Goal: Task Accomplishment & Management: Use online tool/utility

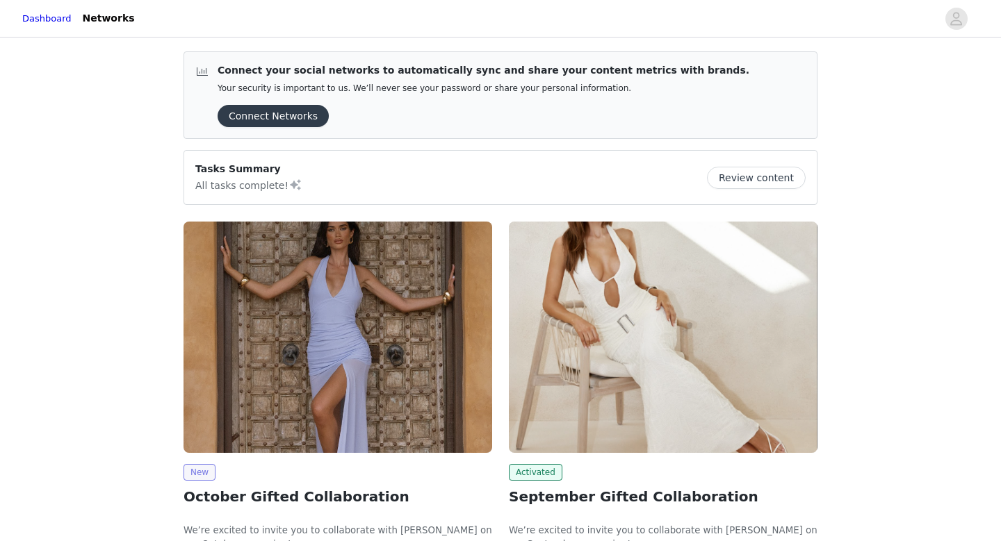
scroll to position [133, 0]
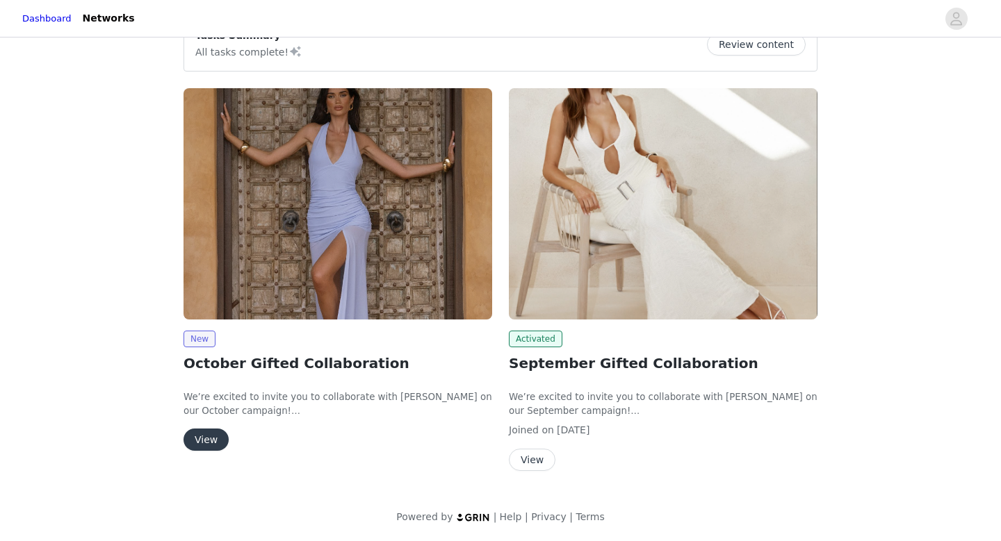
click at [201, 442] on button "View" at bounding box center [205, 440] width 45 height 22
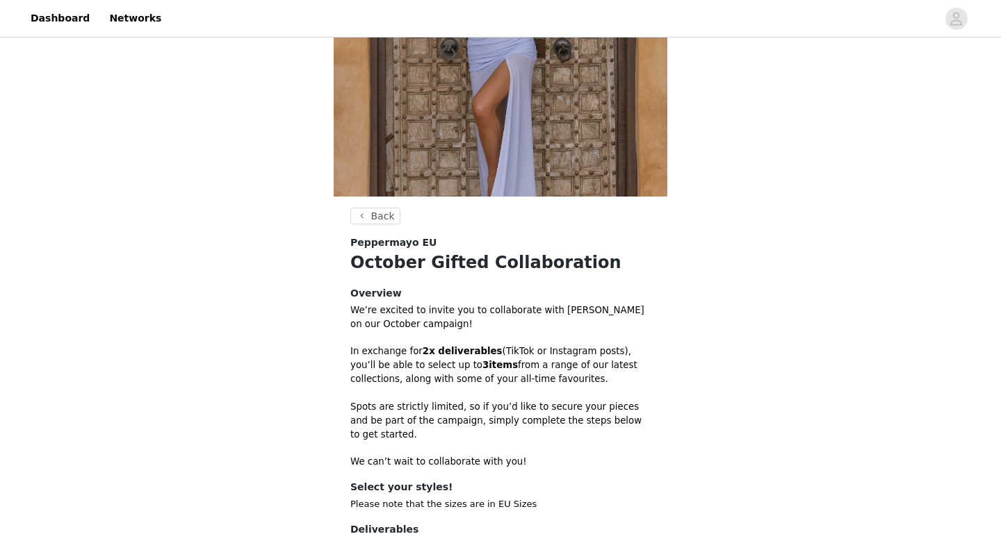
scroll to position [347, 0]
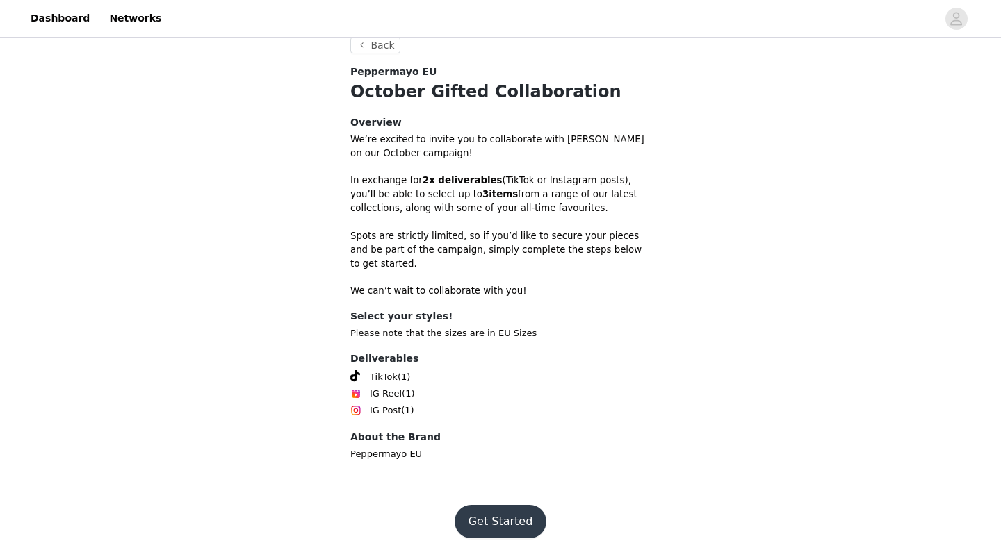
click at [495, 509] on button "Get Started" at bounding box center [500, 521] width 92 height 33
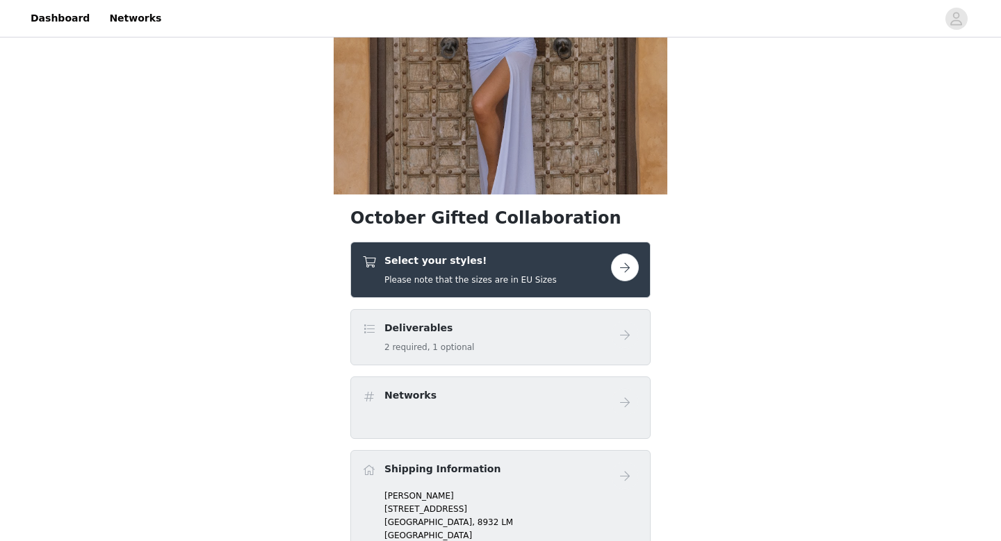
scroll to position [243, 0]
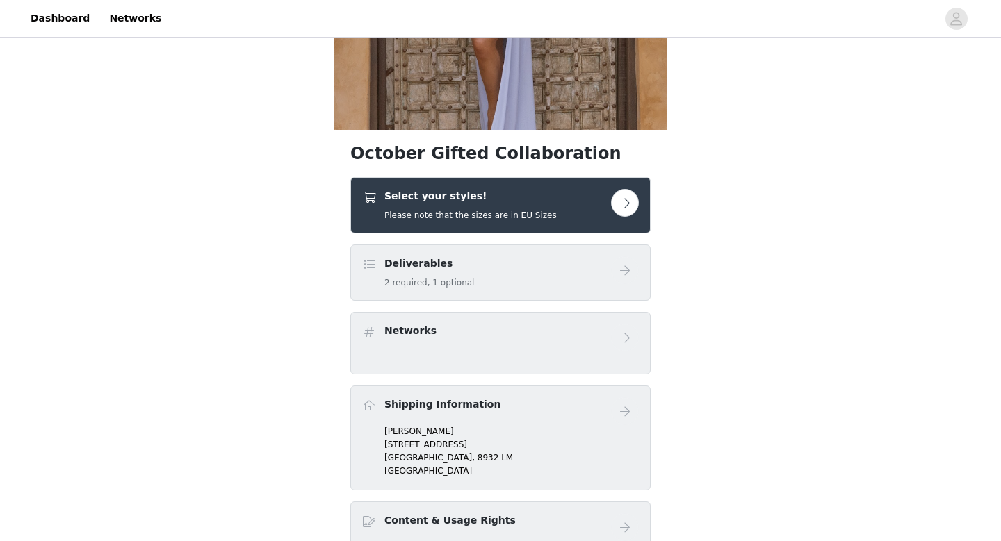
click at [634, 195] on button "button" at bounding box center [625, 203] width 28 height 28
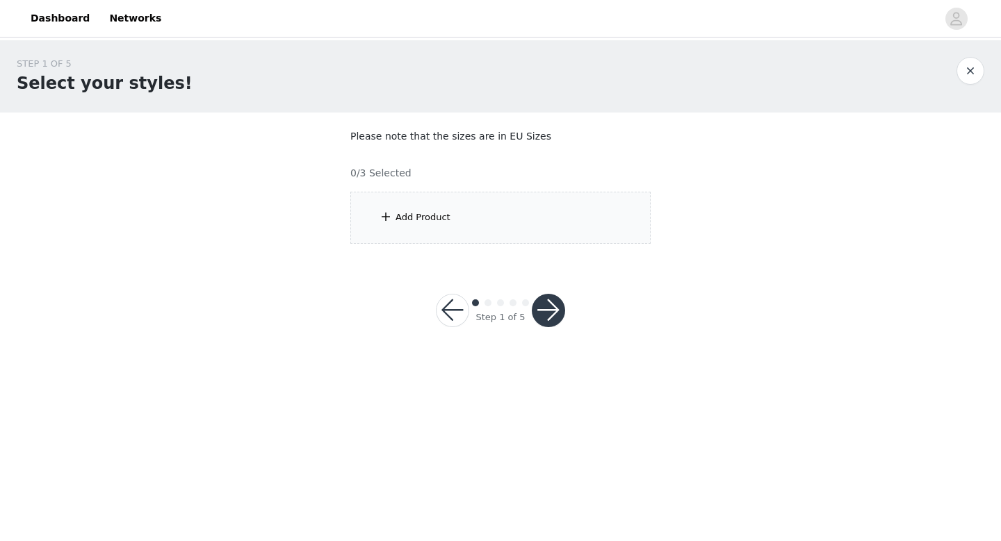
click at [532, 203] on div "Add Product" at bounding box center [500, 218] width 300 height 52
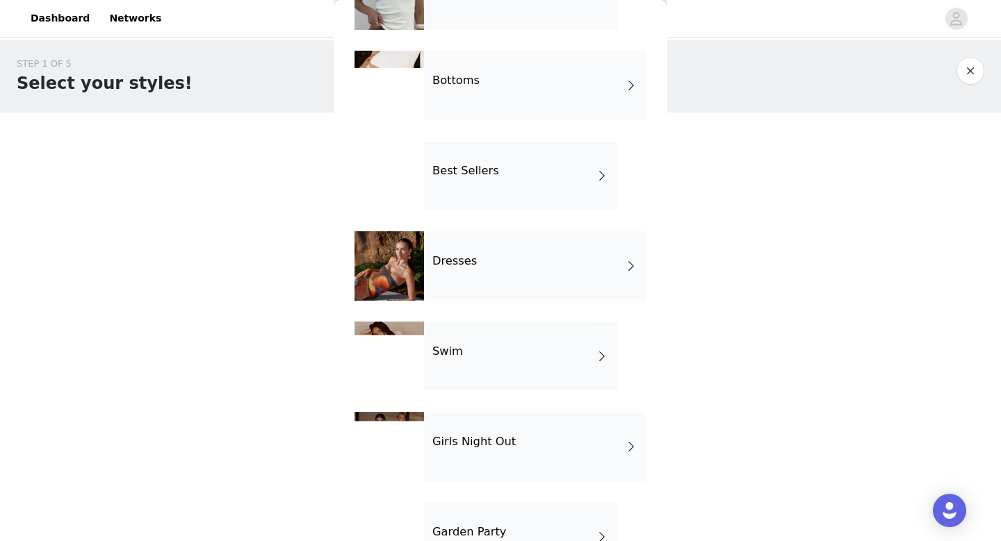
scroll to position [56, 0]
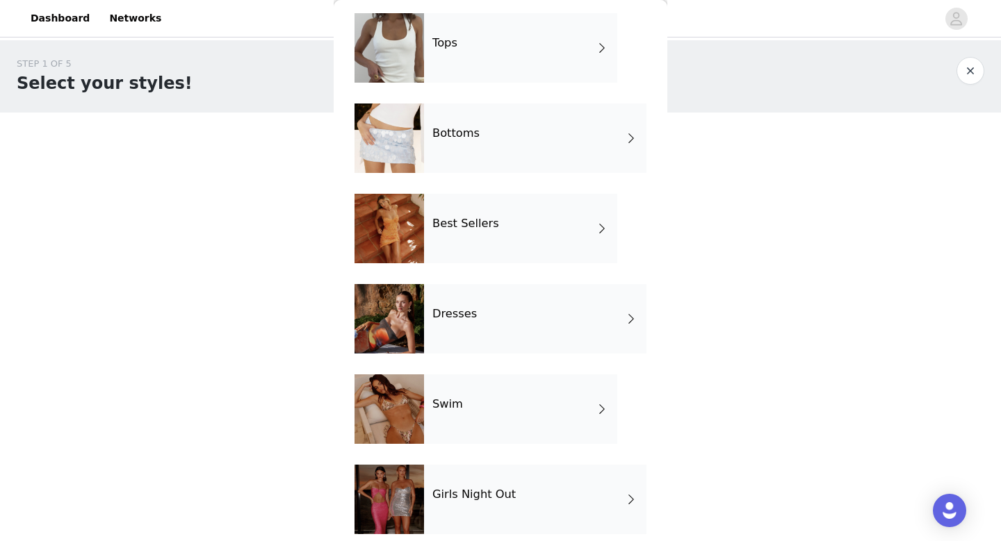
click at [451, 229] on h4 "Best Sellers" at bounding box center [465, 224] width 67 height 13
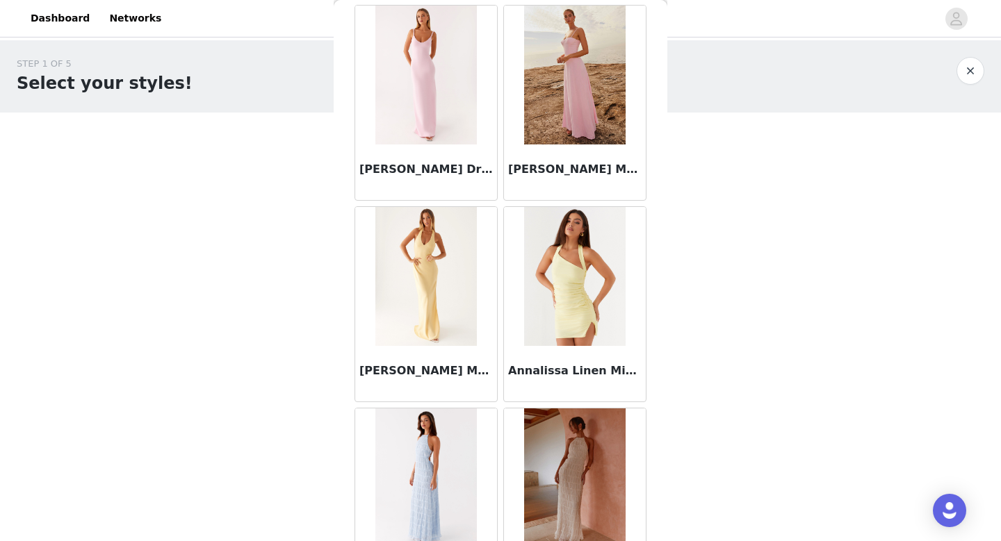
scroll to position [1585, 0]
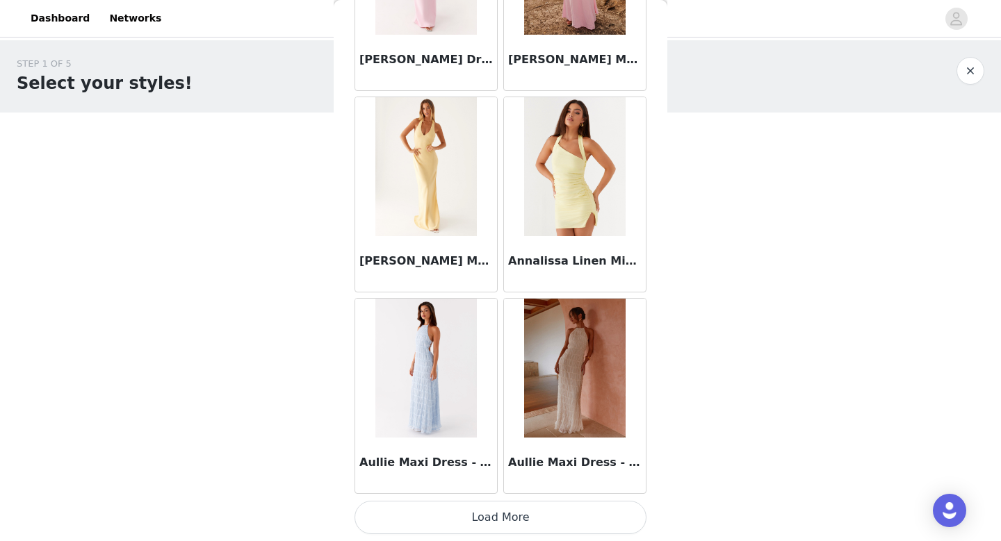
click at [395, 519] on button "Load More" at bounding box center [500, 517] width 292 height 33
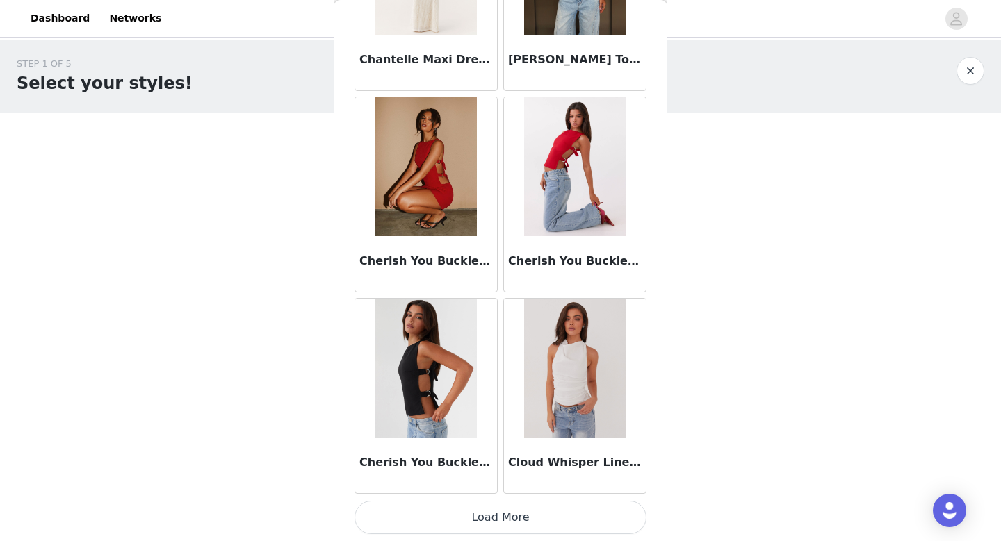
scroll to position [3596, 0]
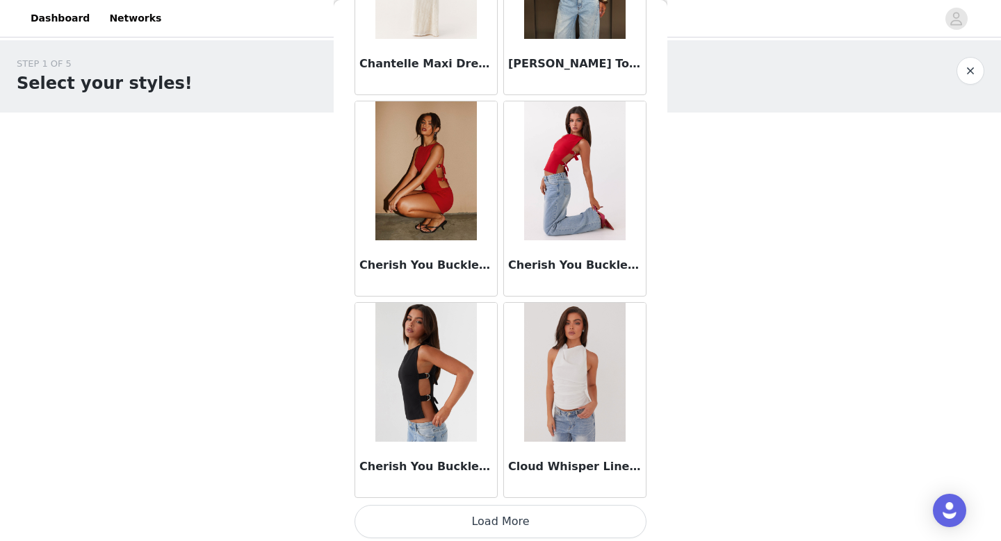
click at [431, 515] on button "Load More" at bounding box center [500, 521] width 292 height 33
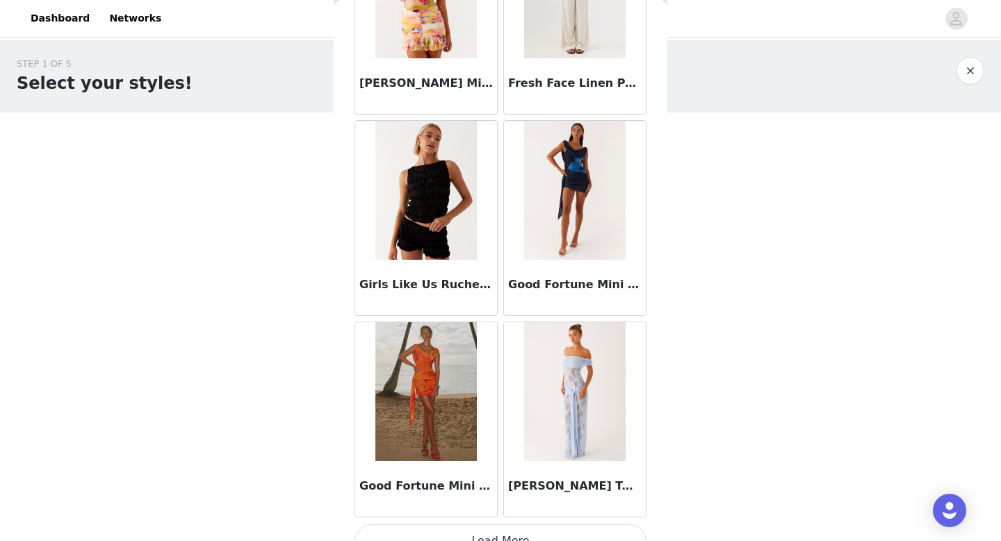
scroll to position [5616, 0]
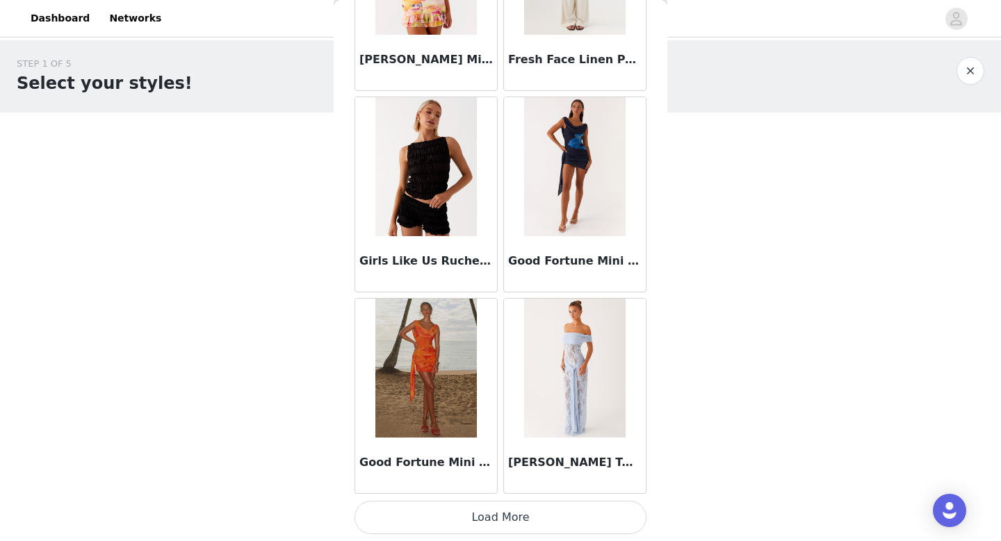
click at [408, 517] on button "Load More" at bounding box center [500, 517] width 292 height 33
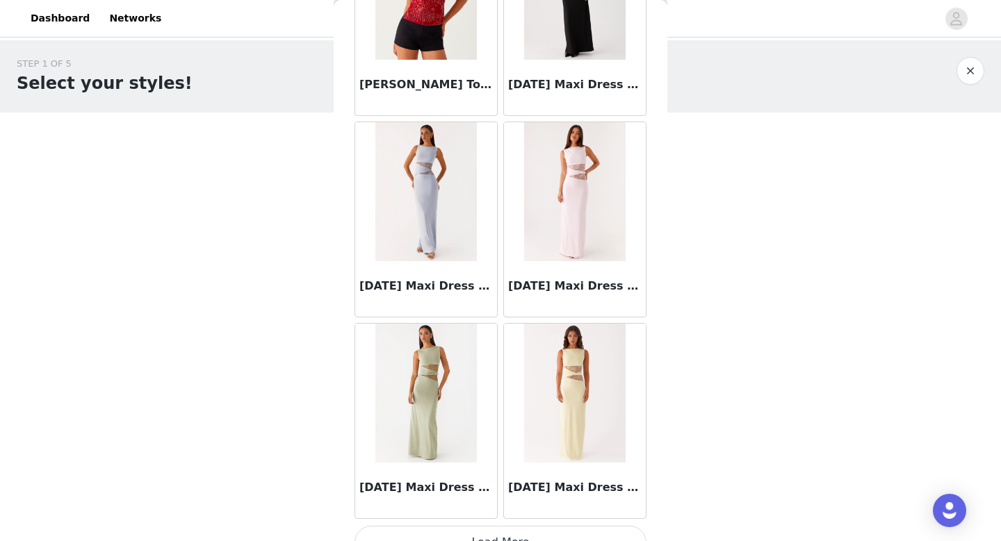
scroll to position [7631, 0]
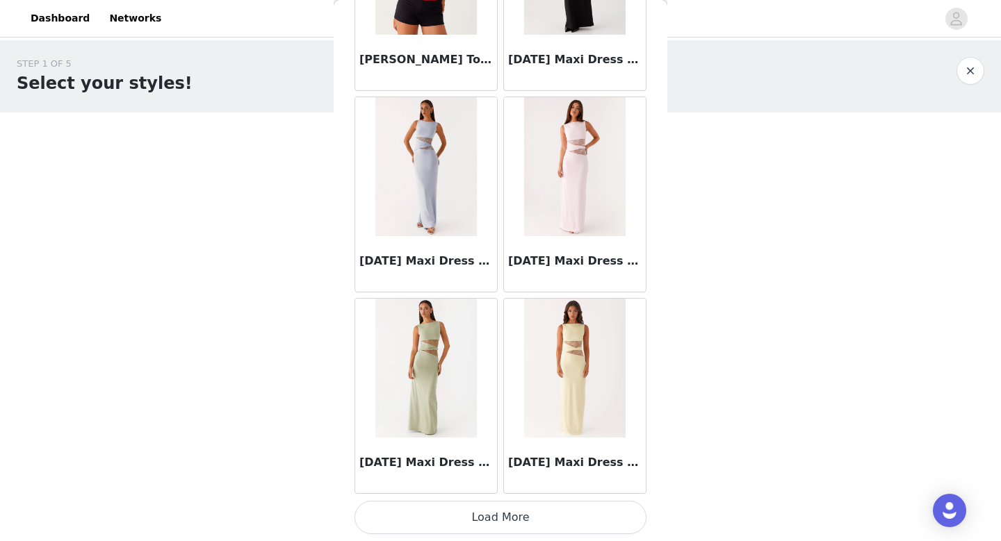
click at [477, 518] on button "Load More" at bounding box center [500, 517] width 292 height 33
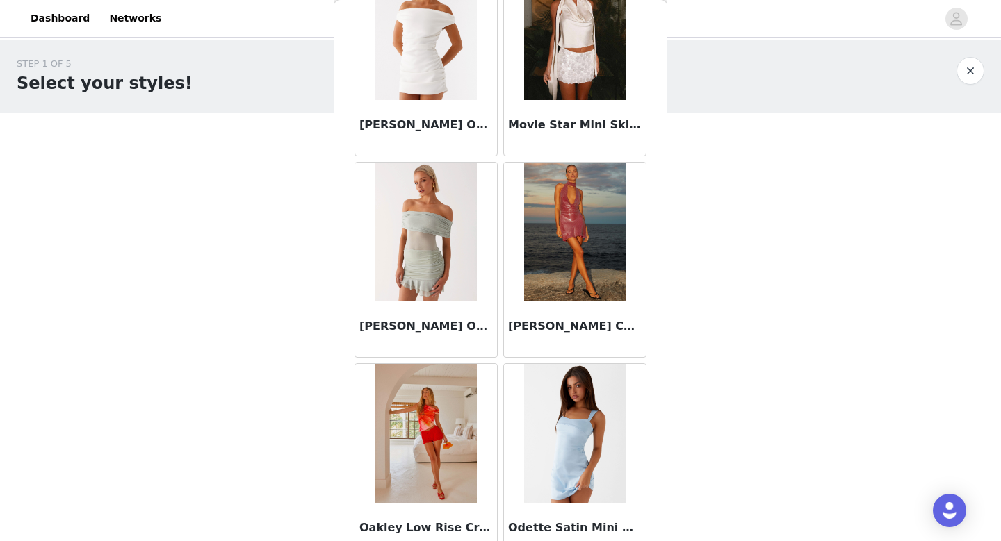
scroll to position [9646, 0]
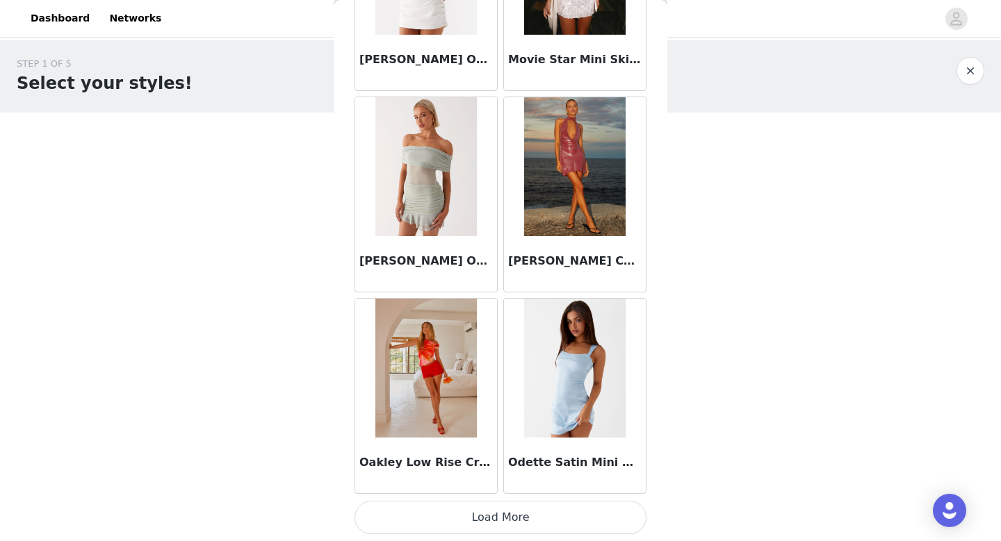
click at [555, 525] on button "Load More" at bounding box center [500, 517] width 292 height 33
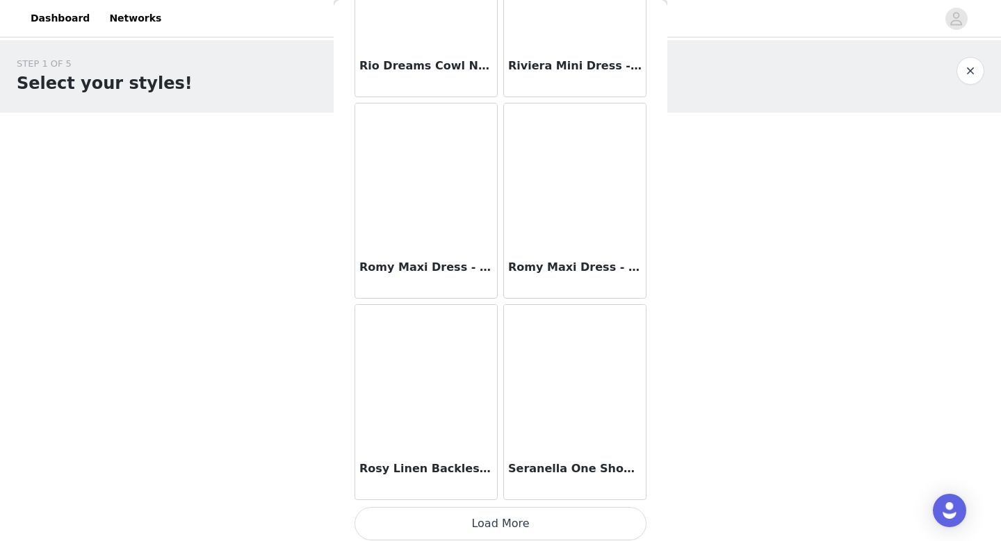
scroll to position [11661, 0]
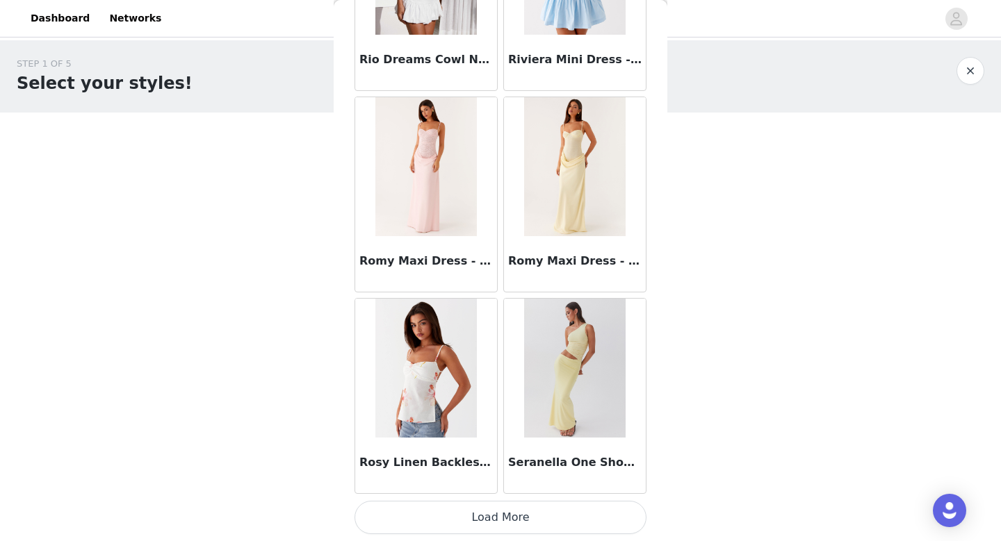
click at [570, 517] on button "Load More" at bounding box center [500, 517] width 292 height 33
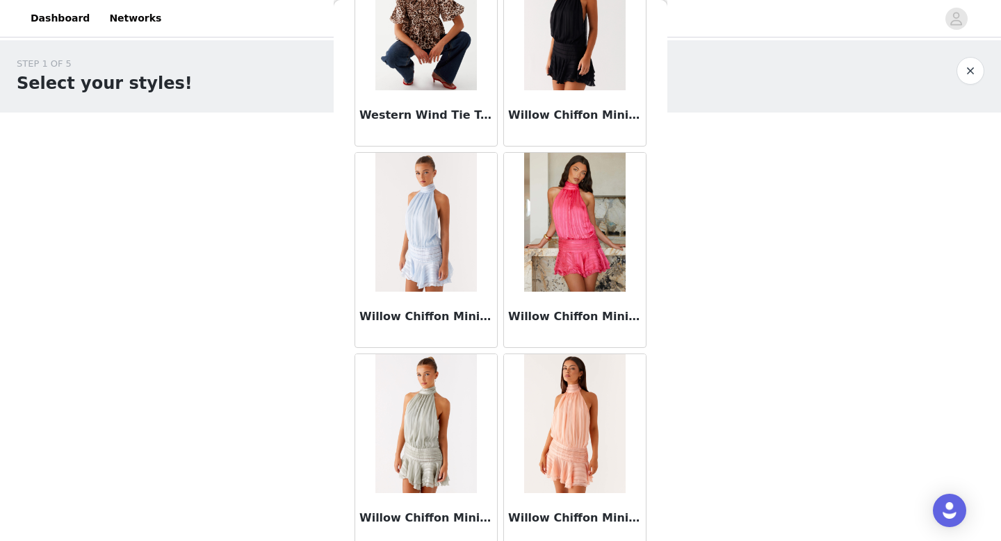
scroll to position [13677, 0]
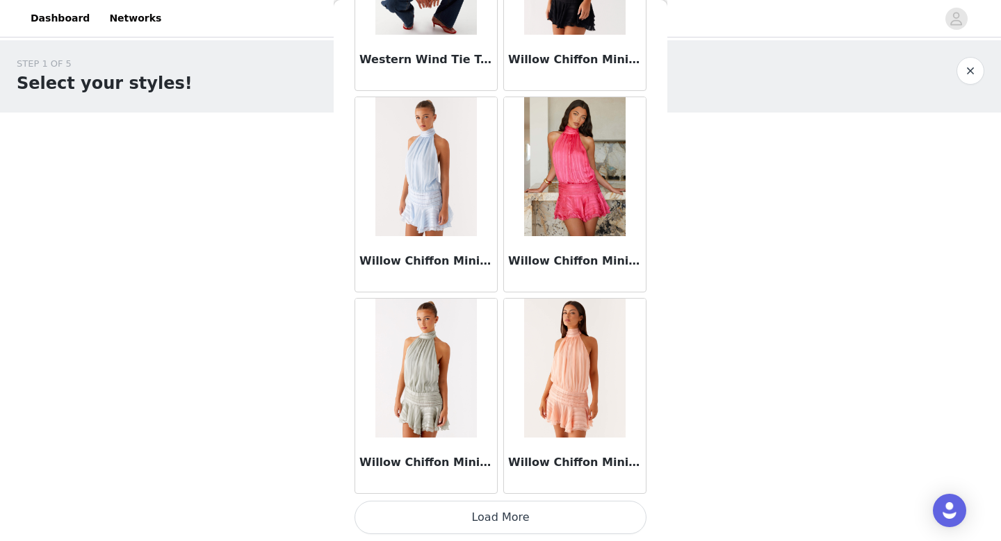
click at [533, 511] on button "Load More" at bounding box center [500, 517] width 292 height 33
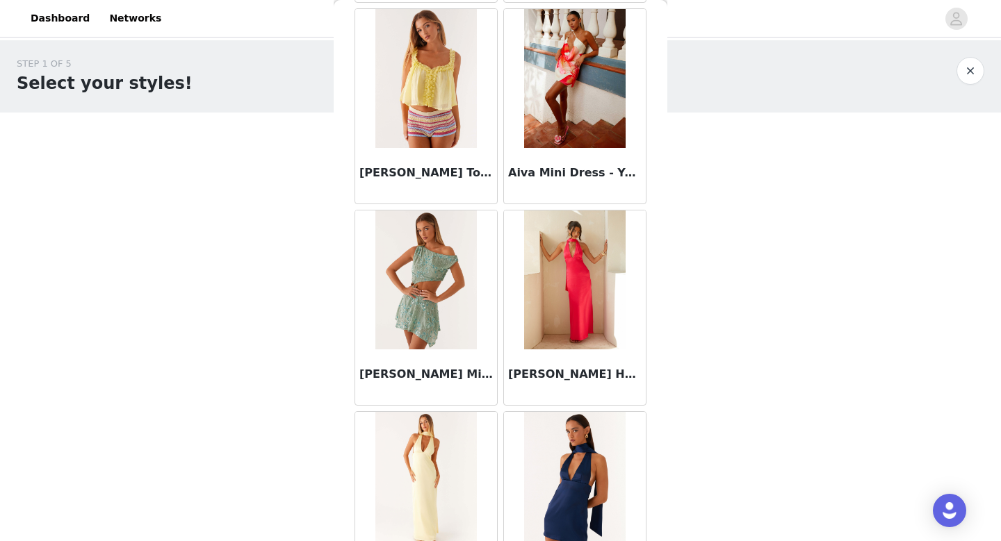
scroll to position [0, 0]
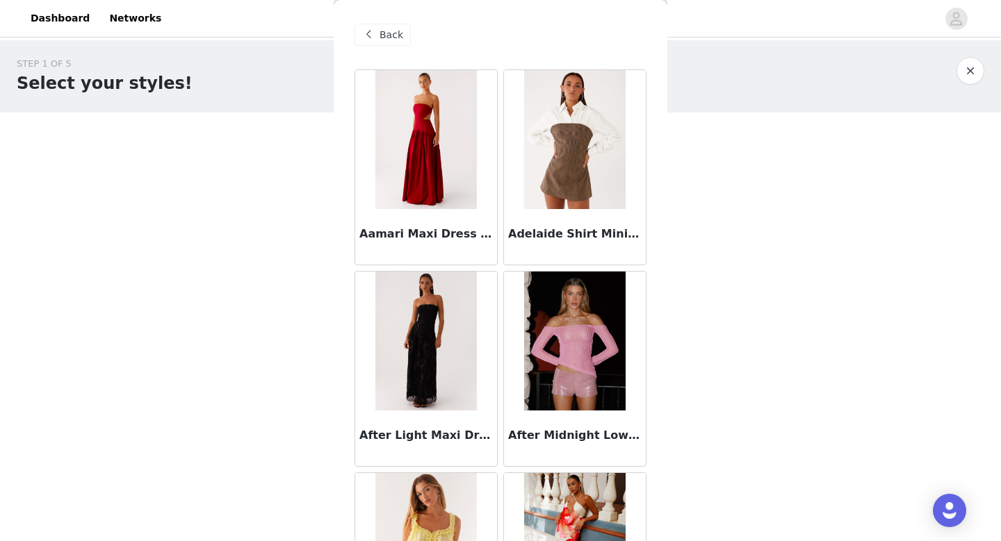
click at [365, 38] on span at bounding box center [368, 34] width 17 height 17
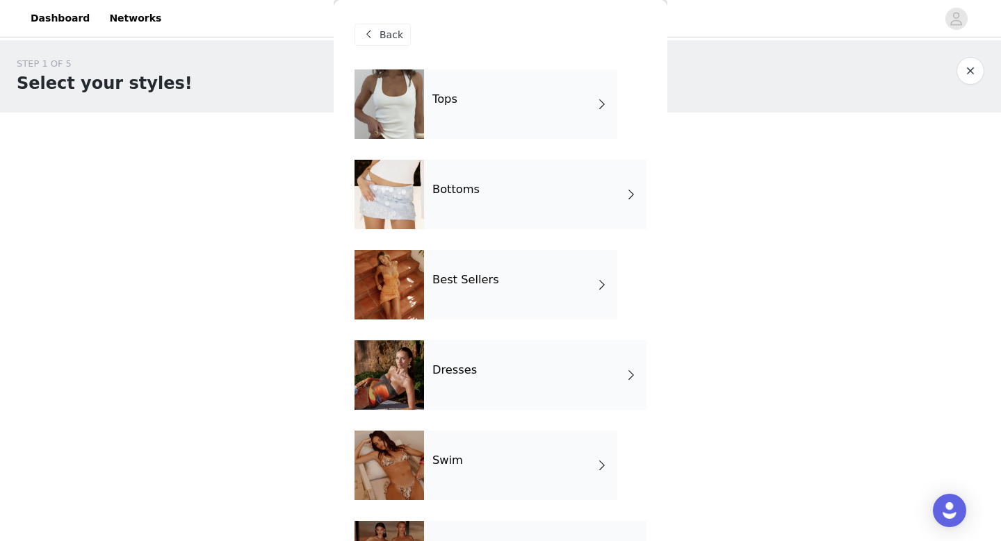
click at [464, 204] on div "Bottoms" at bounding box center [535, 194] width 222 height 69
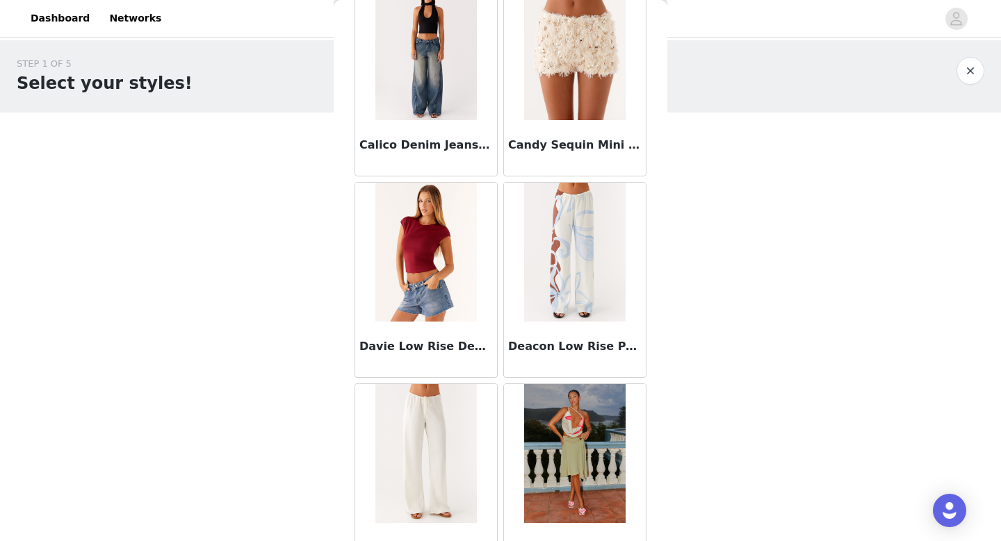
scroll to position [491, 0]
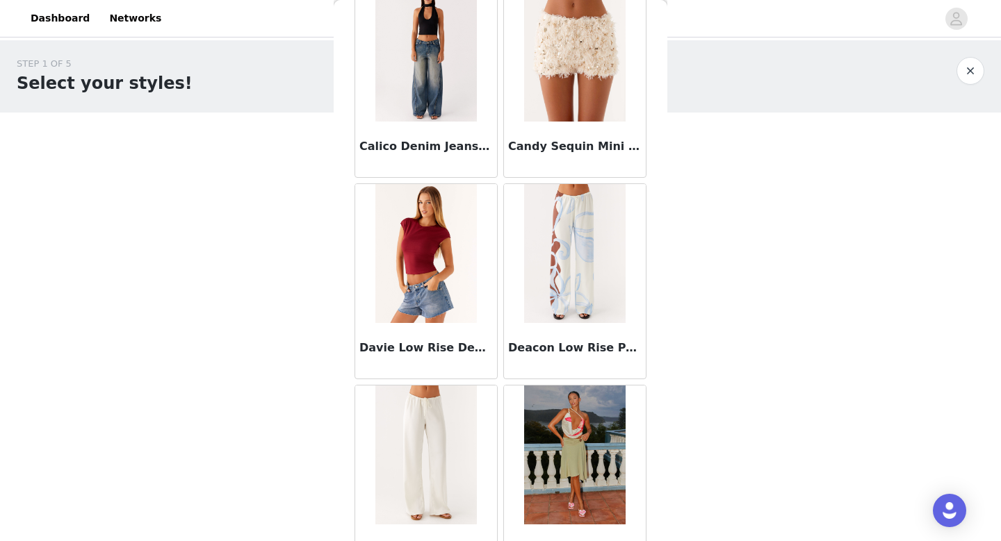
click at [410, 147] on h3 "Calico Denim Jeans - Indigo" at bounding box center [425, 146] width 133 height 17
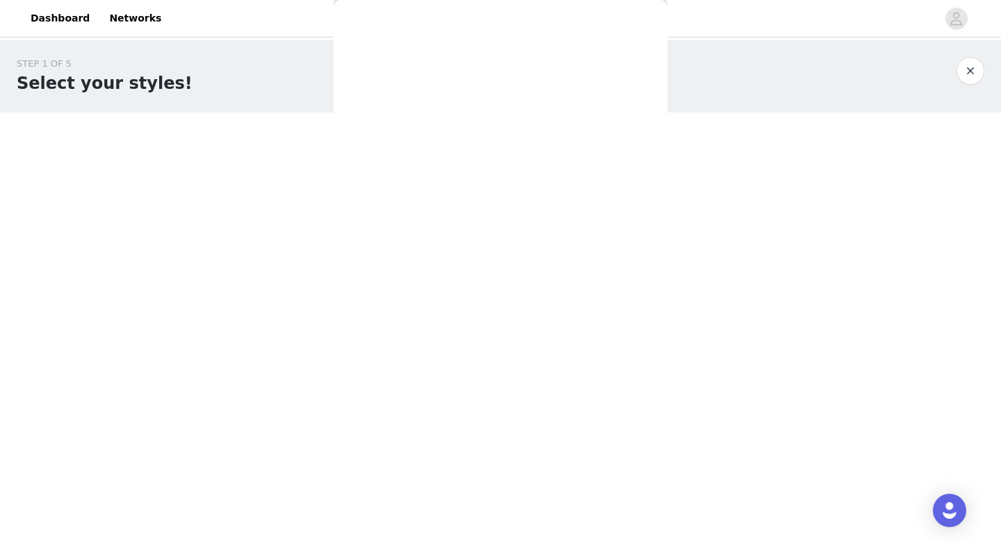
click at [410, 147] on div "Back After Midnight Low Rise Sequin Mini Shorts - Olive After Midnight Low Rise…" at bounding box center [501, 270] width 334 height 541
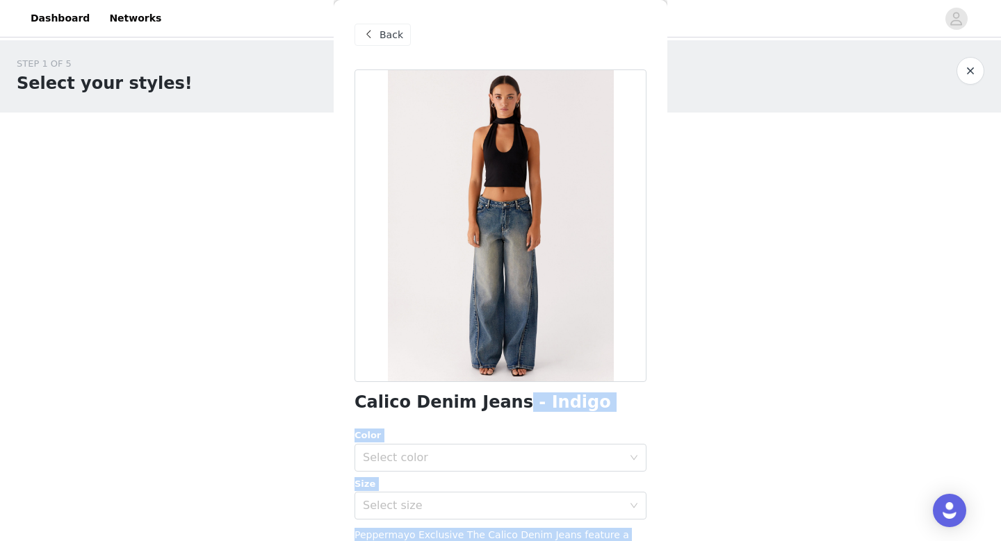
drag, startPoint x: 503, startPoint y: 406, endPoint x: 328, endPoint y: 404, distance: 175.1
click at [328, 404] on body "Dashboard Networks STEP 1 OF 5 Select your styles! Please note that the sizes a…" at bounding box center [500, 270] width 1001 height 541
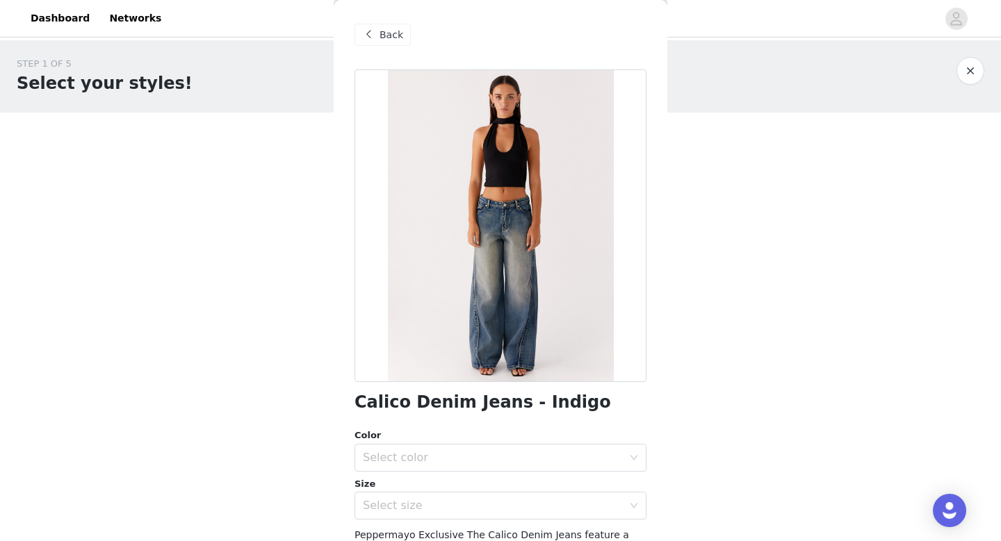
click at [371, 398] on h1 "Calico Denim Jeans - Indigo" at bounding box center [482, 402] width 256 height 19
drag, startPoint x: 356, startPoint y: 400, endPoint x: 502, endPoint y: 399, distance: 145.2
click at [502, 399] on h1 "Calico Denim Jeans - Indigo" at bounding box center [482, 402] width 256 height 19
copy h1 "Calico Denim Jeans"
click at [386, 32] on span "Back" at bounding box center [391, 35] width 24 height 15
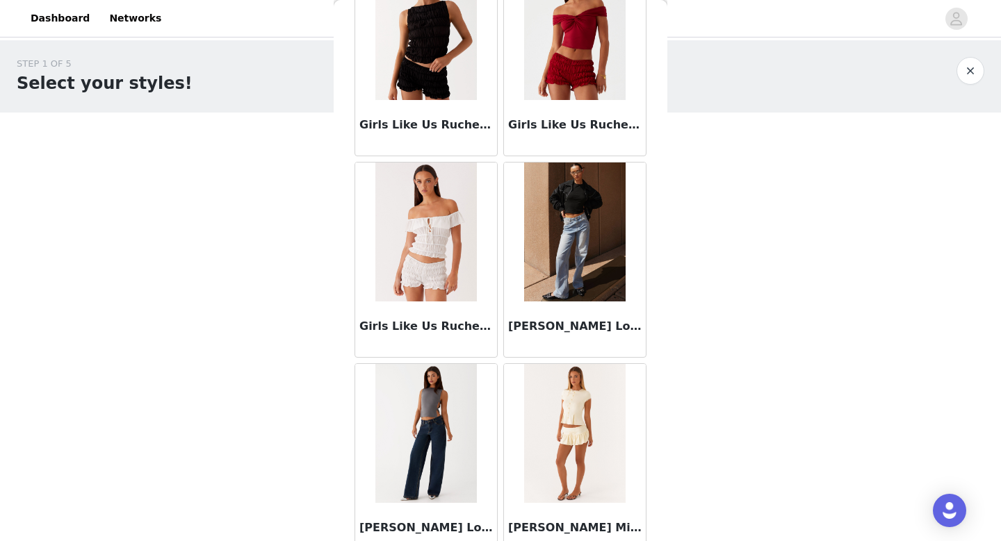
scroll to position [1585, 0]
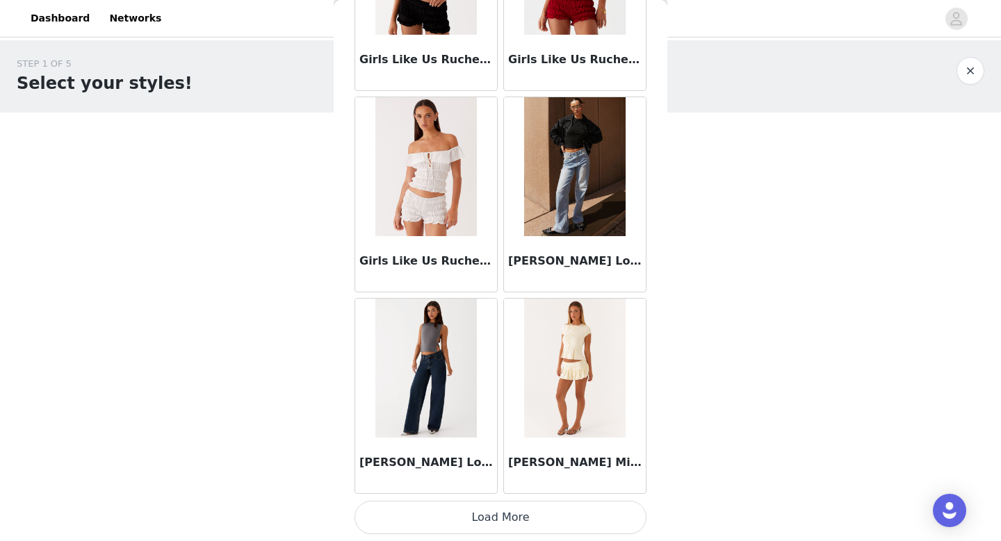
click at [453, 517] on button "Load More" at bounding box center [500, 517] width 292 height 33
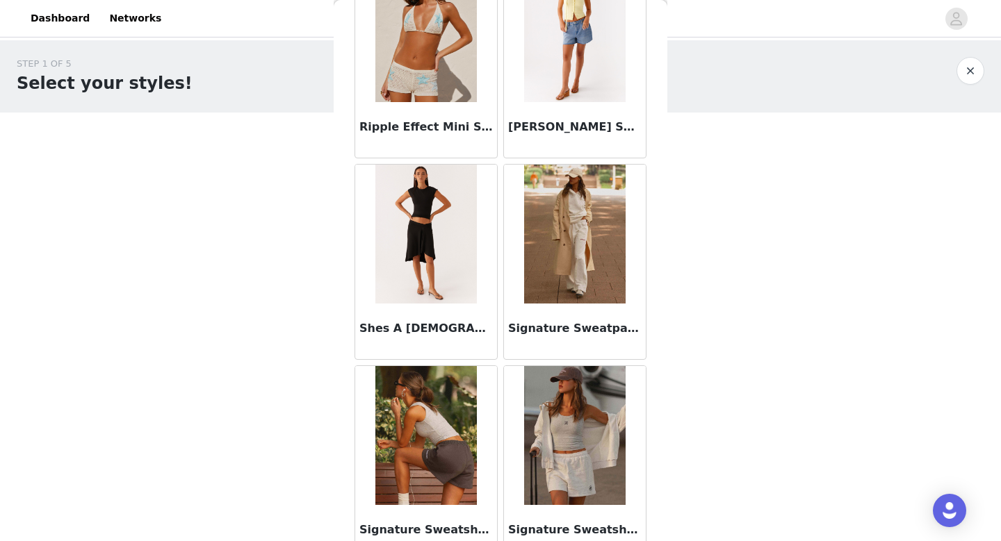
scroll to position [3540, 0]
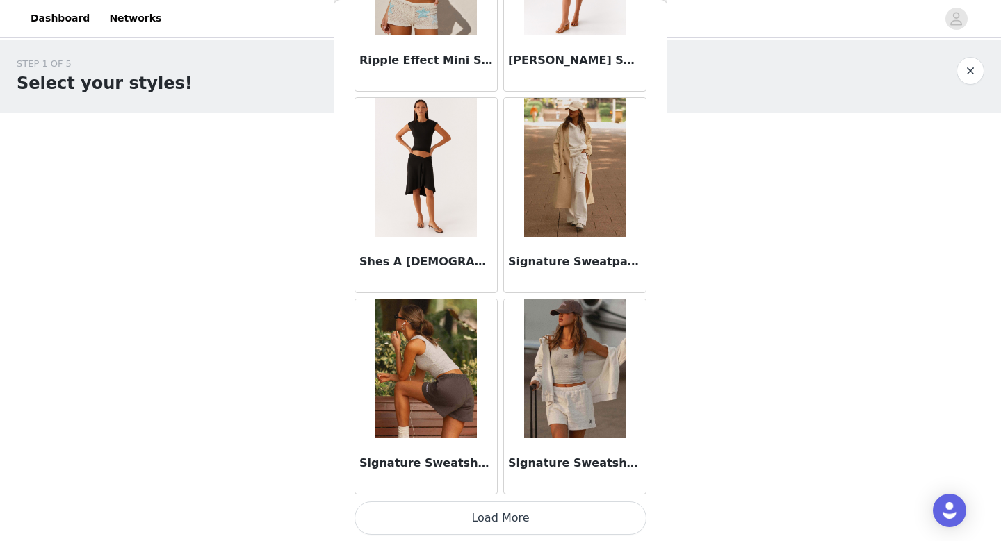
click at [540, 523] on button "Load More" at bounding box center [500, 518] width 292 height 33
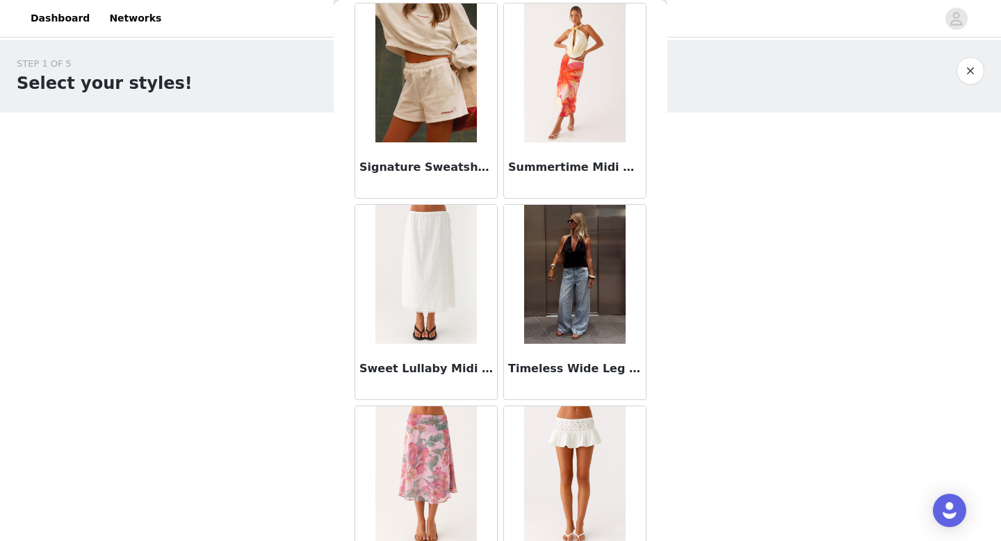
scroll to position [4097, 0]
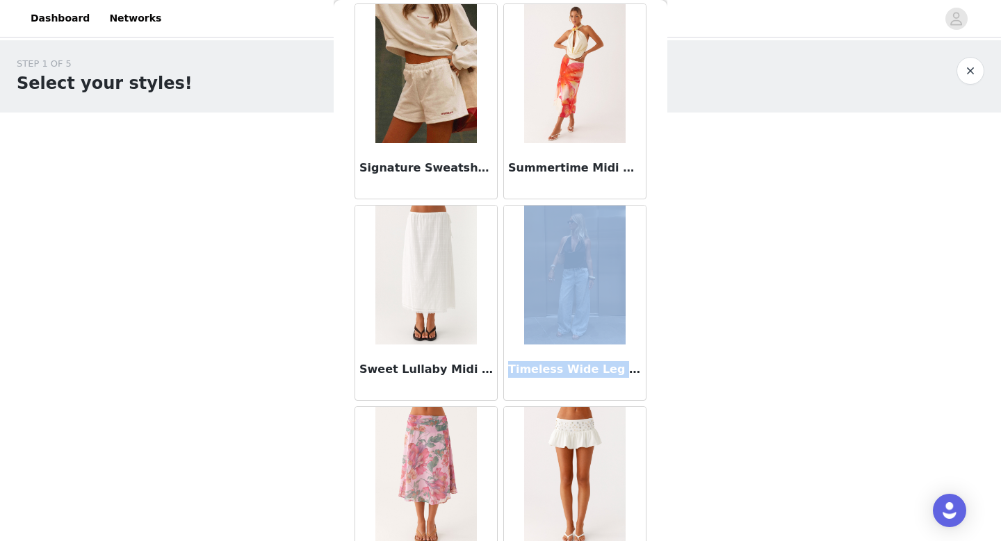
drag, startPoint x: 628, startPoint y: 371, endPoint x: 495, endPoint y: 371, distance: 132.7
copy div "White Timeless Wide Leg Jea"
click at [555, 337] on img at bounding box center [574, 275] width 101 height 139
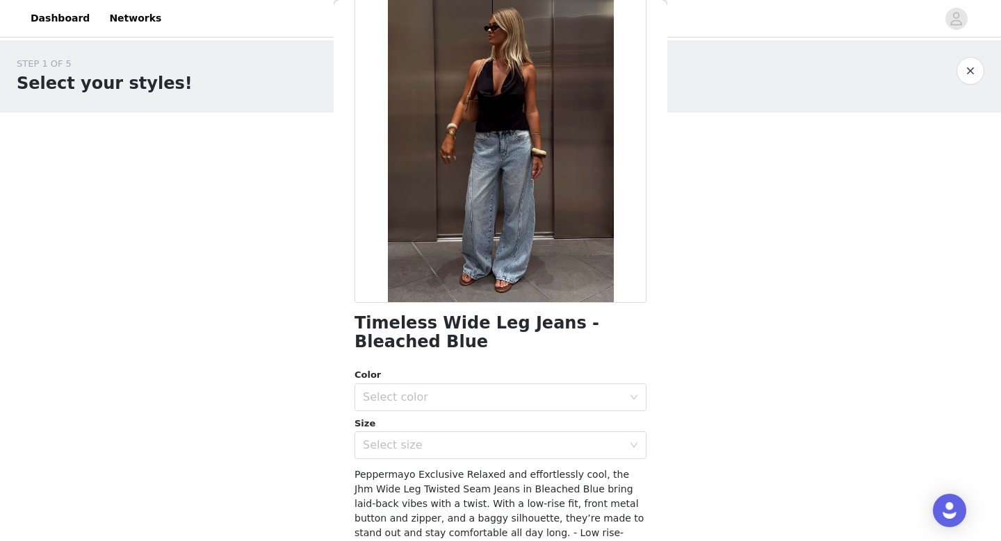
scroll to position [108, 0]
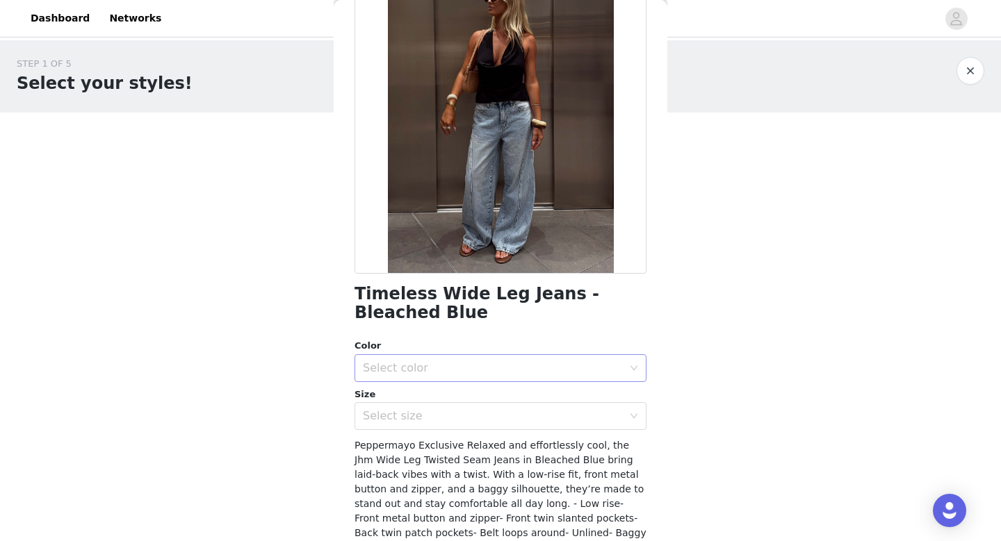
click at [500, 359] on div "Select color" at bounding box center [496, 368] width 266 height 26
click at [466, 398] on li "Bleached Blue" at bounding box center [500, 399] width 292 height 22
click at [452, 416] on div "Select size" at bounding box center [493, 416] width 260 height 14
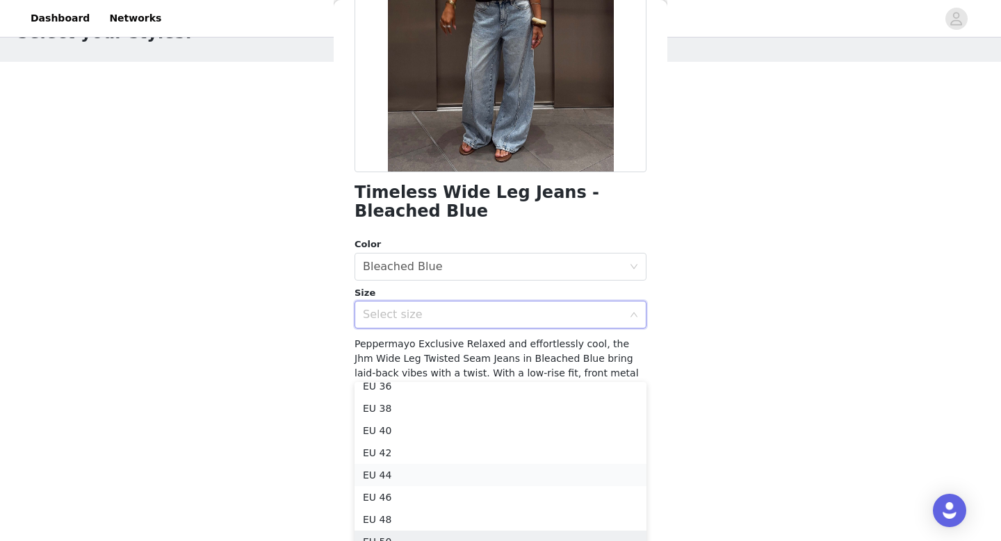
scroll to position [59, 0]
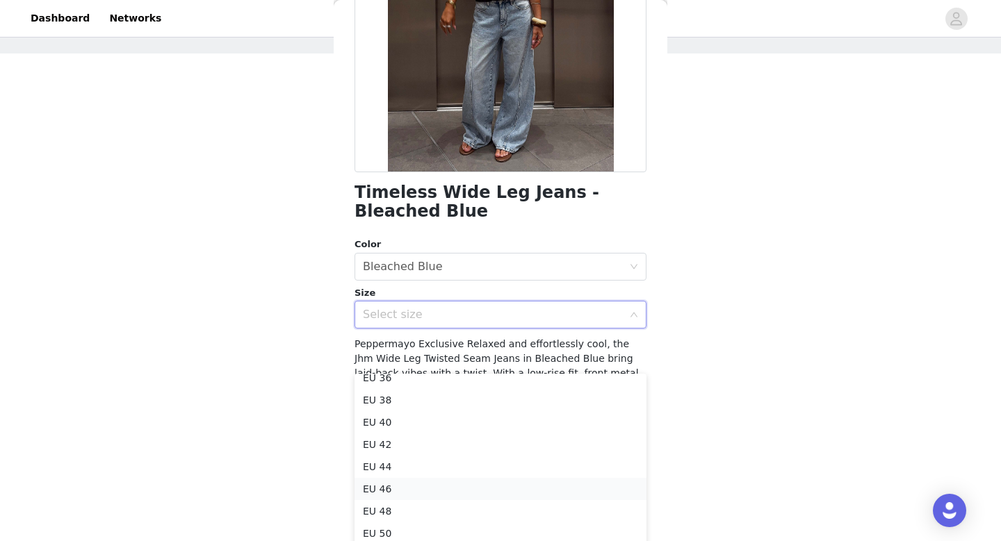
click at [411, 491] on li "EU 46" at bounding box center [500, 489] width 292 height 22
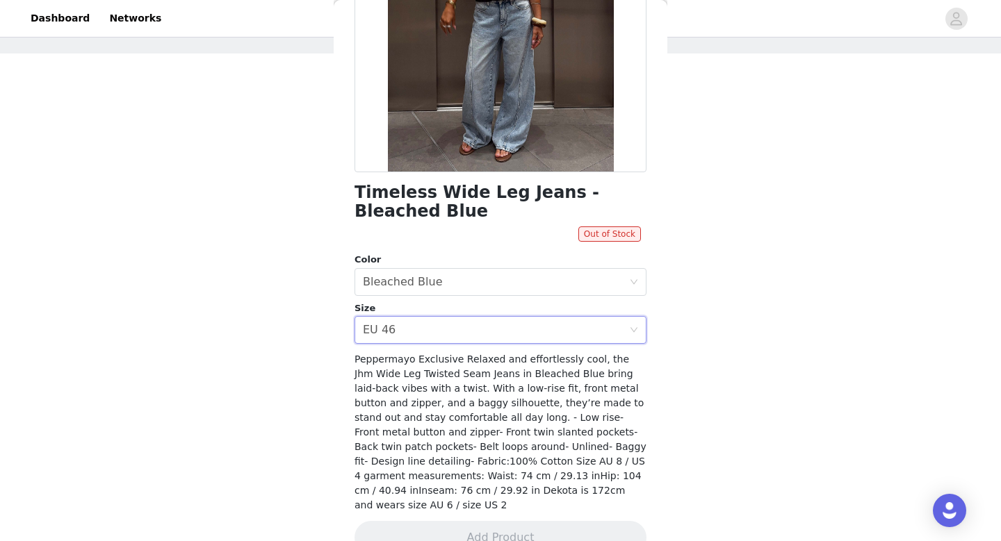
scroll to position [0, 0]
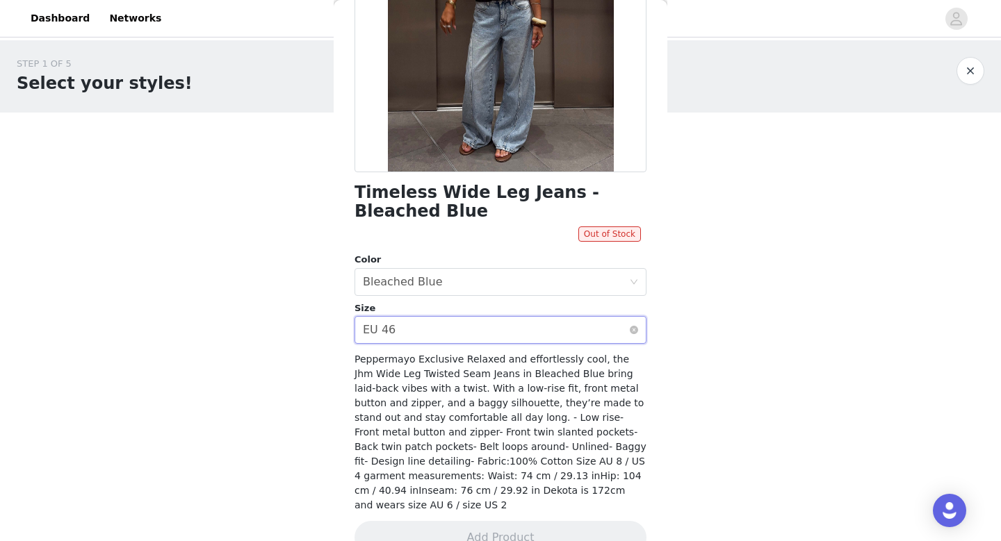
click at [492, 331] on div "Select size EU 46" at bounding box center [496, 330] width 266 height 26
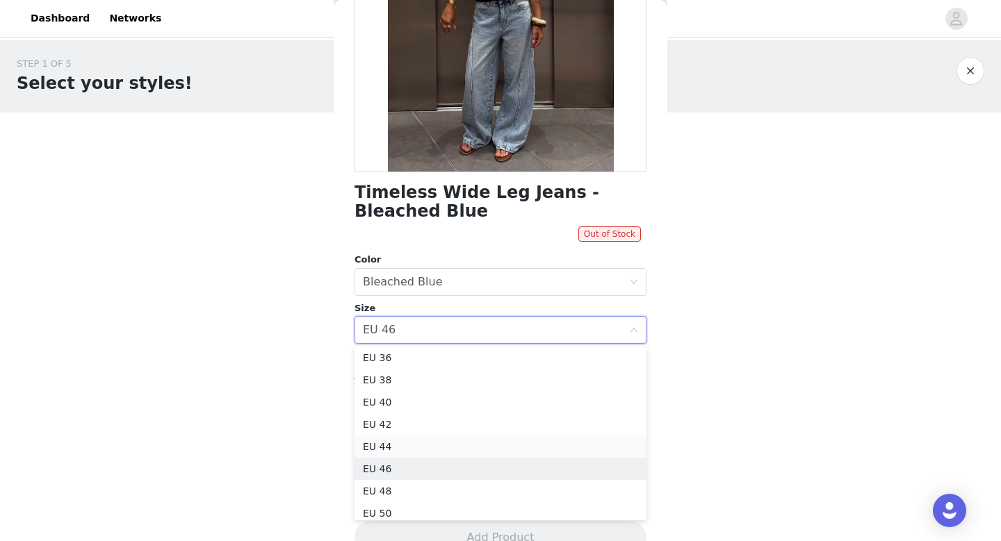
click at [420, 452] on li "EU 44" at bounding box center [500, 447] width 292 height 22
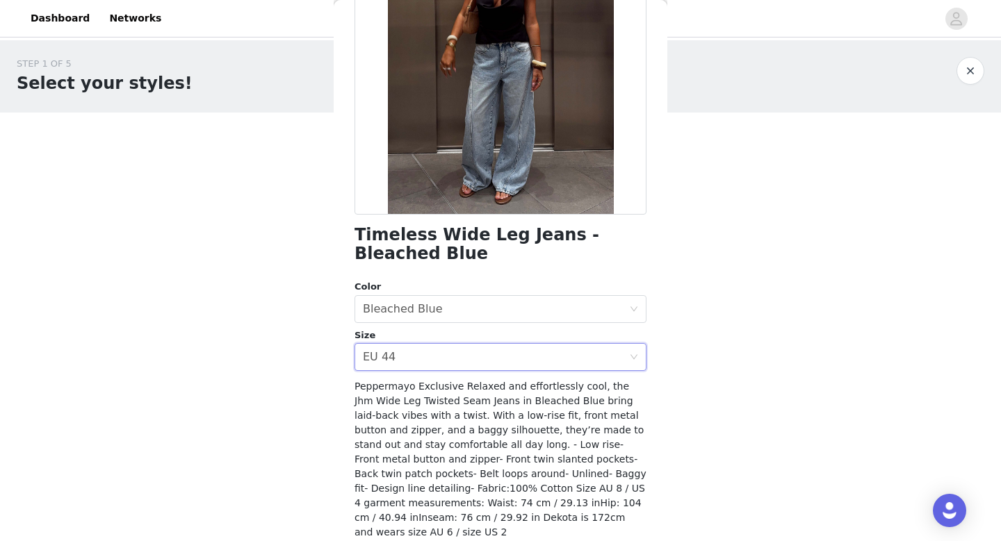
scroll to position [0, 0]
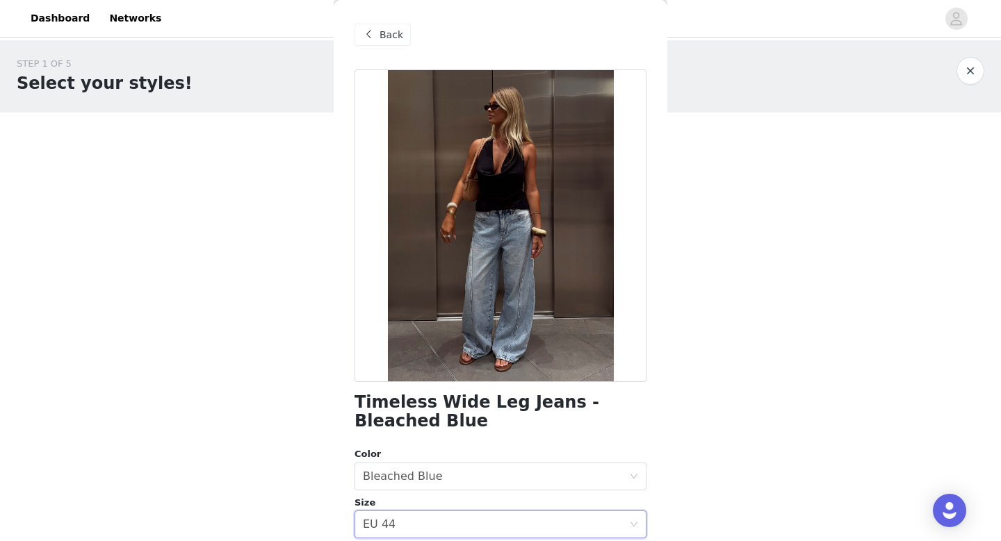
click at [377, 39] on div "Back" at bounding box center [382, 35] width 56 height 22
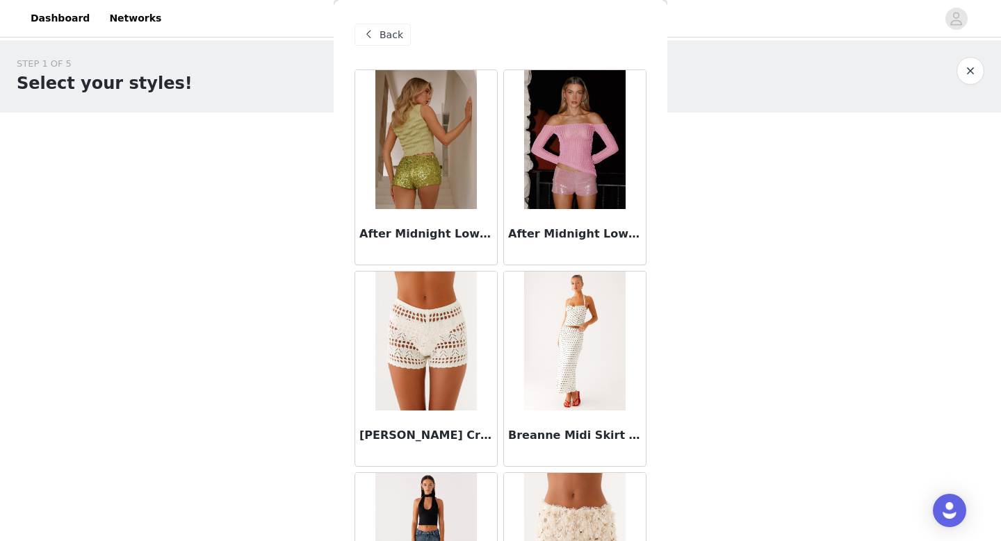
click at [383, 31] on span "Back" at bounding box center [391, 35] width 24 height 15
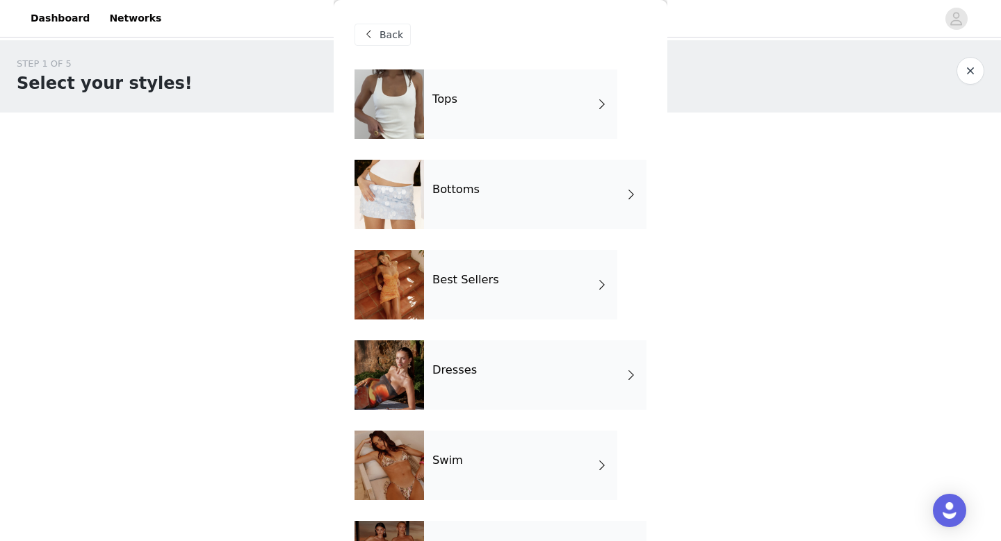
click at [515, 108] on div "Tops" at bounding box center [520, 103] width 193 height 69
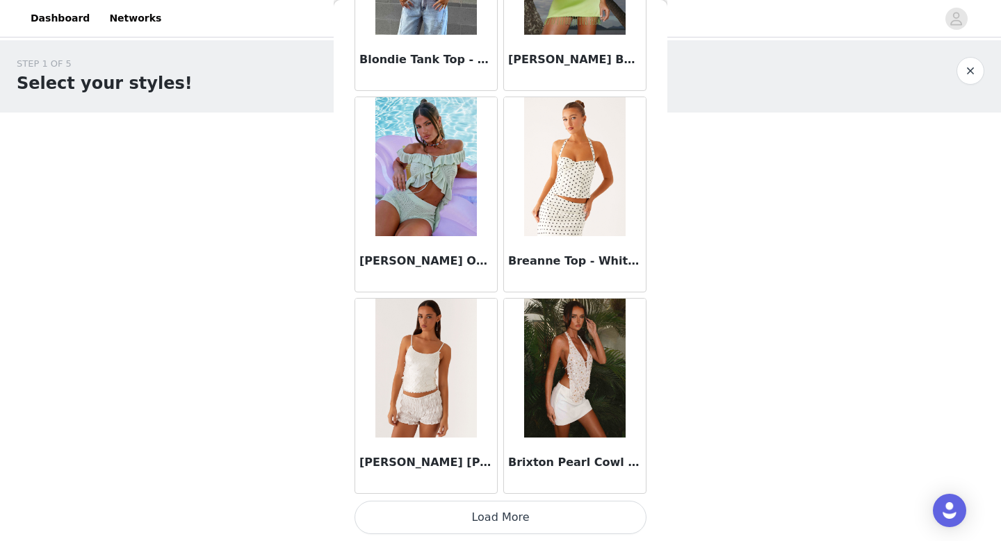
click at [454, 520] on button "Load More" at bounding box center [500, 517] width 292 height 33
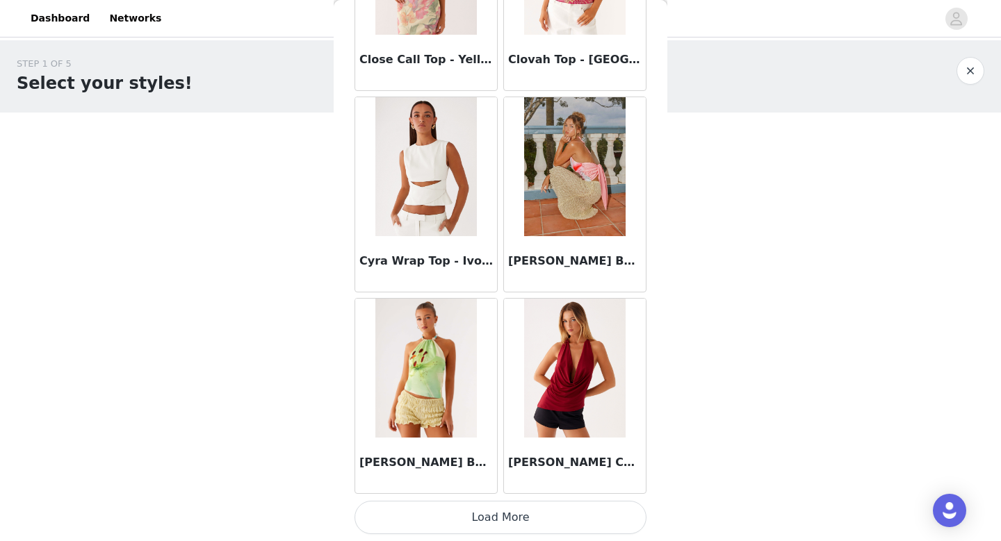
click at [454, 520] on button "Load More" at bounding box center [500, 517] width 292 height 33
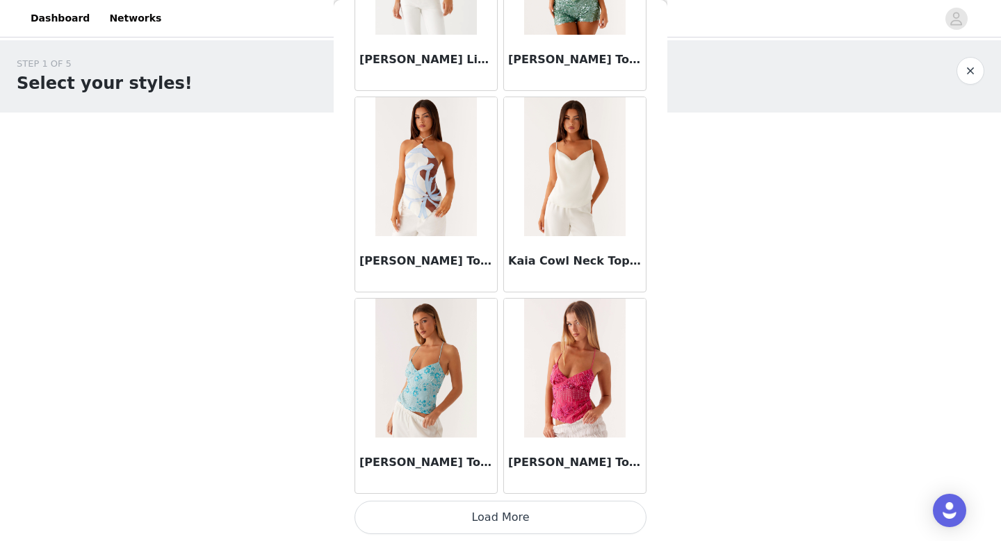
click at [454, 520] on button "Load More" at bounding box center [500, 517] width 292 height 33
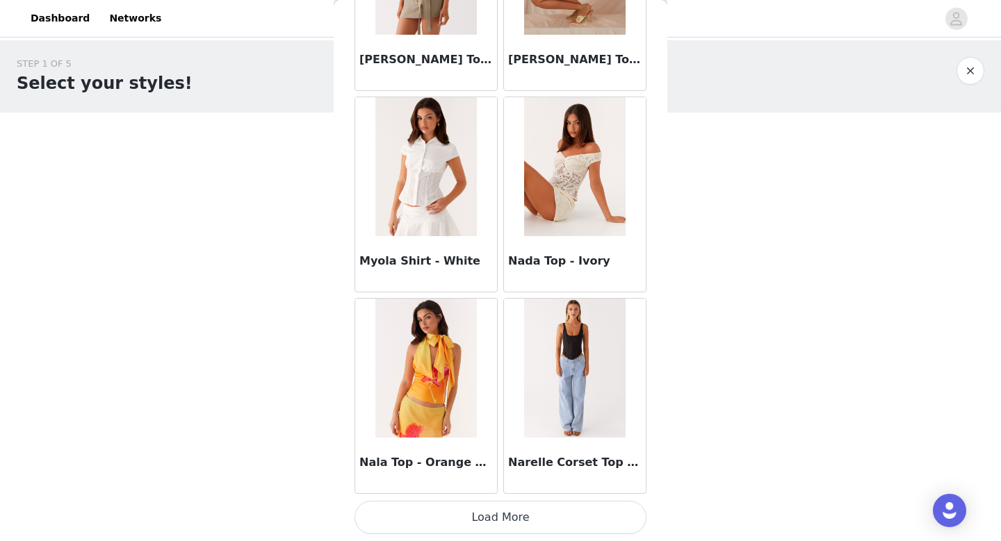
click at [454, 520] on button "Load More" at bounding box center [500, 517] width 292 height 33
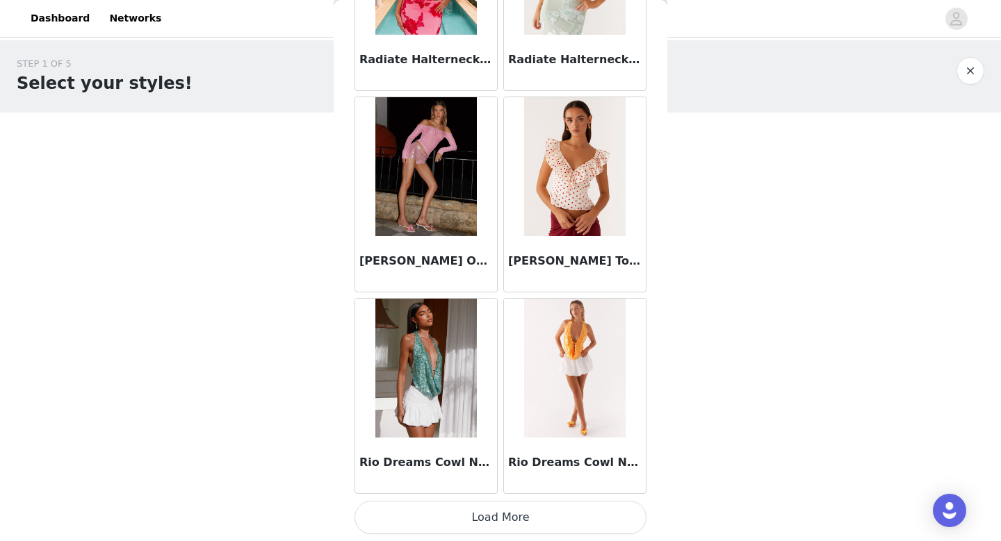
click at [454, 520] on button "Load More" at bounding box center [500, 517] width 292 height 33
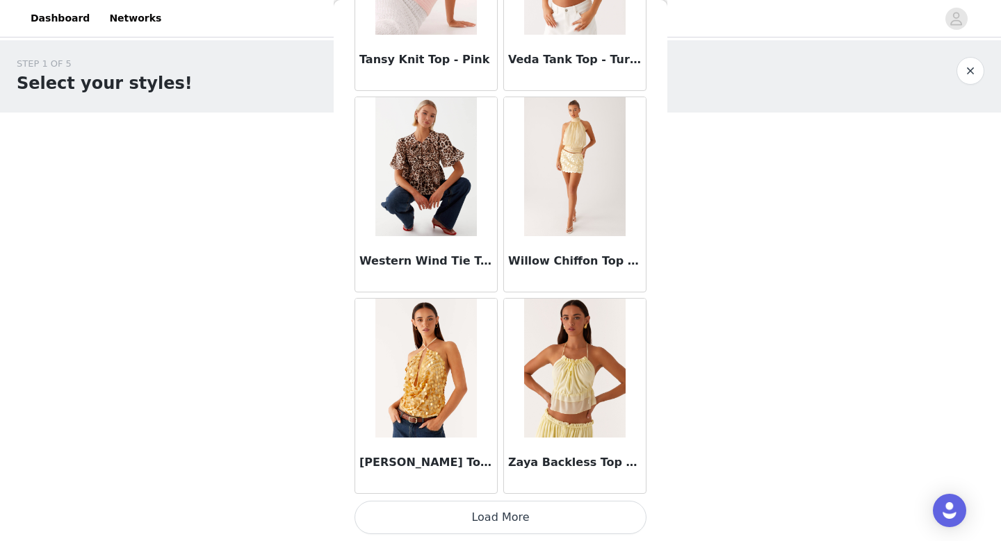
click at [454, 520] on button "Load More" at bounding box center [500, 517] width 292 height 33
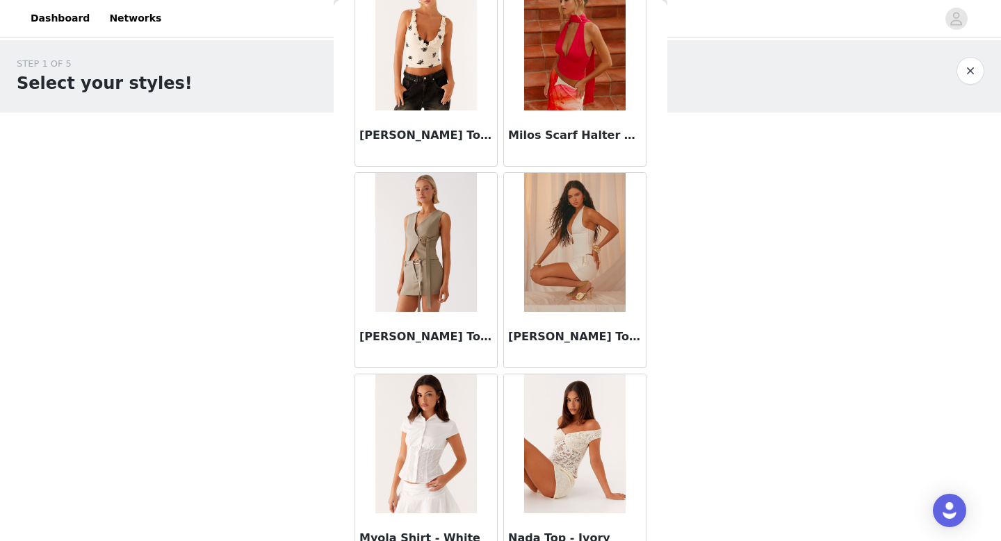
scroll to position [7356, 0]
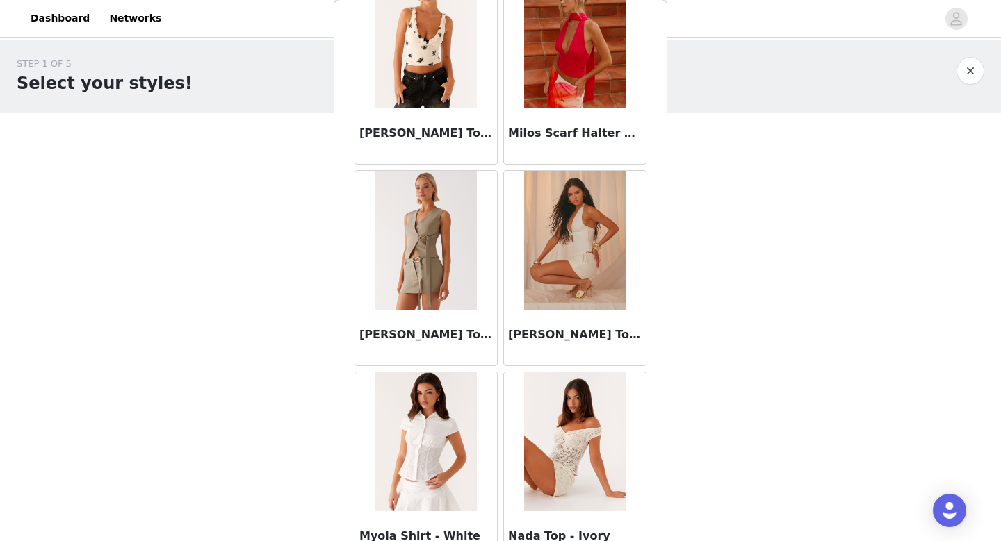
click at [442, 278] on img at bounding box center [425, 240] width 101 height 139
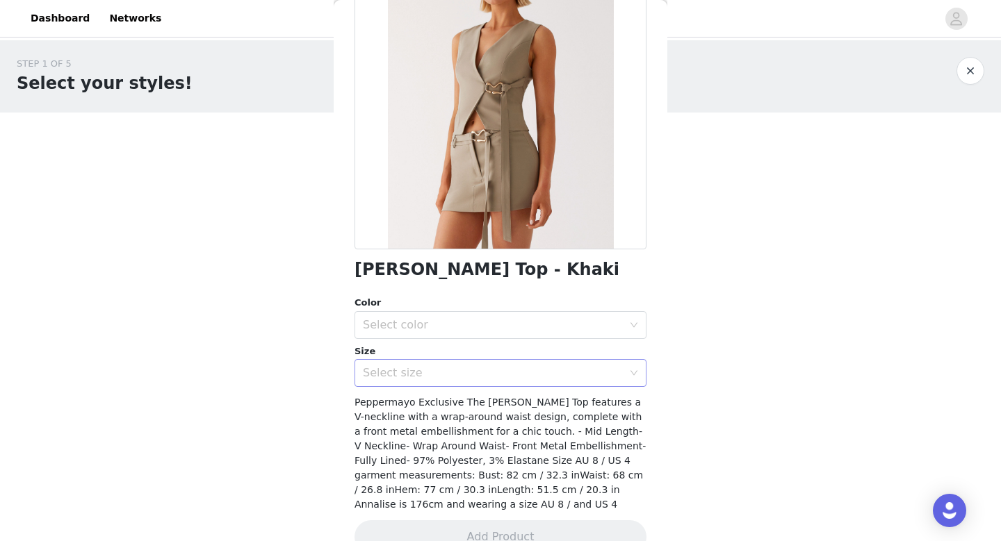
scroll to position [162, 0]
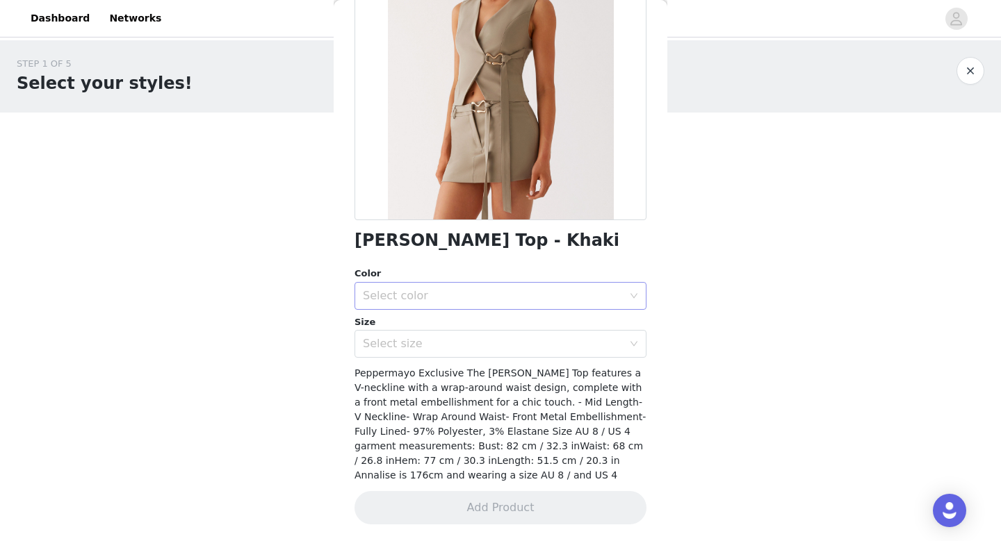
click at [416, 297] on div "Select color" at bounding box center [493, 296] width 260 height 14
click at [410, 326] on li "Khaki" at bounding box center [500, 326] width 292 height 22
click at [403, 343] on div "Select size" at bounding box center [493, 344] width 260 height 14
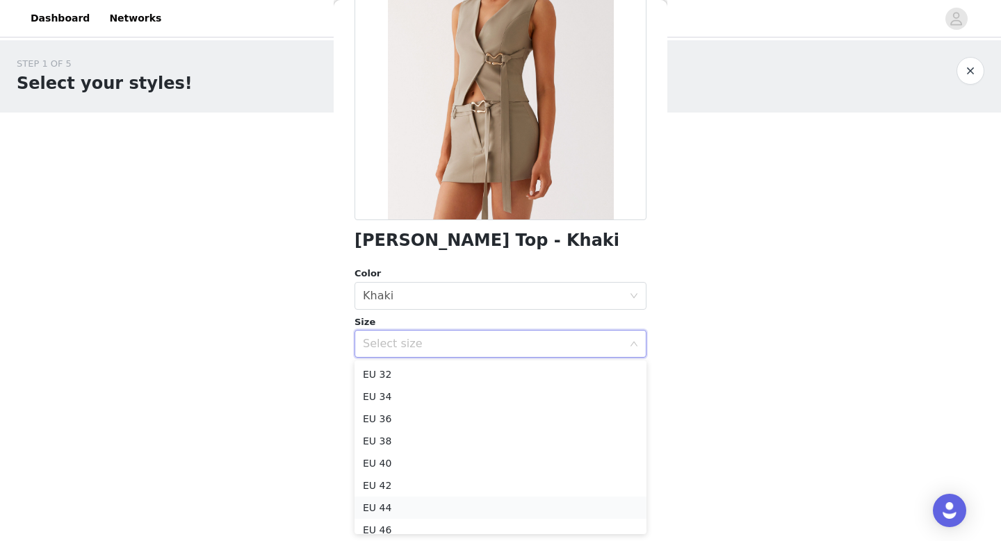
click at [386, 507] on li "EU 44" at bounding box center [500, 508] width 292 height 22
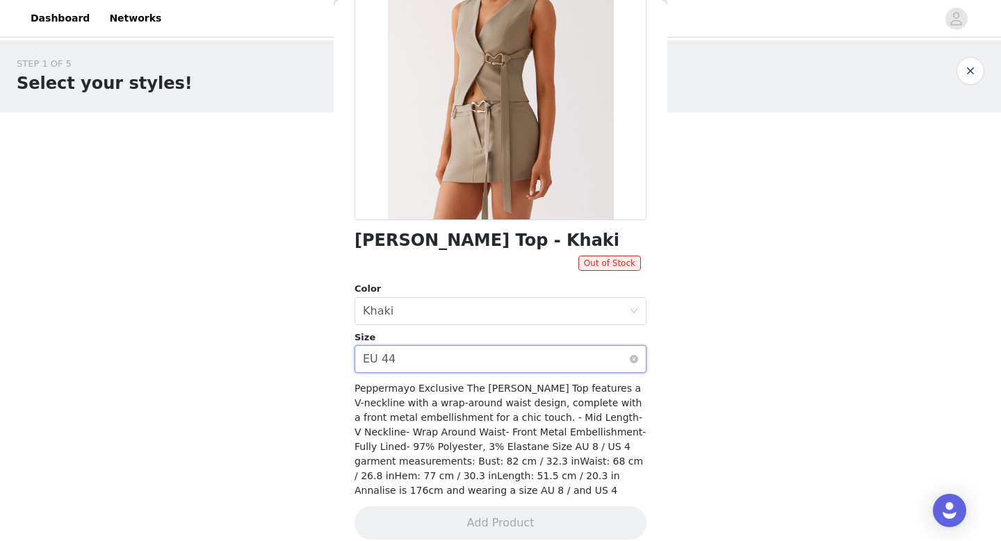
click at [441, 356] on div "Select size EU 44" at bounding box center [496, 359] width 266 height 26
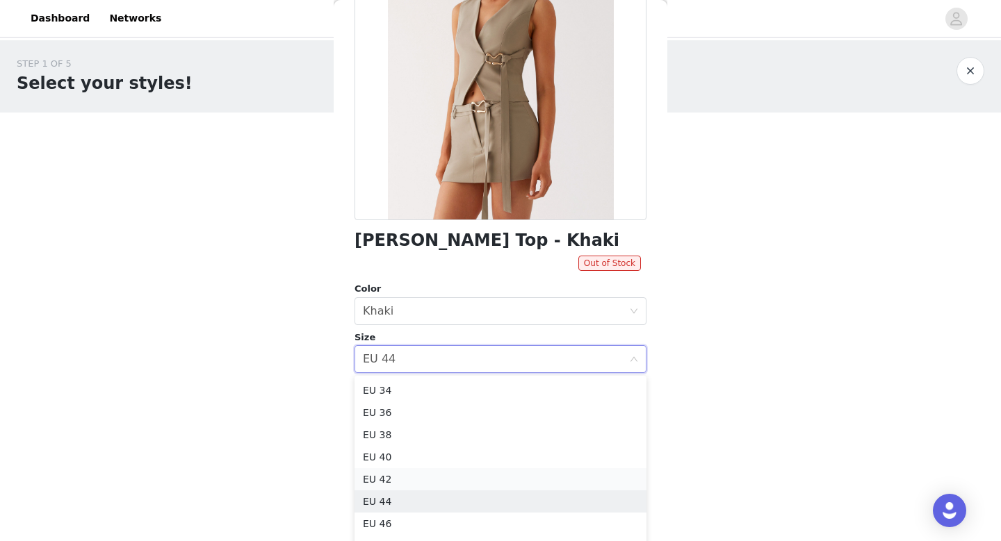
scroll to position [35, 0]
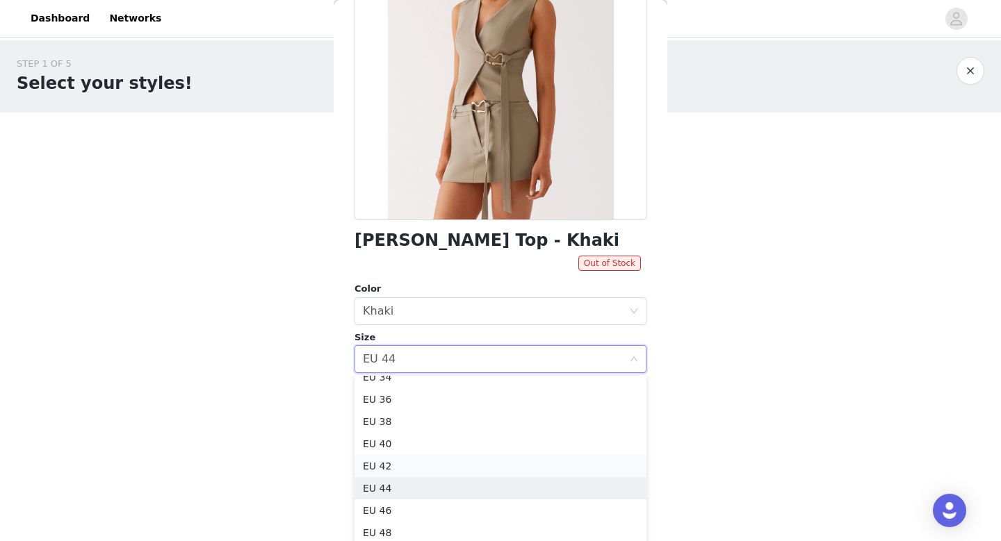
click at [405, 511] on li "EU 46" at bounding box center [500, 511] width 292 height 22
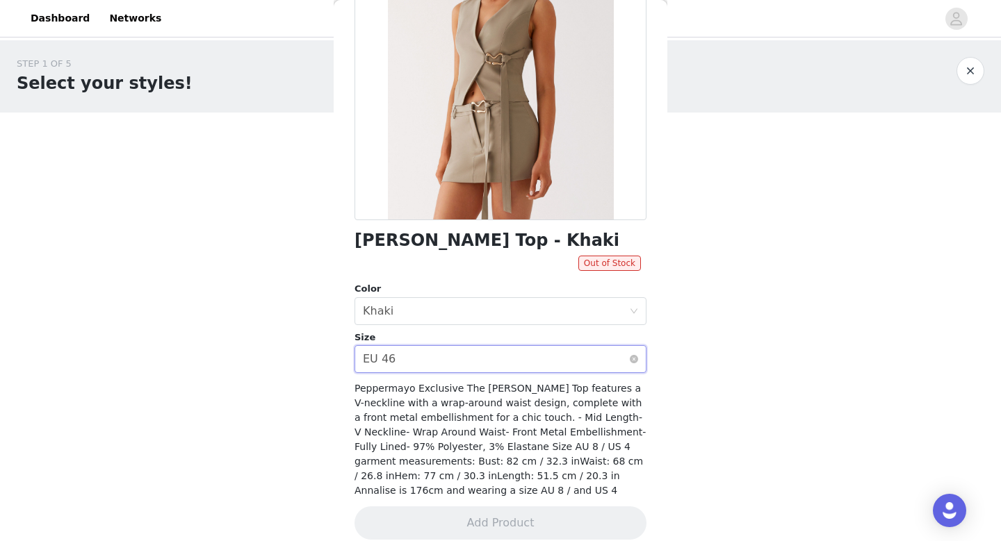
click at [461, 362] on div "Select size EU 46" at bounding box center [496, 359] width 266 height 26
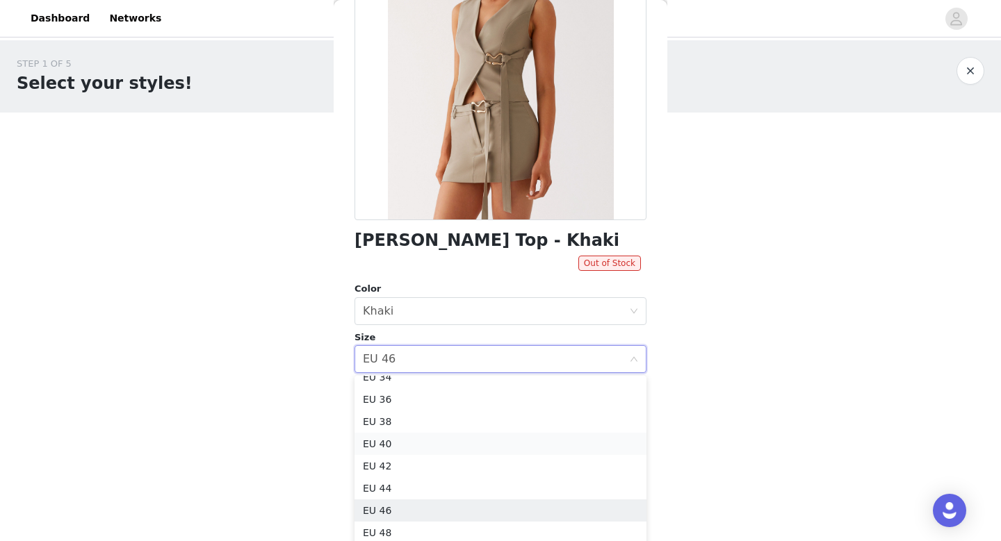
scroll to position [25, 0]
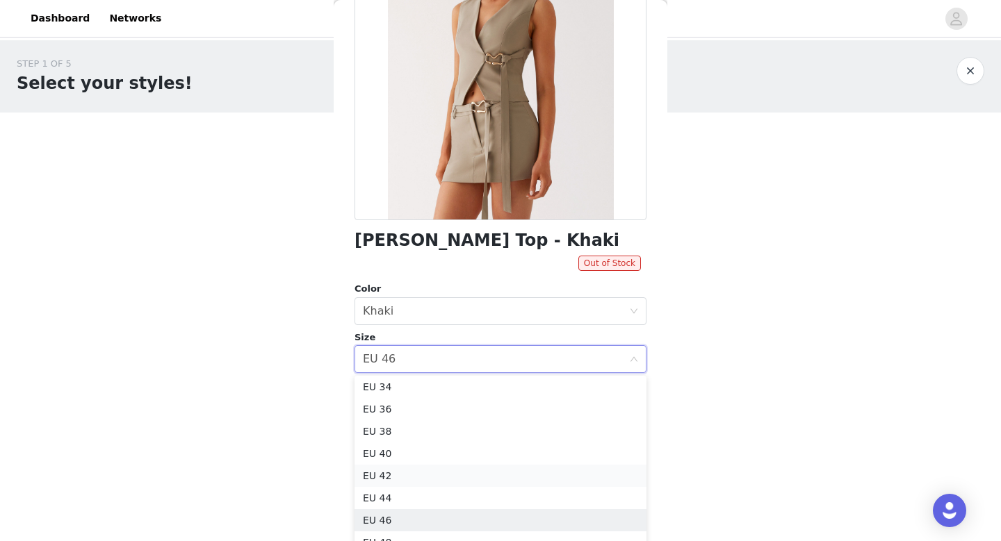
click at [400, 470] on li "EU 42" at bounding box center [500, 476] width 292 height 22
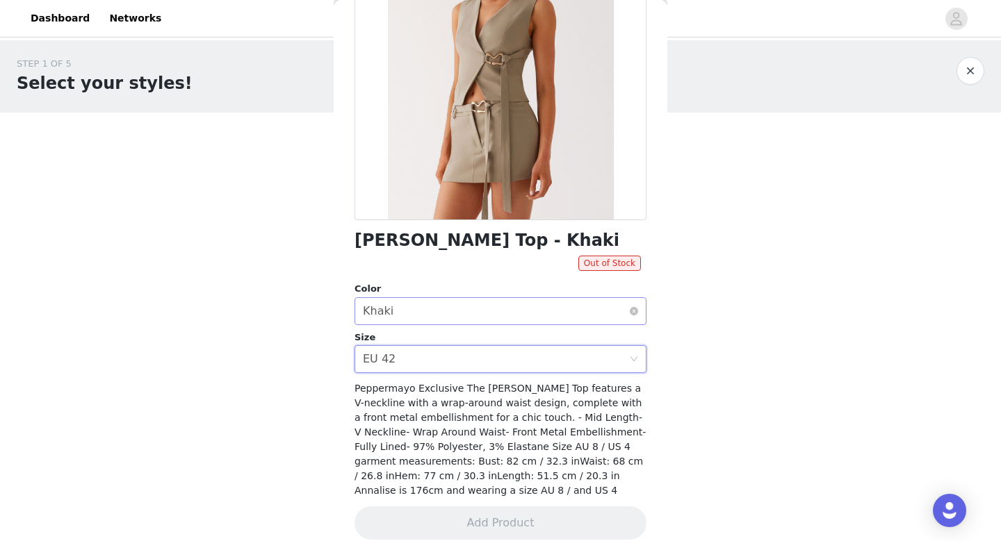
scroll to position [0, 0]
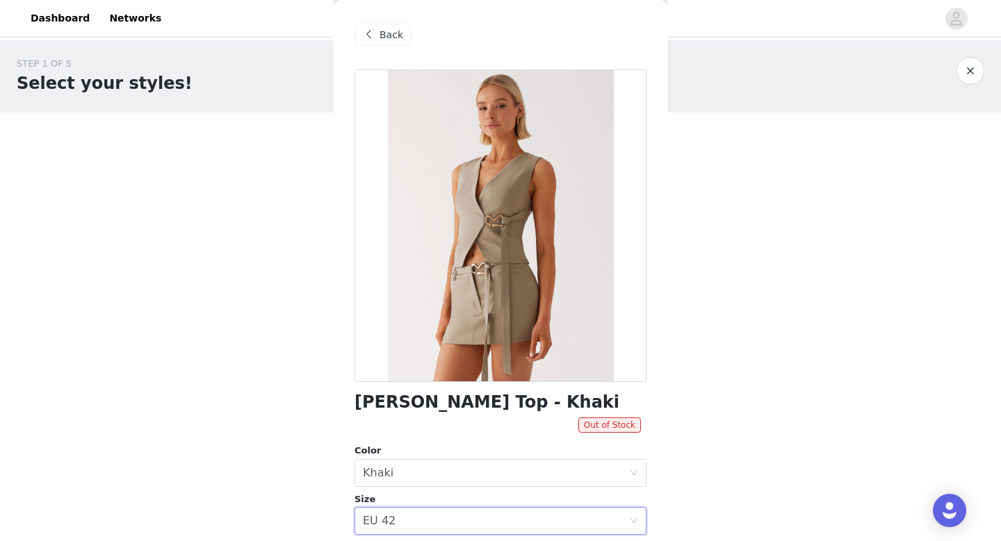
click at [387, 37] on span "Back" at bounding box center [391, 35] width 24 height 15
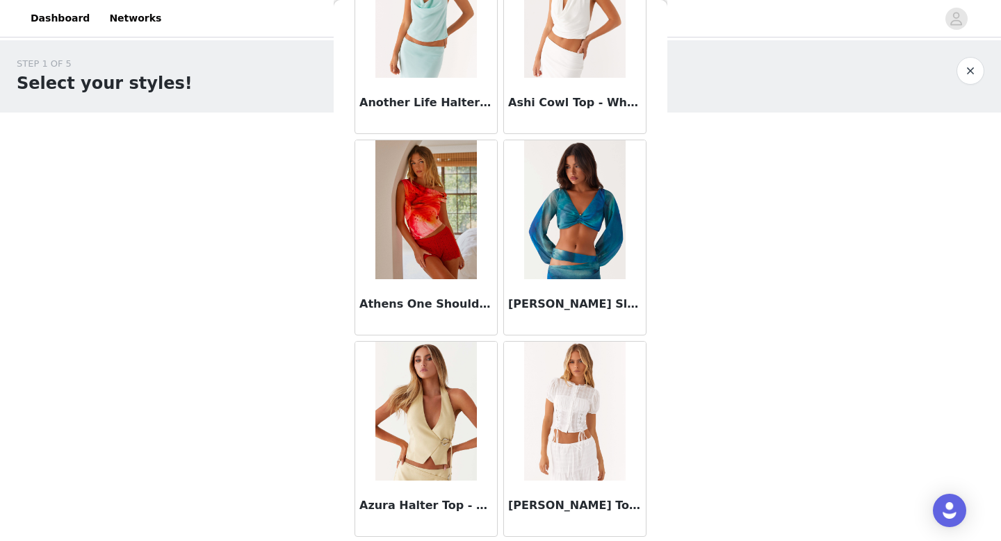
scroll to position [586, 0]
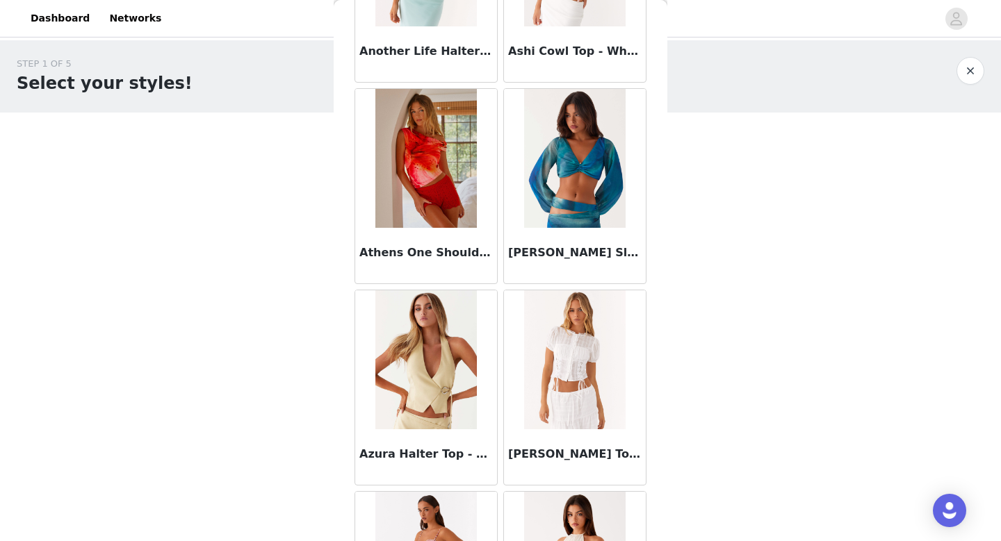
click at [443, 347] on img at bounding box center [425, 359] width 101 height 139
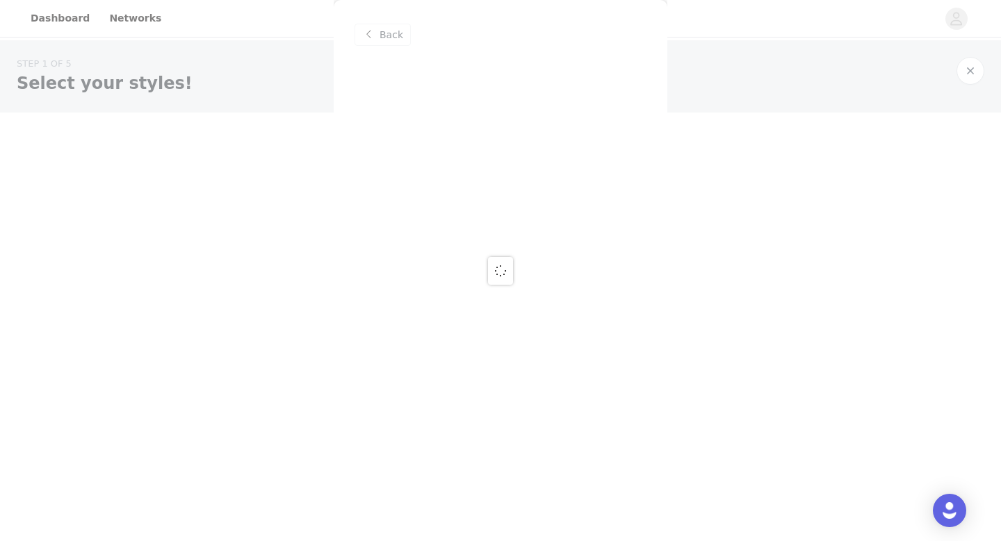
scroll to position [0, 0]
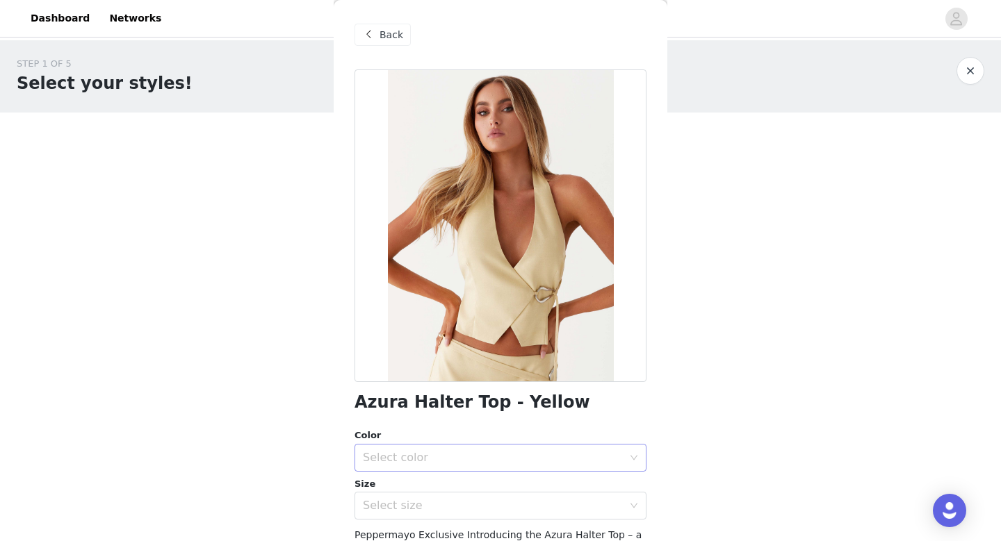
click at [457, 461] on div "Select color" at bounding box center [493, 458] width 260 height 14
click at [420, 488] on li "Yellow" at bounding box center [500, 488] width 292 height 22
click at [414, 501] on div "Select size" at bounding box center [493, 506] width 260 height 14
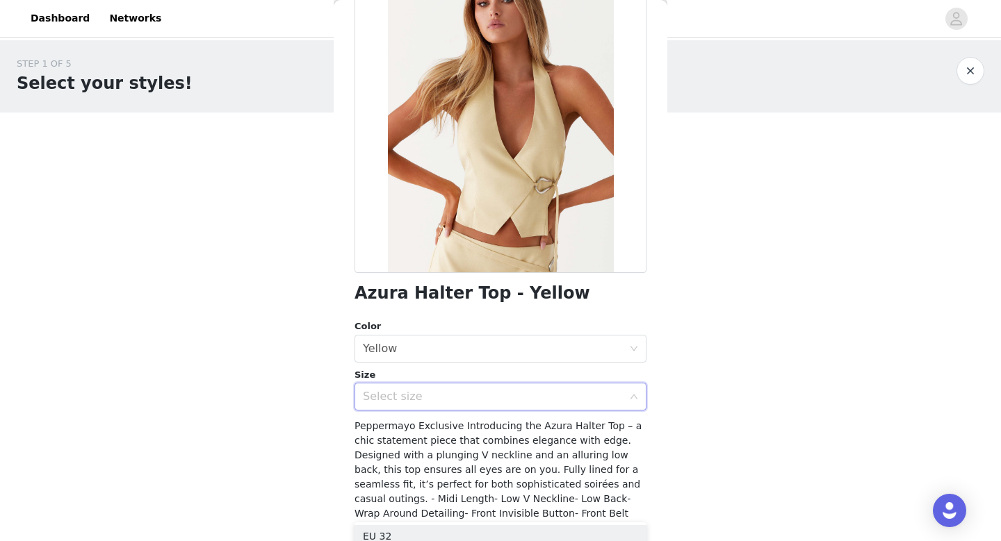
scroll to position [134, 0]
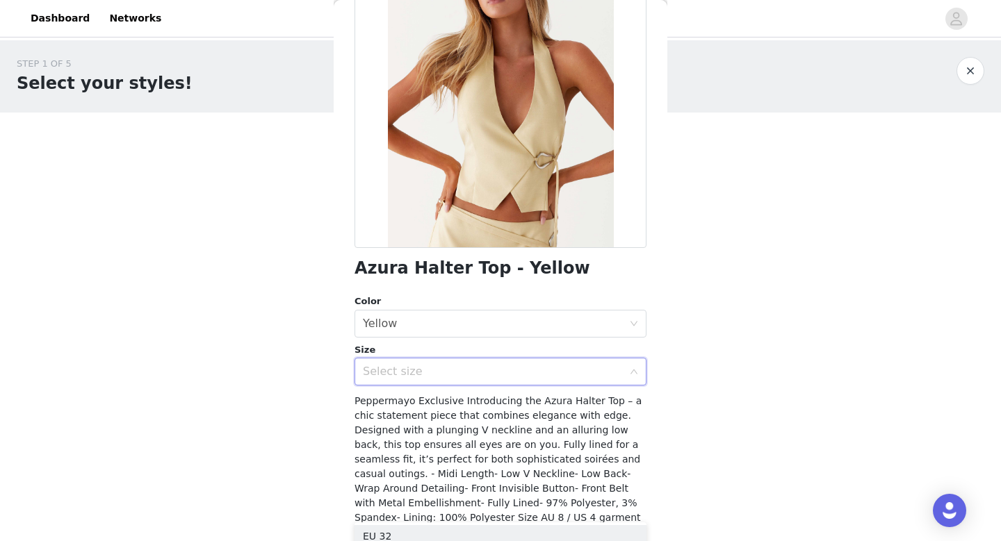
click at [434, 366] on div "Select size" at bounding box center [493, 372] width 260 height 14
click at [419, 370] on div "Select size" at bounding box center [493, 372] width 260 height 14
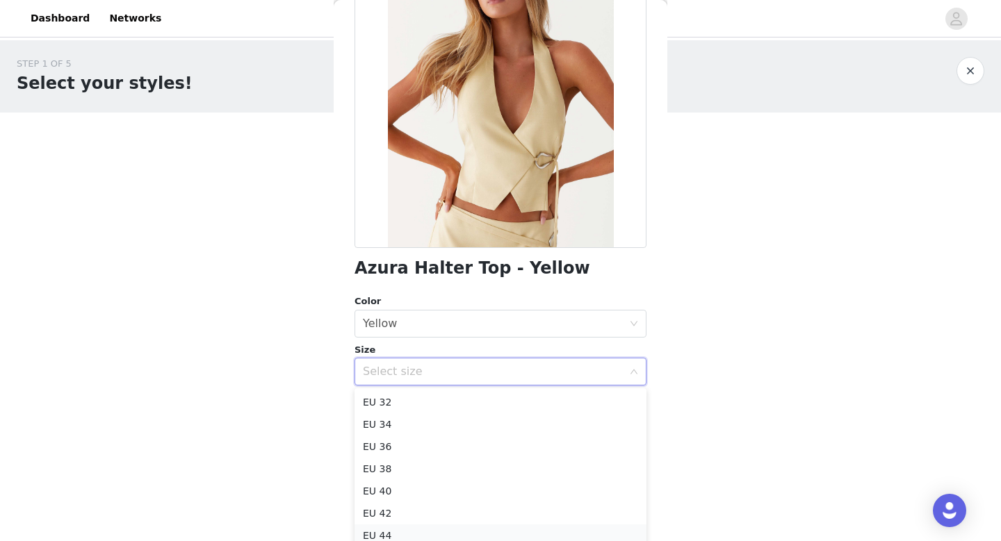
click at [389, 532] on li "EU 44" at bounding box center [500, 536] width 292 height 22
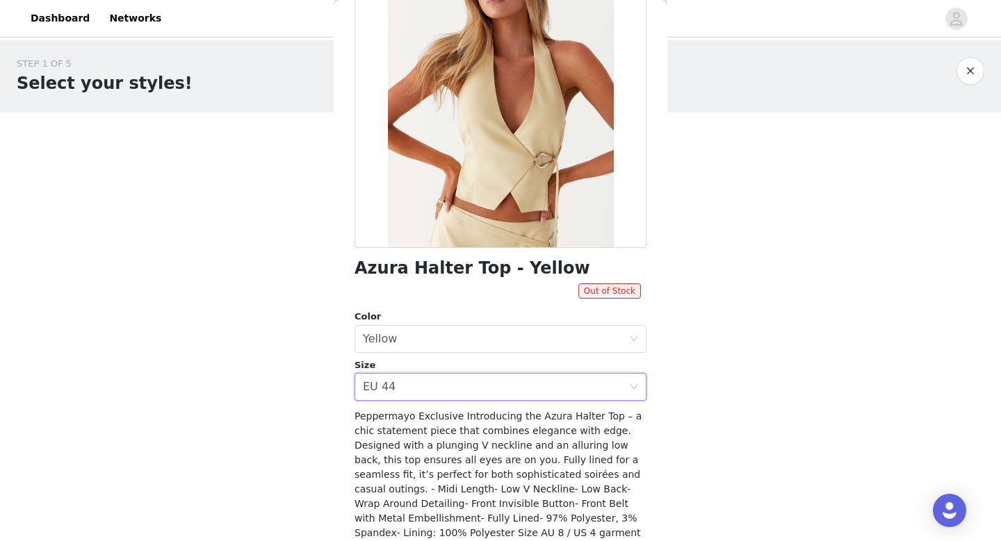
scroll to position [203, 0]
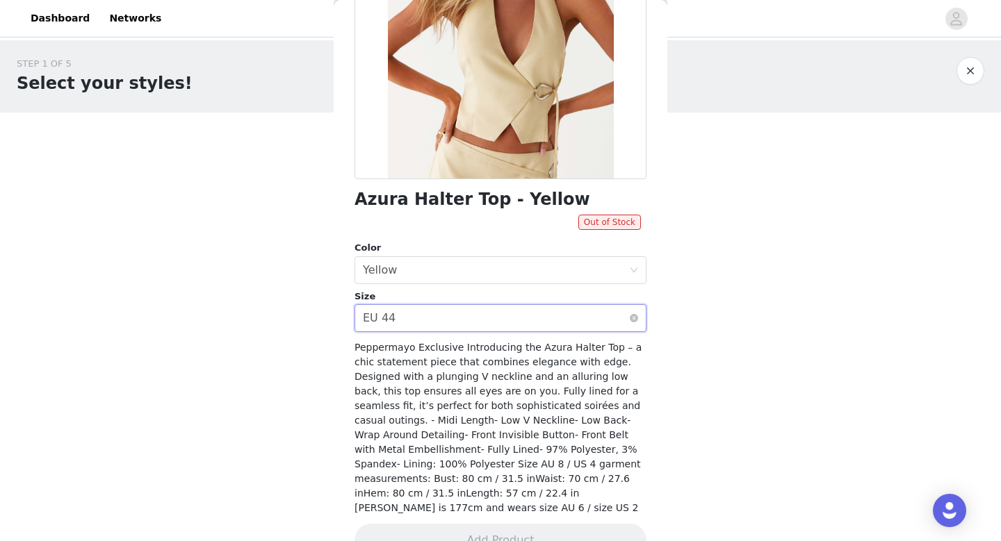
click at [435, 331] on div "Select size EU 44" at bounding box center [500, 318] width 292 height 28
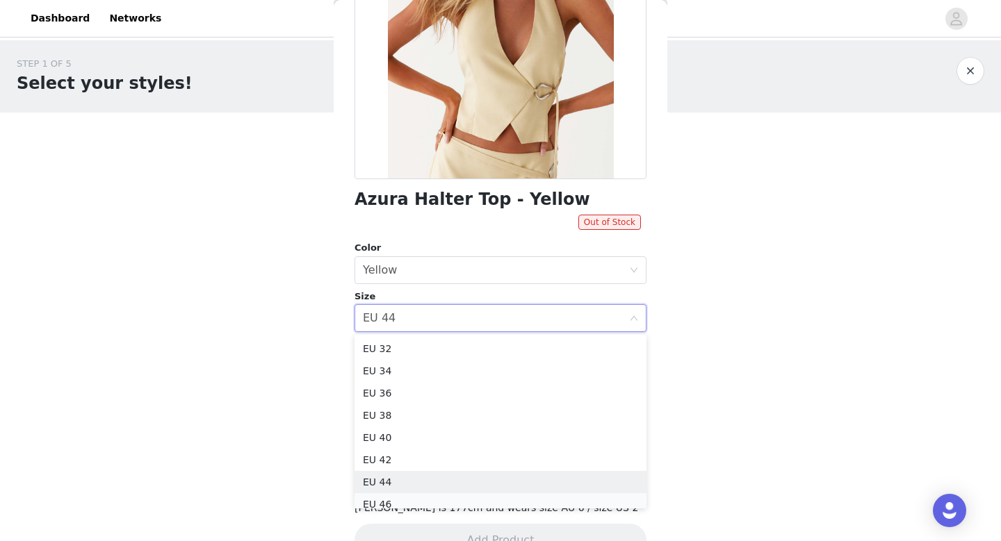
scroll to position [7, 0]
click at [392, 501] on li "EU 46" at bounding box center [500, 497] width 292 height 22
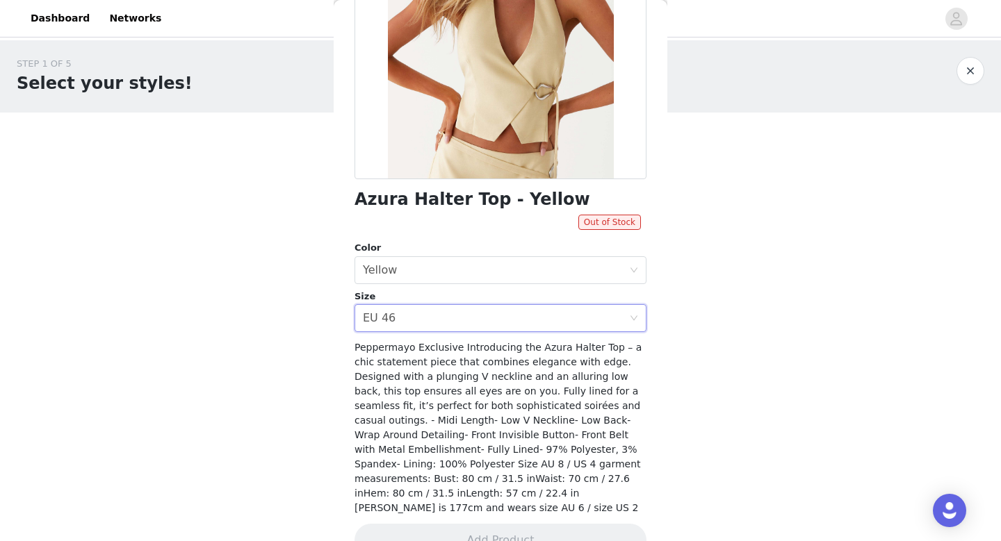
click at [433, 303] on div "Size Select size EU 46" at bounding box center [500, 311] width 292 height 43
click at [433, 305] on div "Select size EU 46" at bounding box center [496, 318] width 266 height 26
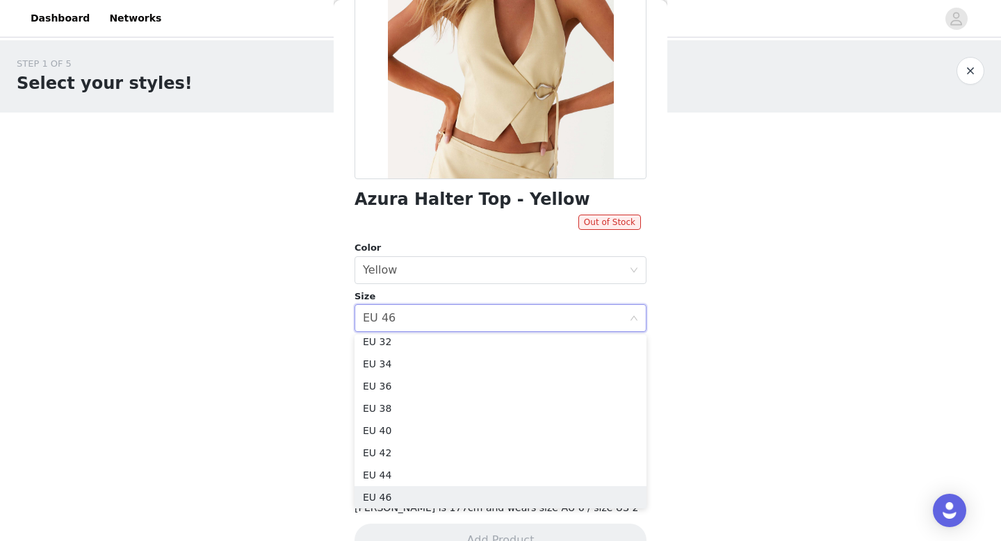
scroll to position [0, 0]
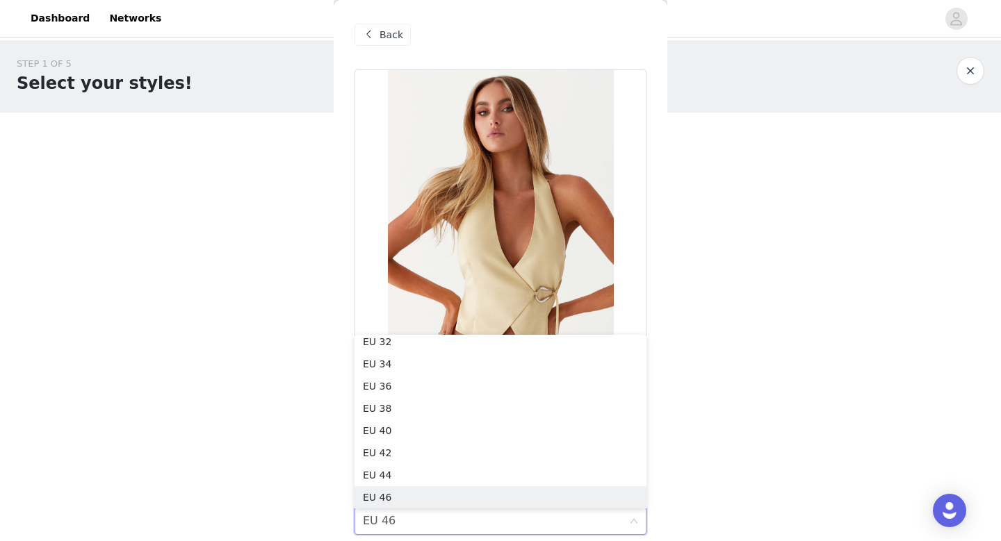
click at [377, 32] on div "Back" at bounding box center [382, 35] width 56 height 22
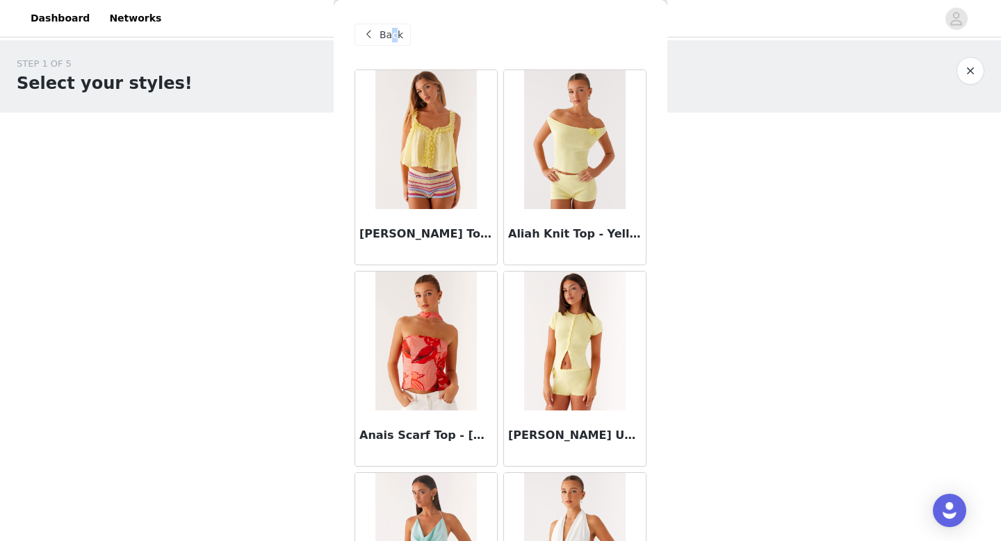
click at [393, 30] on span "Back" at bounding box center [391, 35] width 24 height 15
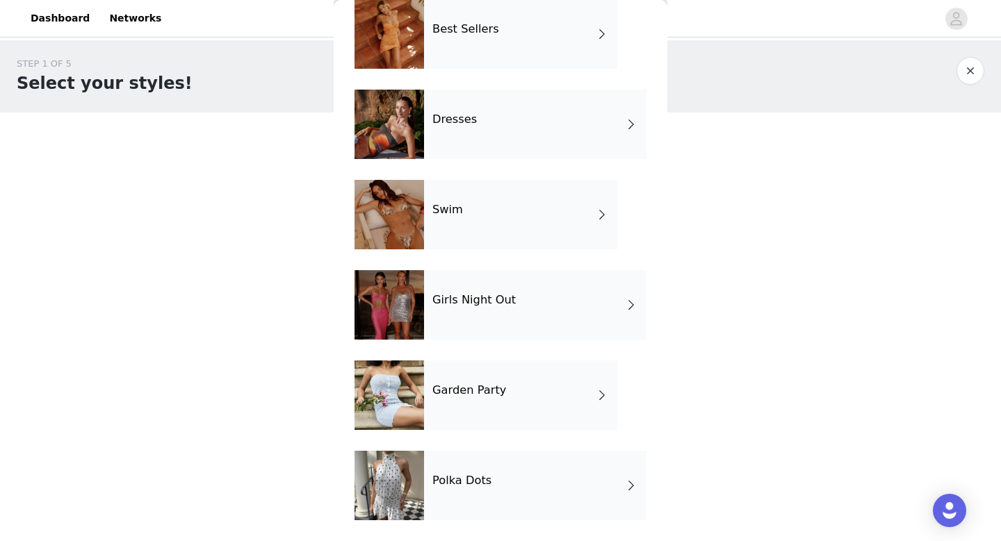
scroll to position [250, 0]
click at [482, 304] on h4 "Girls Night Out" at bounding box center [473, 301] width 83 height 13
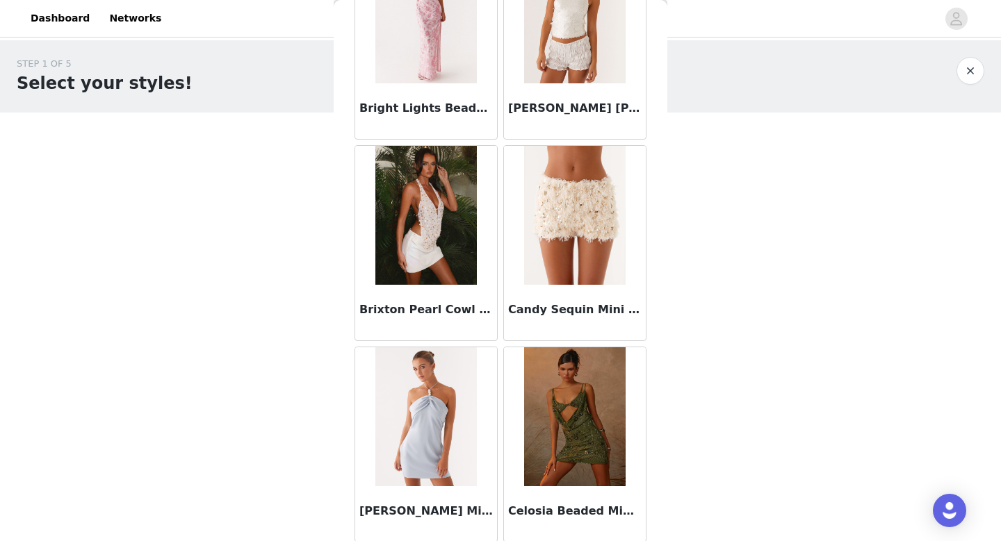
scroll to position [1585, 0]
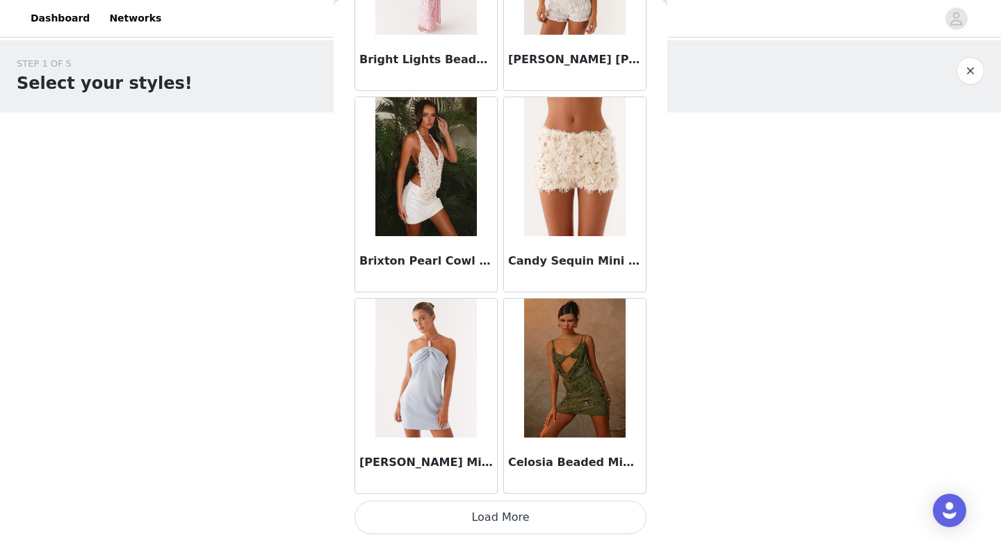
click at [479, 514] on button "Load More" at bounding box center [500, 517] width 292 height 33
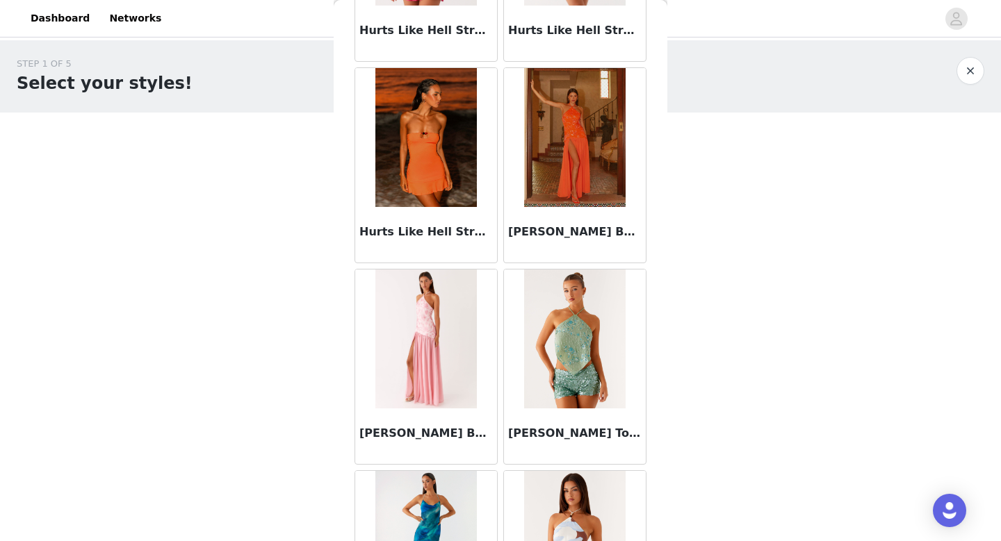
scroll to position [3600, 0]
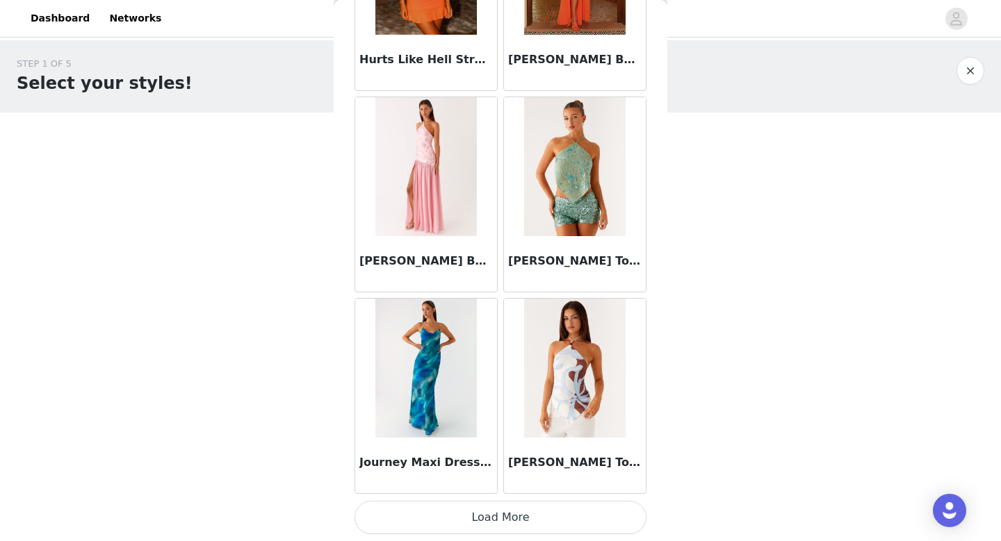
click at [479, 514] on button "Load More" at bounding box center [500, 517] width 292 height 33
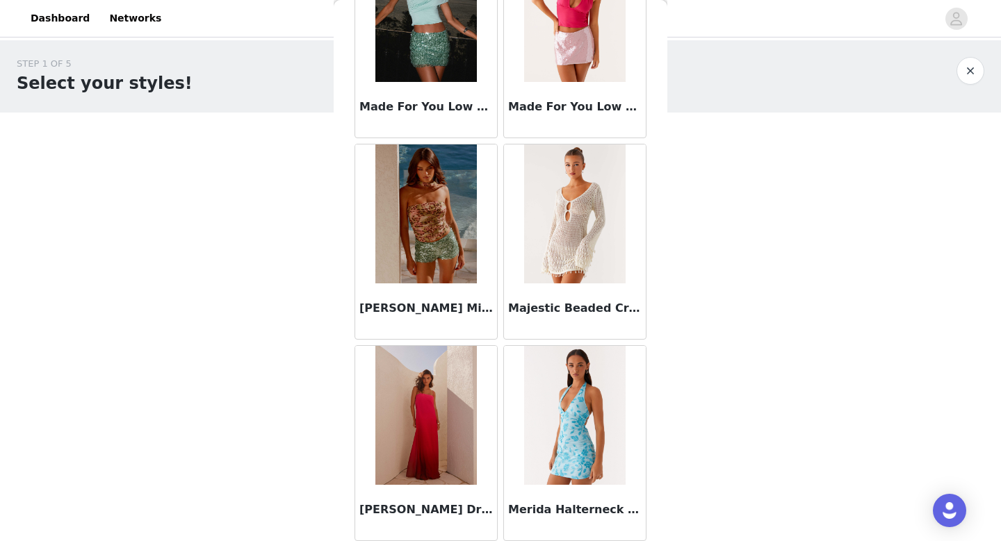
scroll to position [5616, 0]
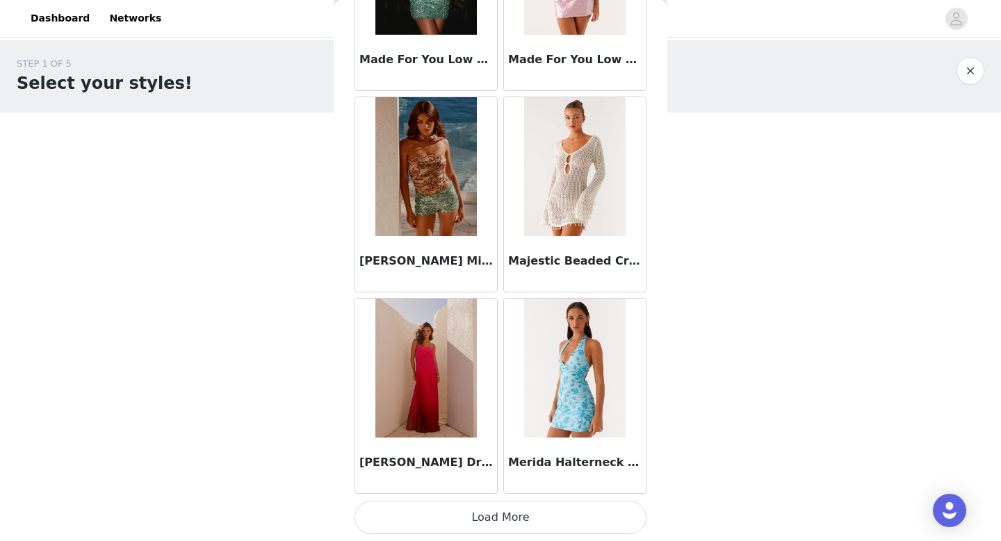
click at [479, 514] on button "Load More" at bounding box center [500, 517] width 292 height 33
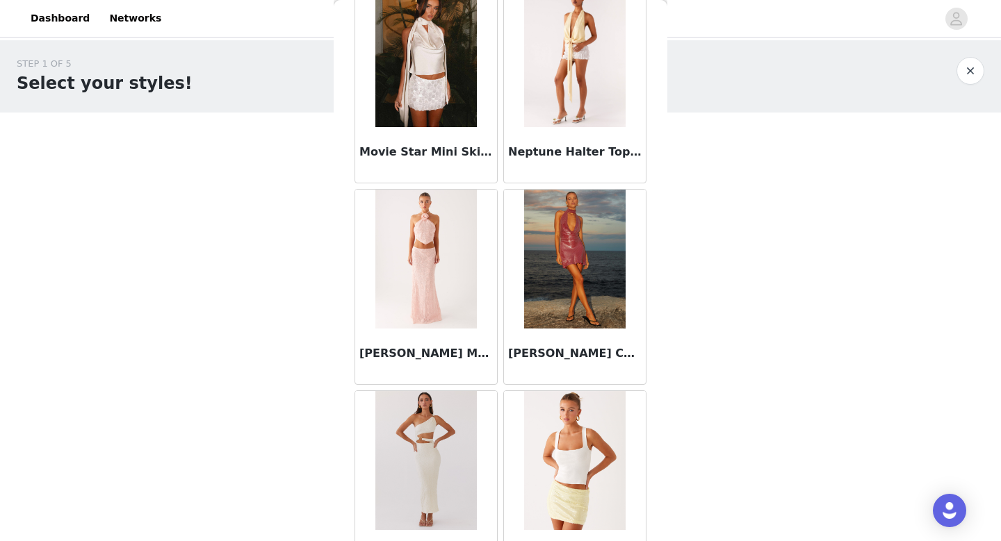
scroll to position [7631, 0]
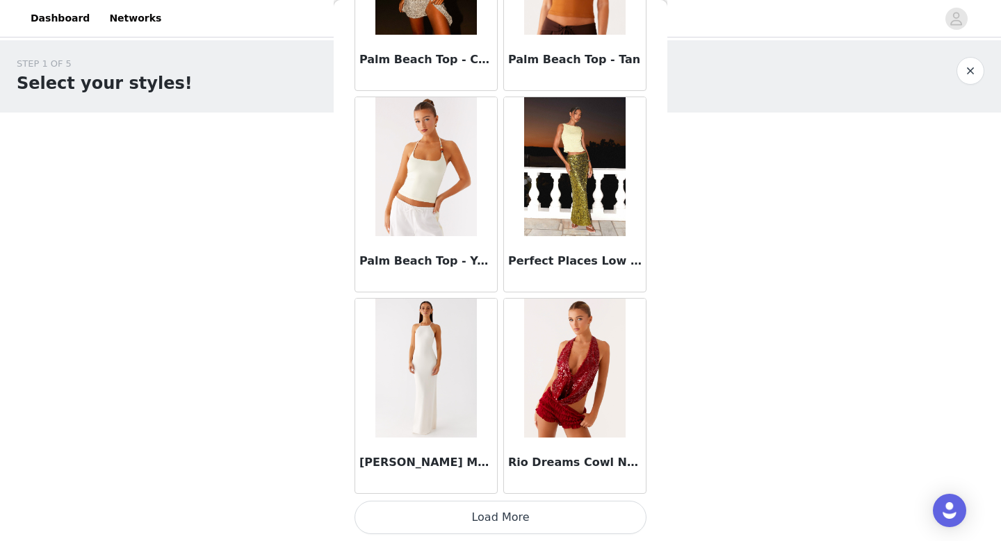
click at [479, 514] on button "Load More" at bounding box center [500, 517] width 292 height 33
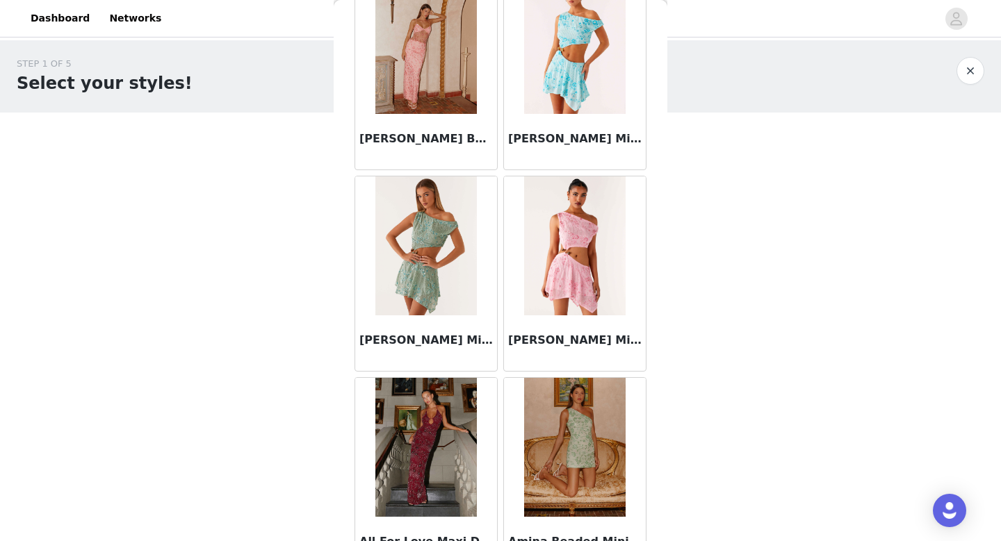
scroll to position [0, 0]
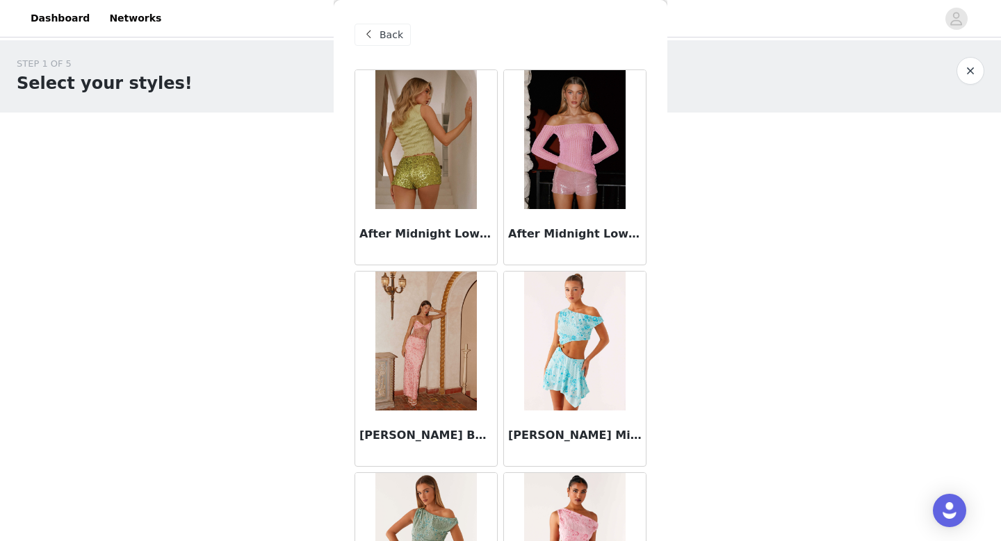
click at [367, 31] on span at bounding box center [368, 34] width 17 height 17
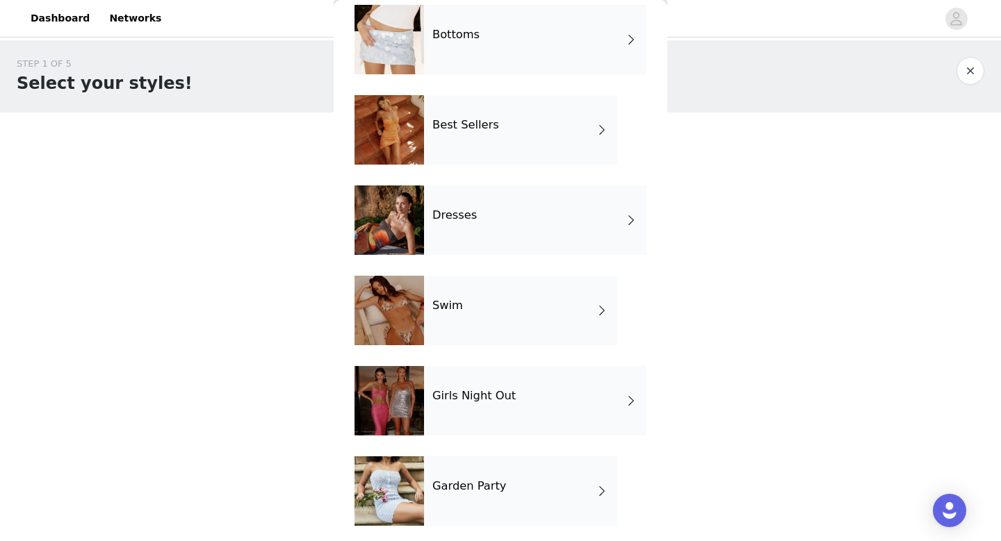
scroll to position [223, 0]
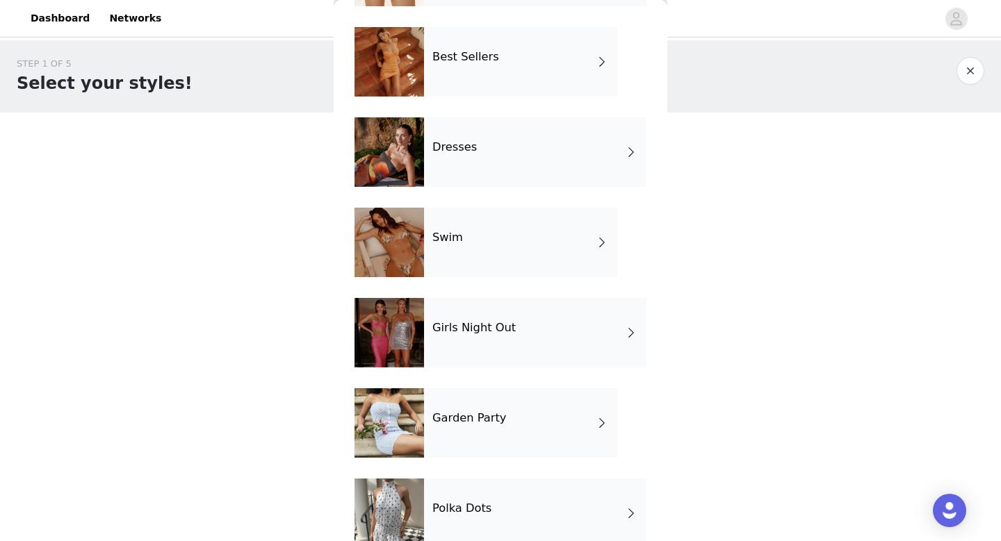
click at [435, 420] on h4 "Garden Party" at bounding box center [469, 418] width 74 height 13
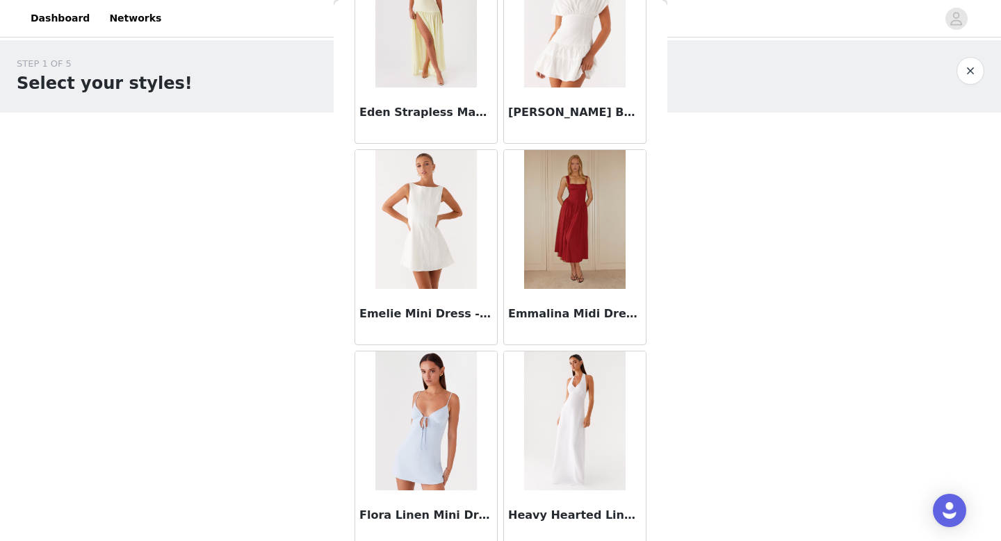
scroll to position [1585, 0]
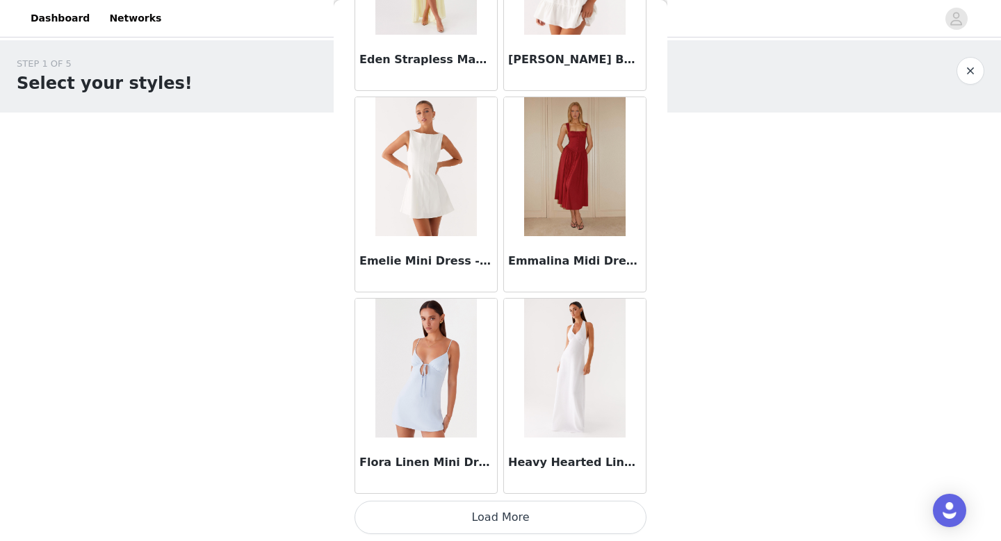
click at [426, 510] on button "Load More" at bounding box center [500, 517] width 292 height 33
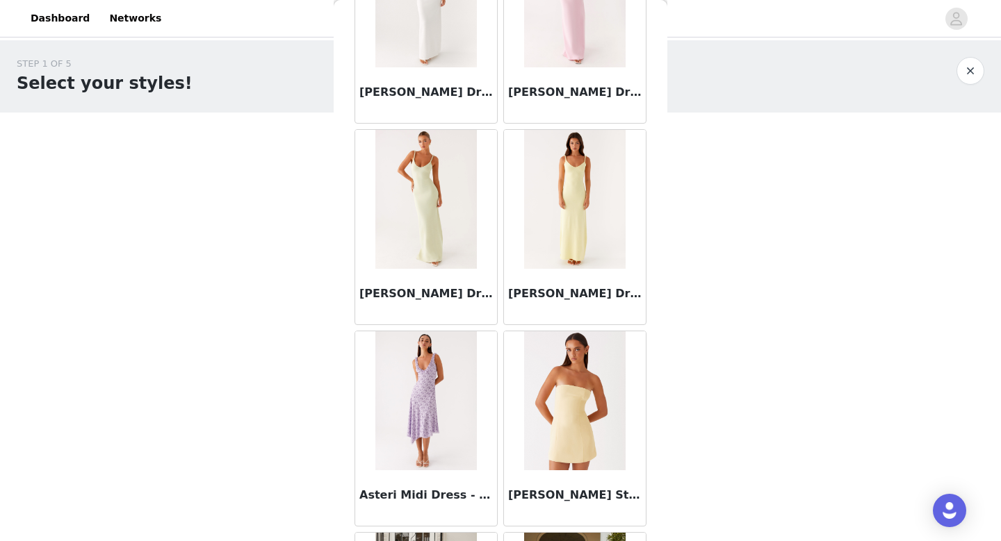
scroll to position [0, 0]
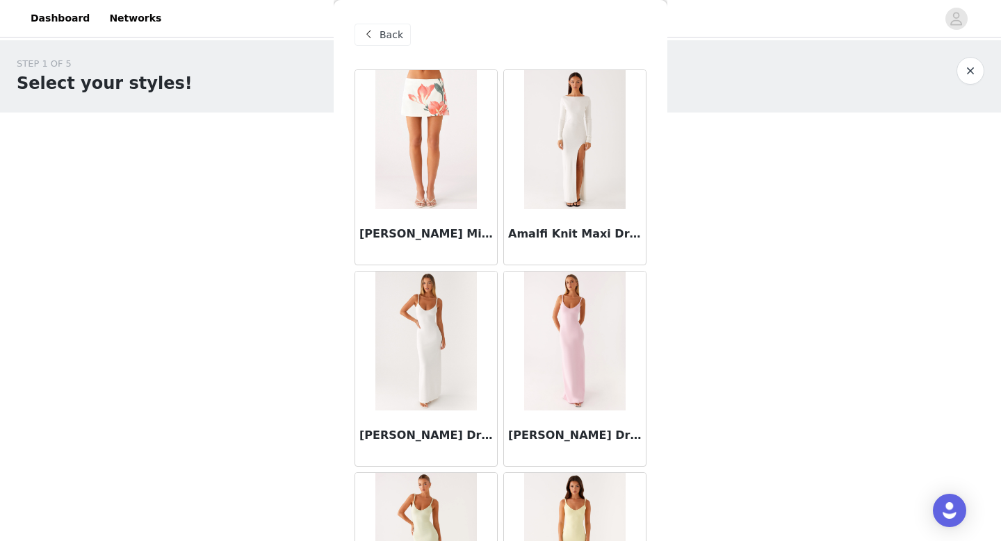
click at [369, 38] on span at bounding box center [368, 34] width 17 height 17
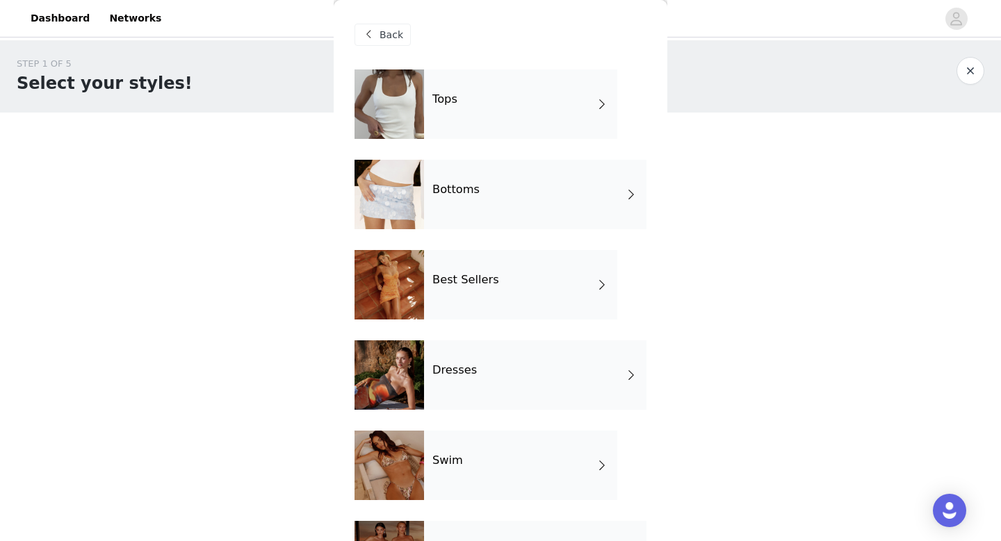
scroll to position [251, 0]
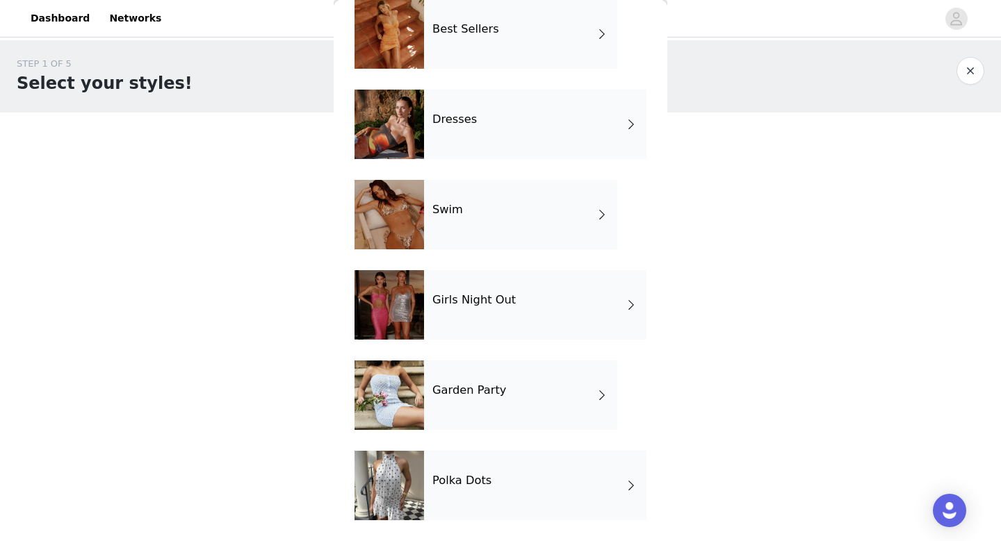
click at [439, 505] on div "Polka Dots" at bounding box center [535, 485] width 222 height 69
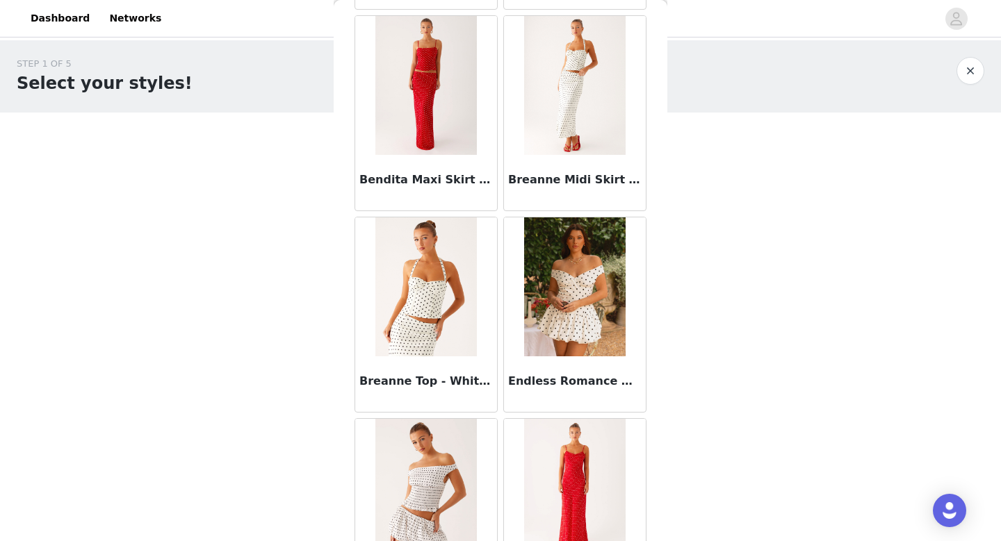
scroll to position [0, 0]
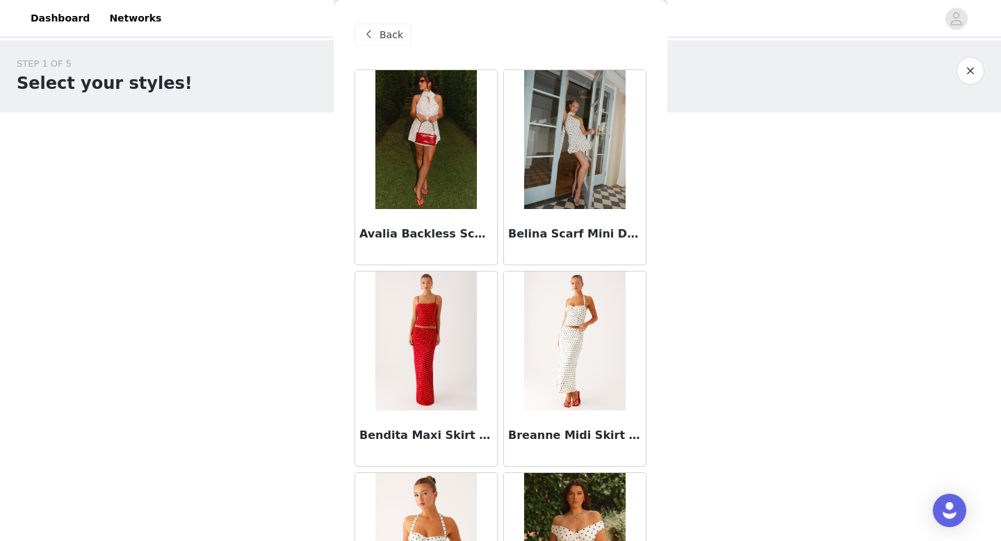
click at [379, 31] on span "Back" at bounding box center [391, 35] width 24 height 15
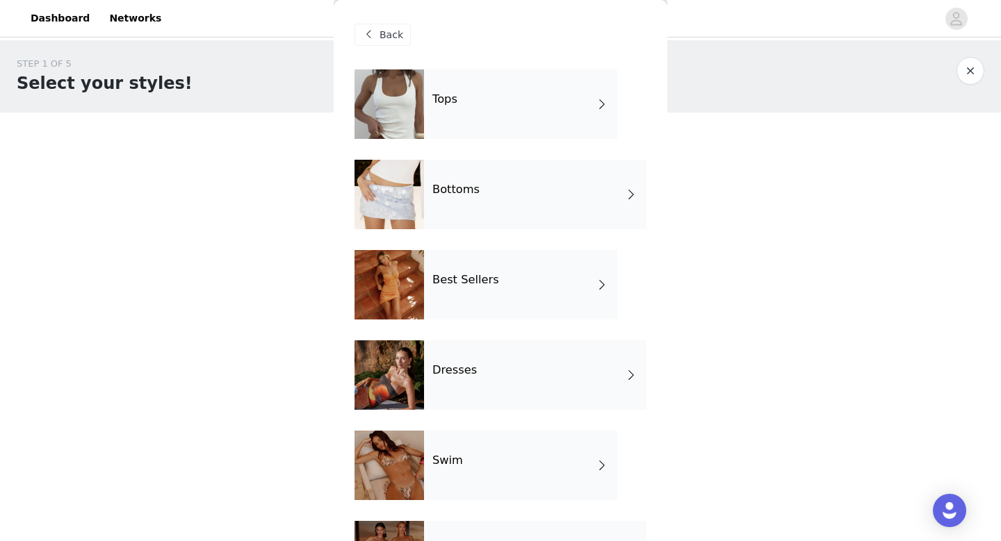
click at [382, 31] on span "Back" at bounding box center [391, 35] width 24 height 15
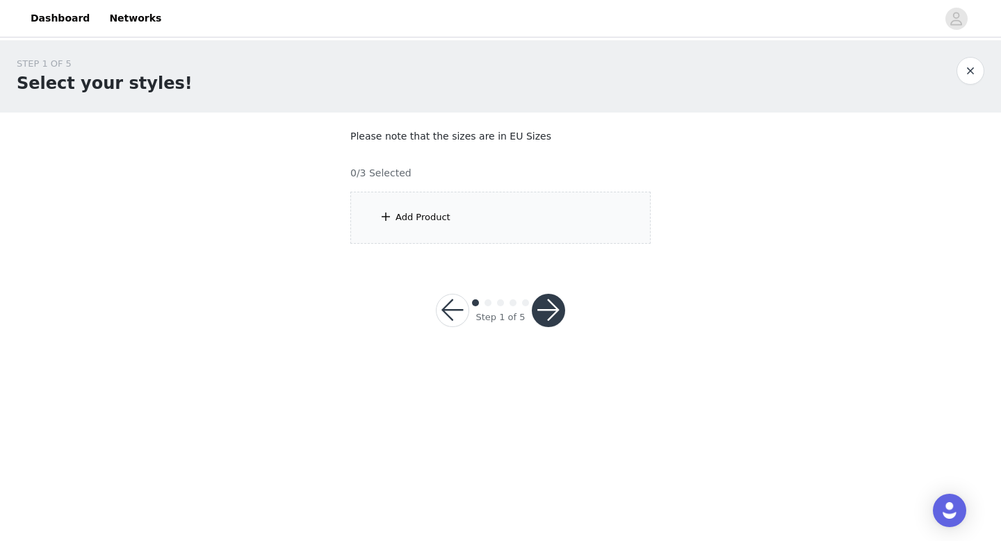
click at [398, 221] on div "Add Product" at bounding box center [422, 218] width 55 height 14
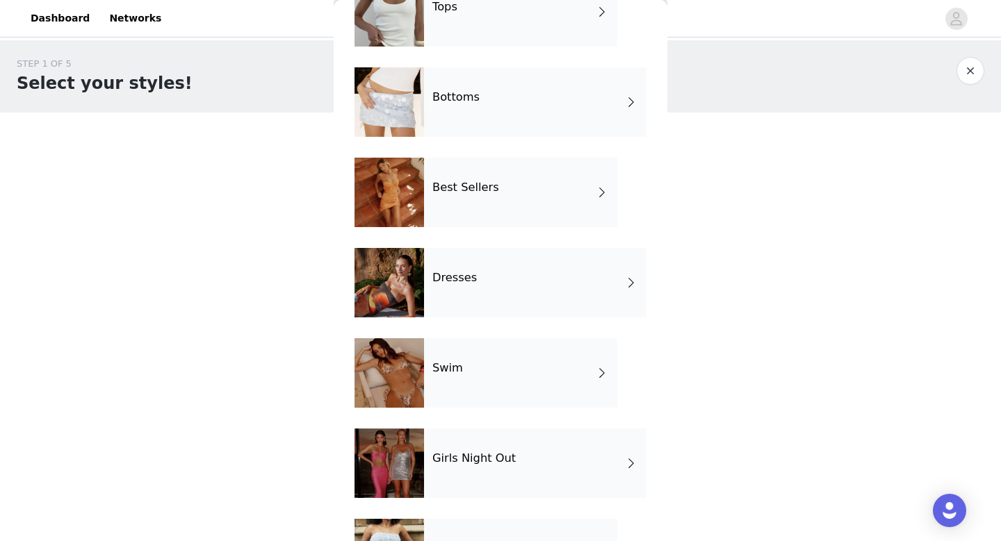
scroll to position [90, 0]
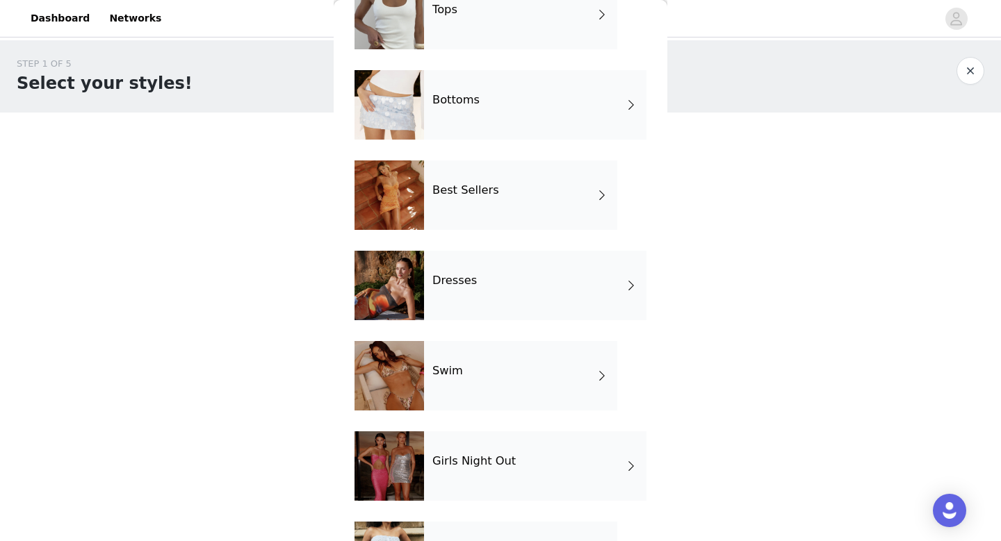
click at [393, 279] on div at bounding box center [388, 285] width 69 height 69
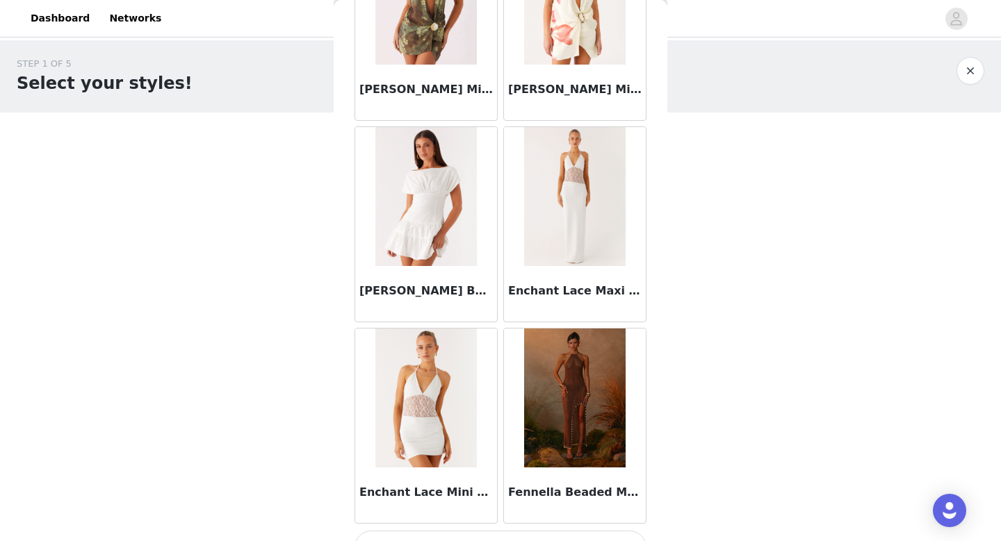
scroll to position [1585, 0]
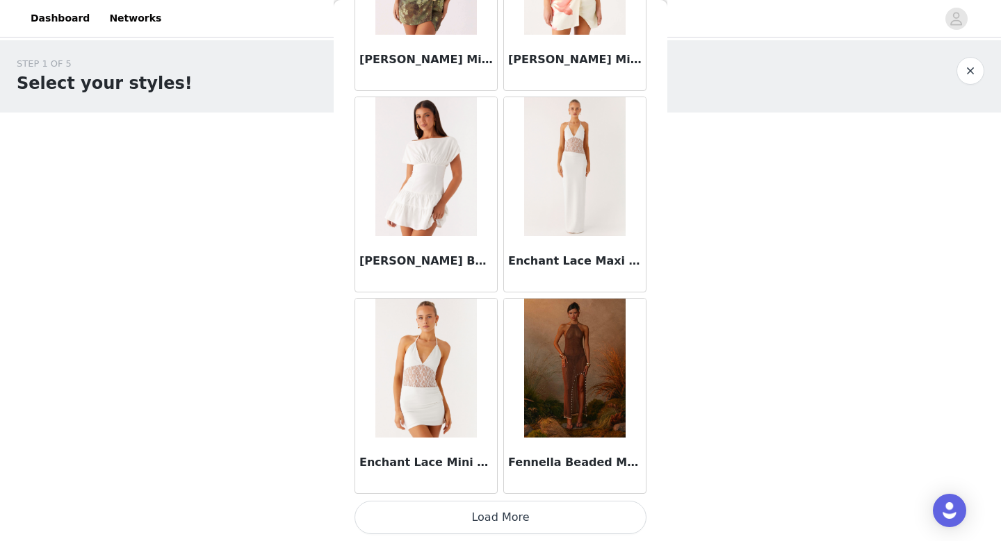
click at [463, 515] on button "Load More" at bounding box center [500, 517] width 292 height 33
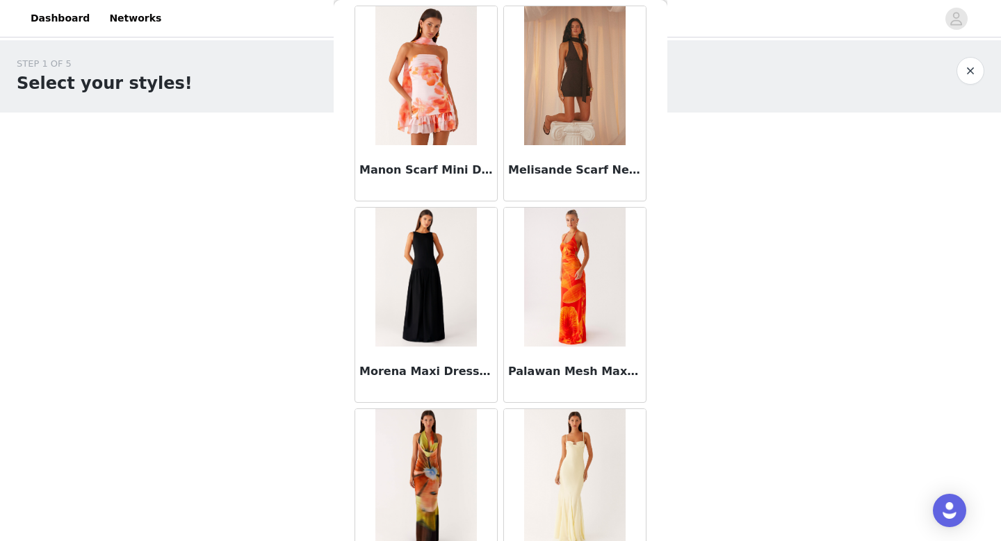
scroll to position [3092, 0]
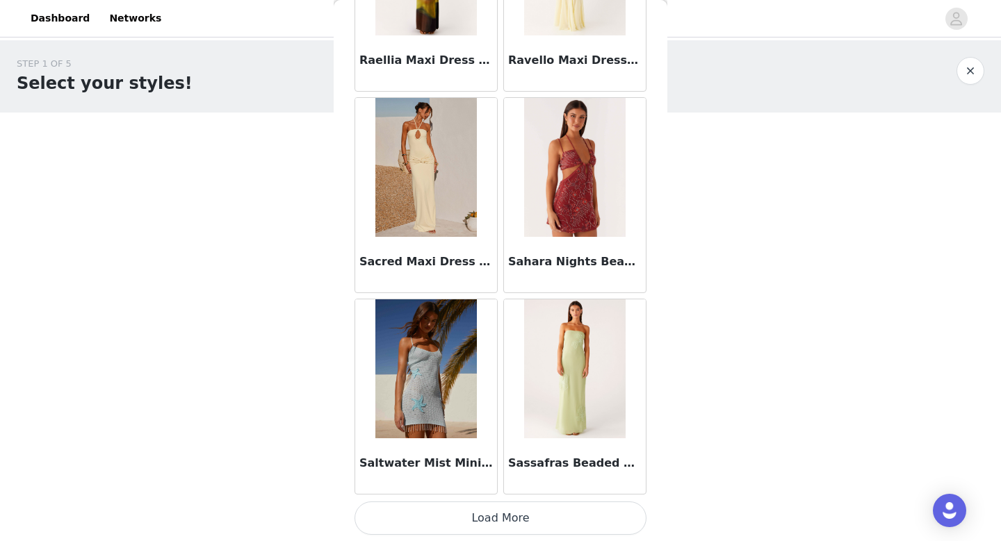
click at [463, 515] on button "Load More" at bounding box center [500, 518] width 292 height 33
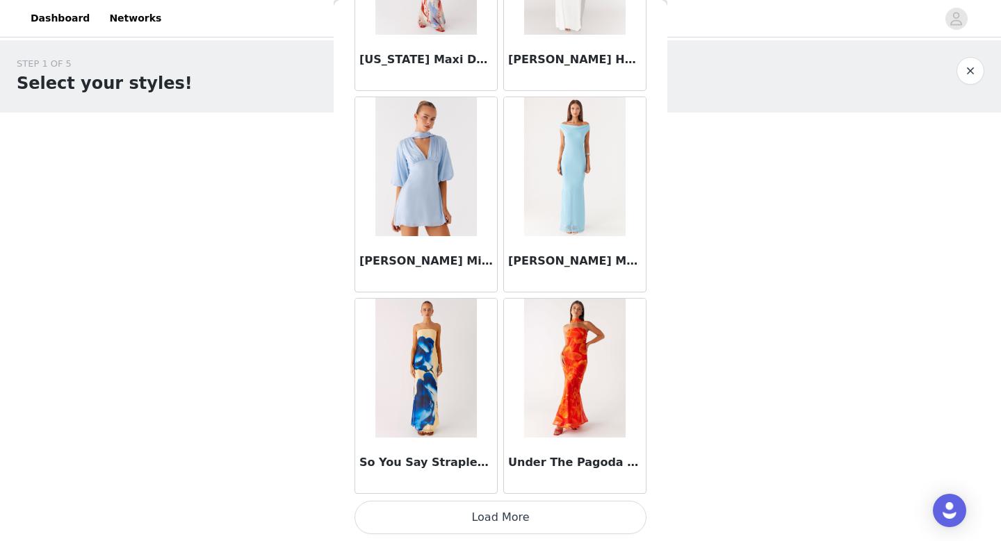
click at [474, 517] on button "Load More" at bounding box center [500, 517] width 292 height 33
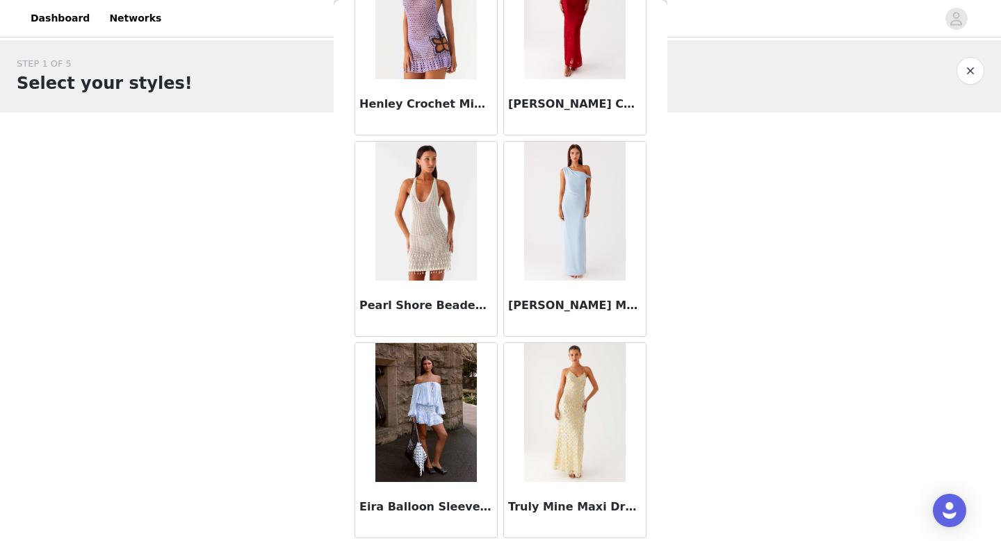
scroll to position [6372, 0]
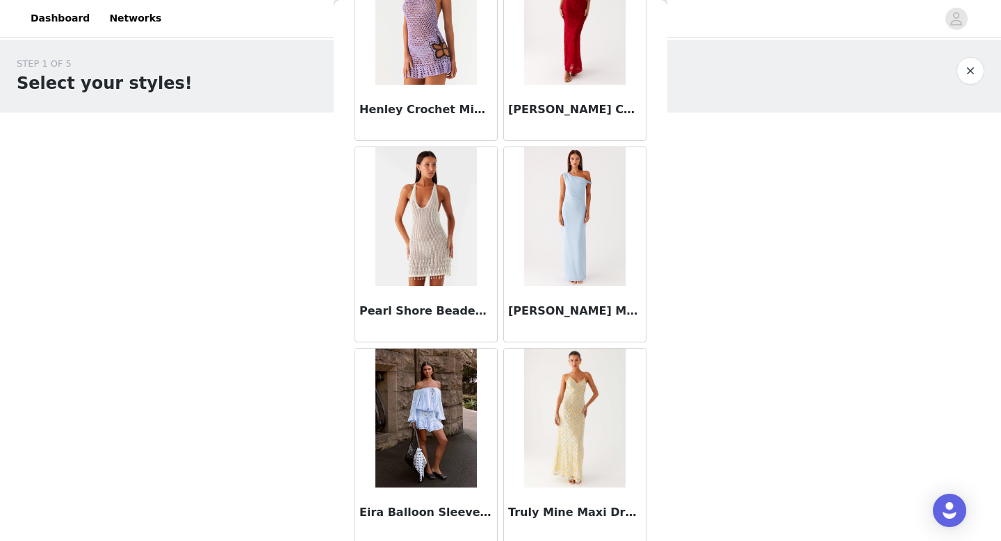
click at [575, 481] on img at bounding box center [574, 418] width 101 height 139
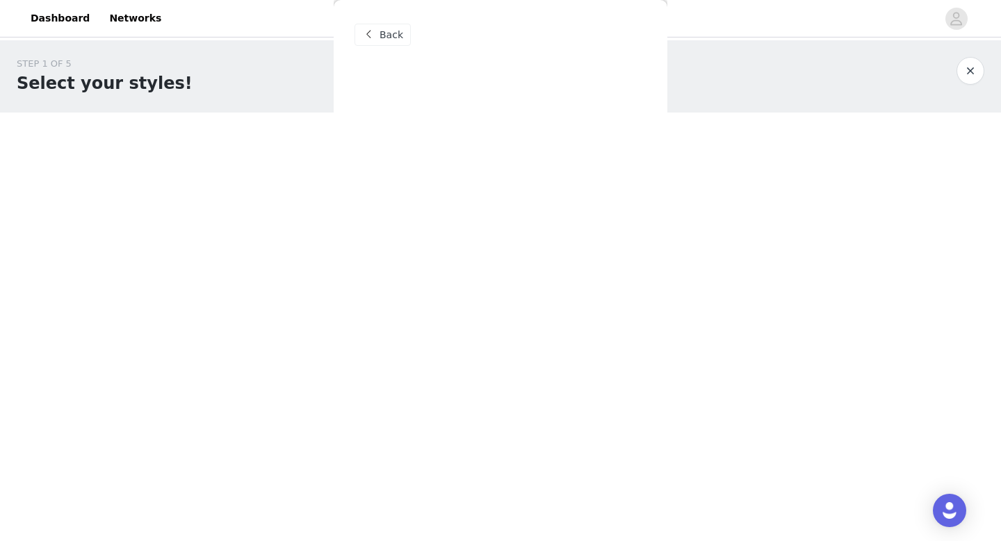
scroll to position [0, 0]
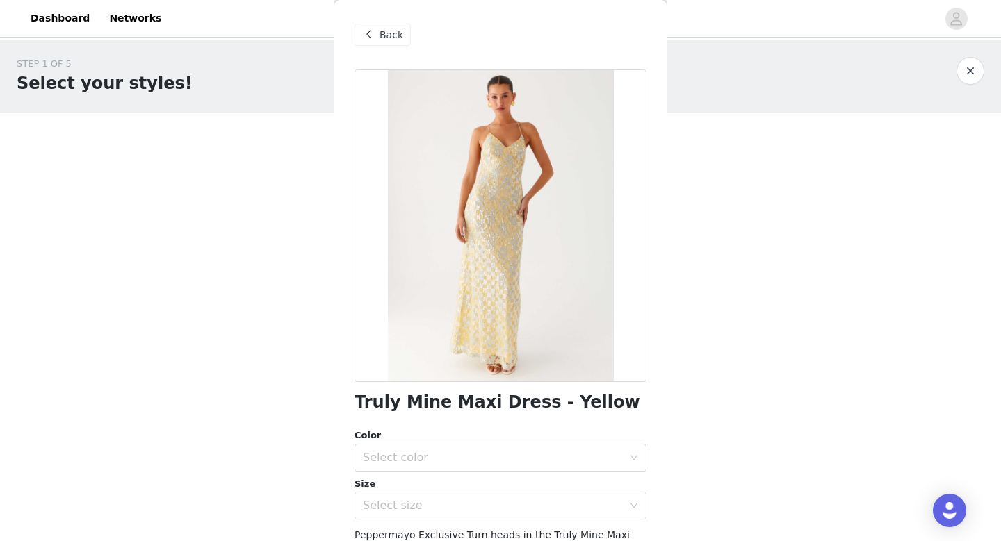
click at [376, 38] on span at bounding box center [368, 34] width 17 height 17
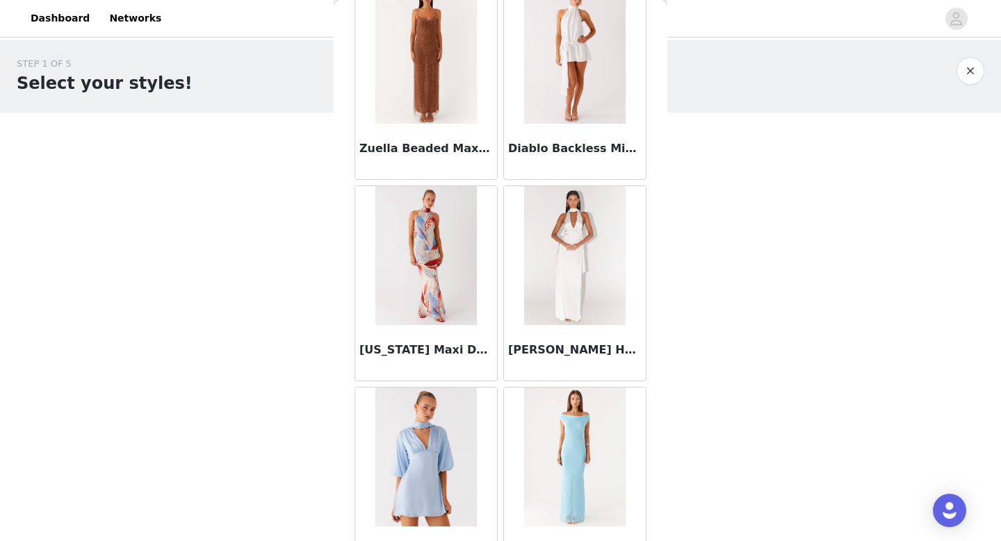
scroll to position [5327, 0]
click at [555, 52] on img at bounding box center [574, 52] width 101 height 139
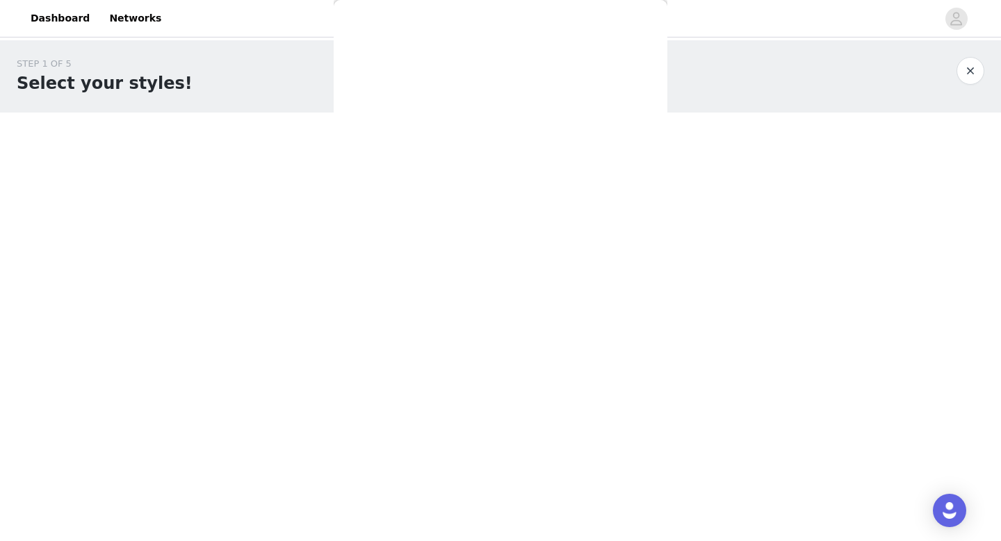
scroll to position [0, 0]
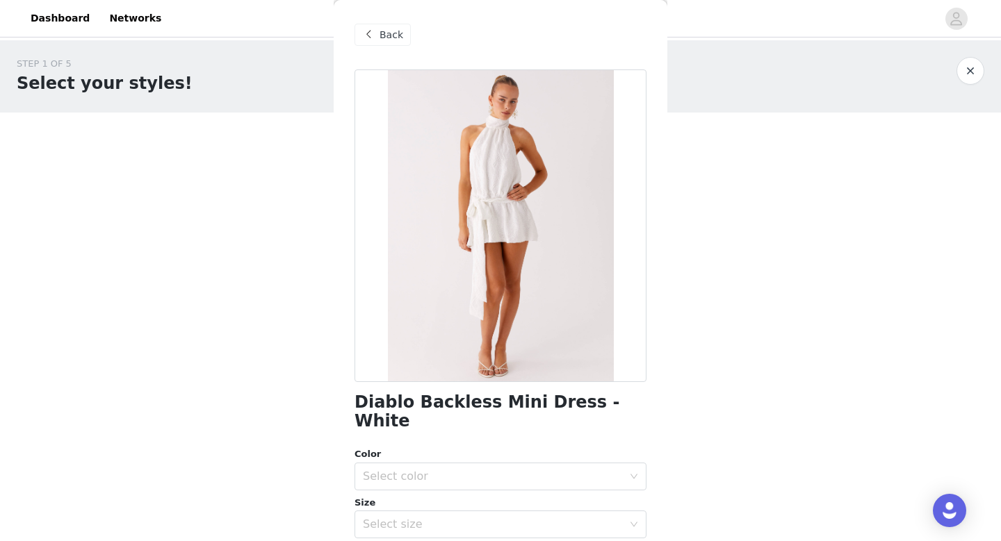
click at [394, 33] on span "Back" at bounding box center [391, 35] width 24 height 15
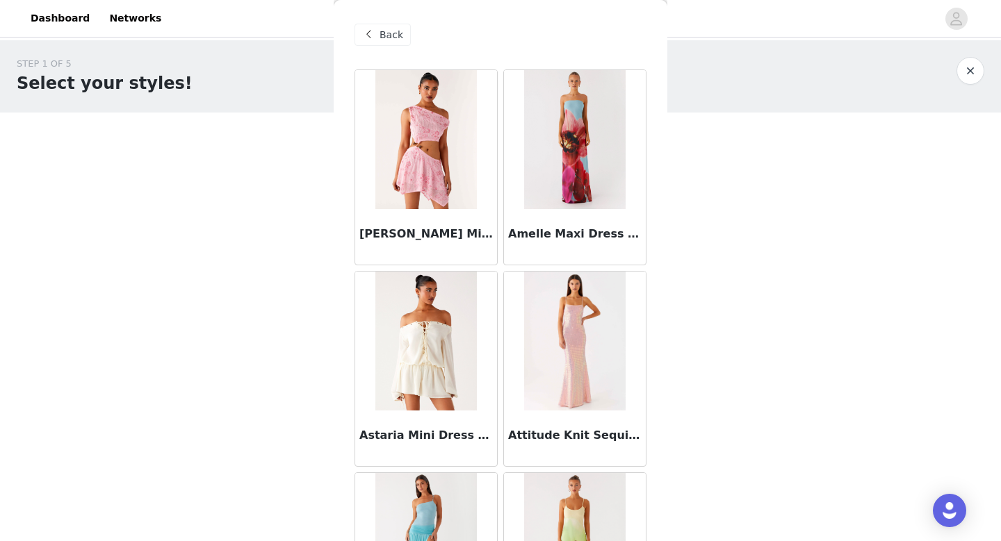
click at [378, 23] on div "Back" at bounding box center [500, 34] width 292 height 69
click at [375, 33] on span at bounding box center [368, 34] width 17 height 17
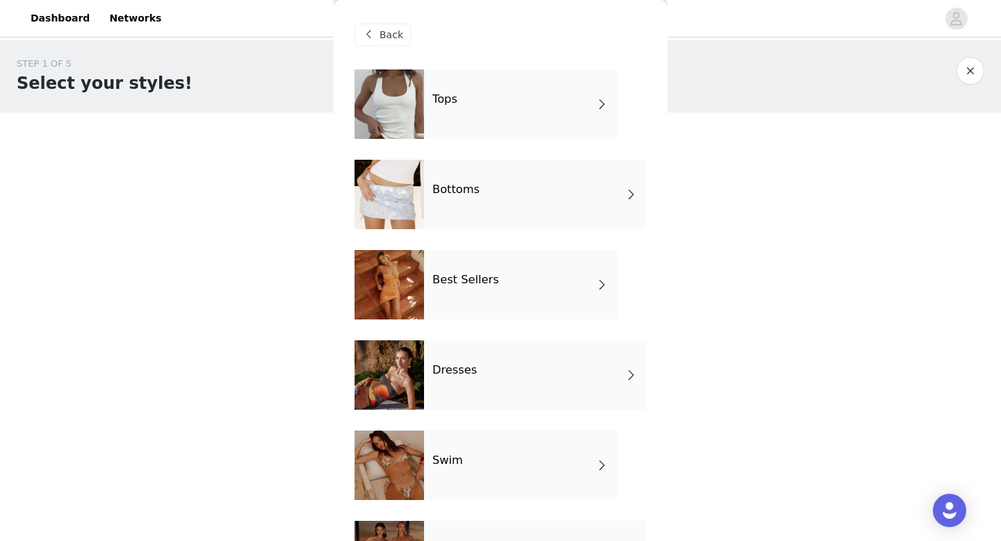
click at [386, 41] on span "Back" at bounding box center [391, 35] width 24 height 15
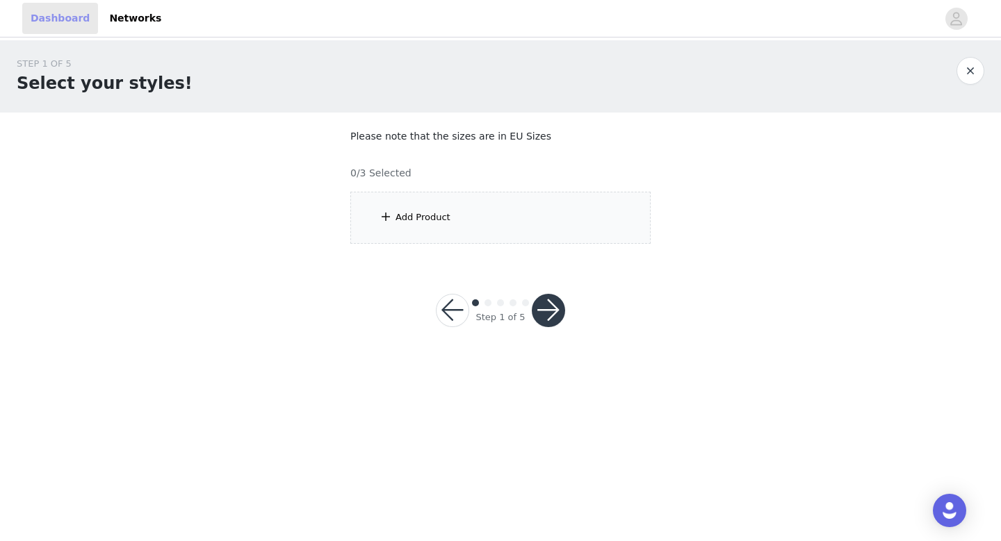
click at [61, 17] on link "Dashboard" at bounding box center [60, 18] width 76 height 31
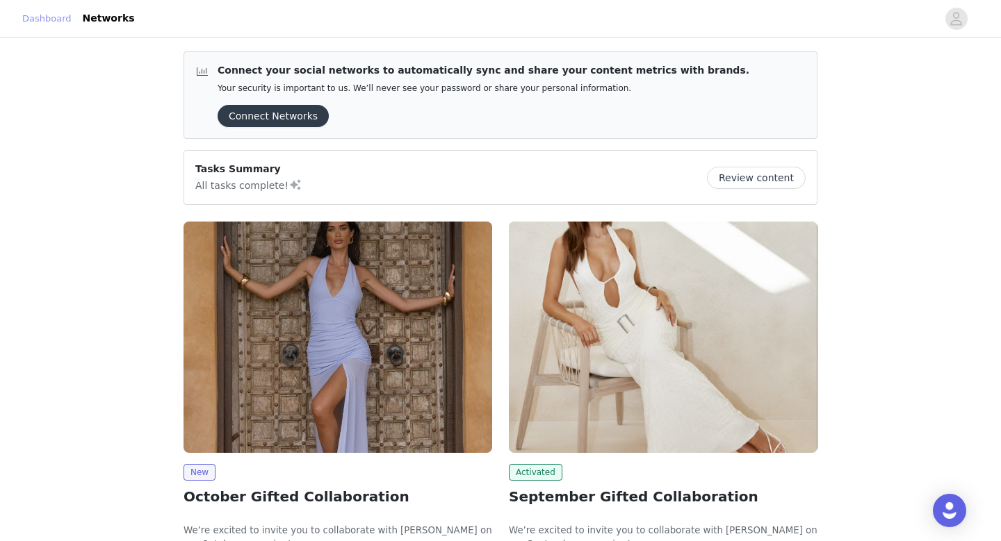
scroll to position [133, 0]
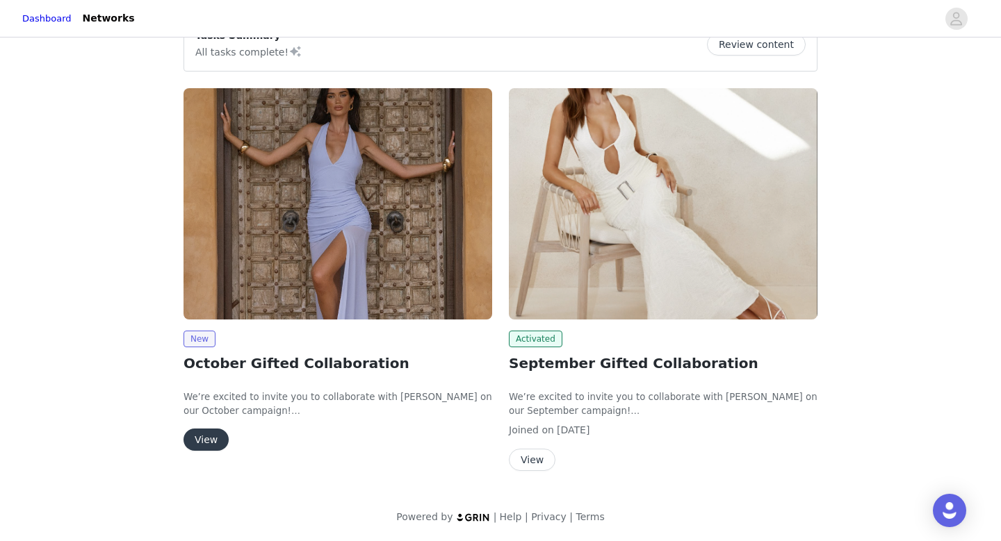
click at [541, 457] on button "View" at bounding box center [532, 460] width 47 height 22
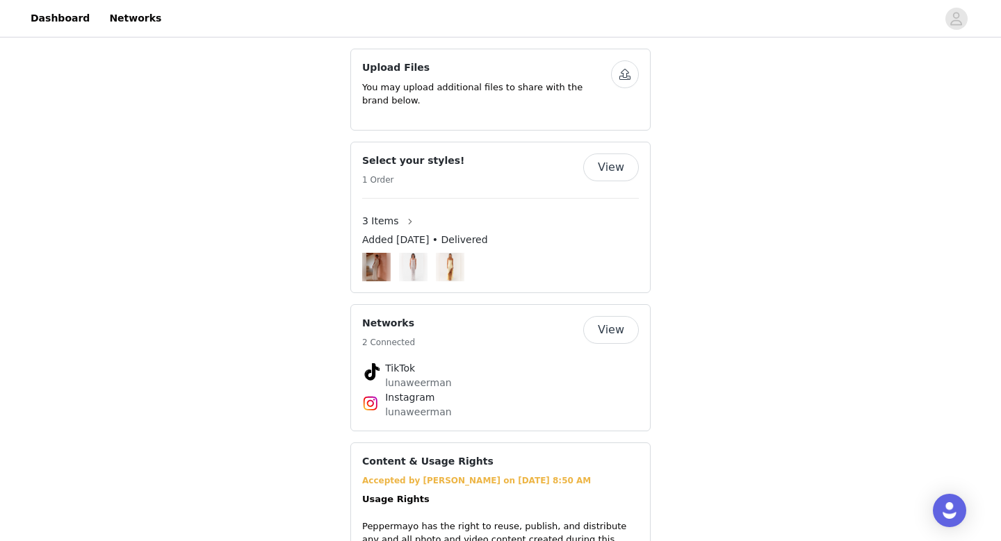
scroll to position [927, 0]
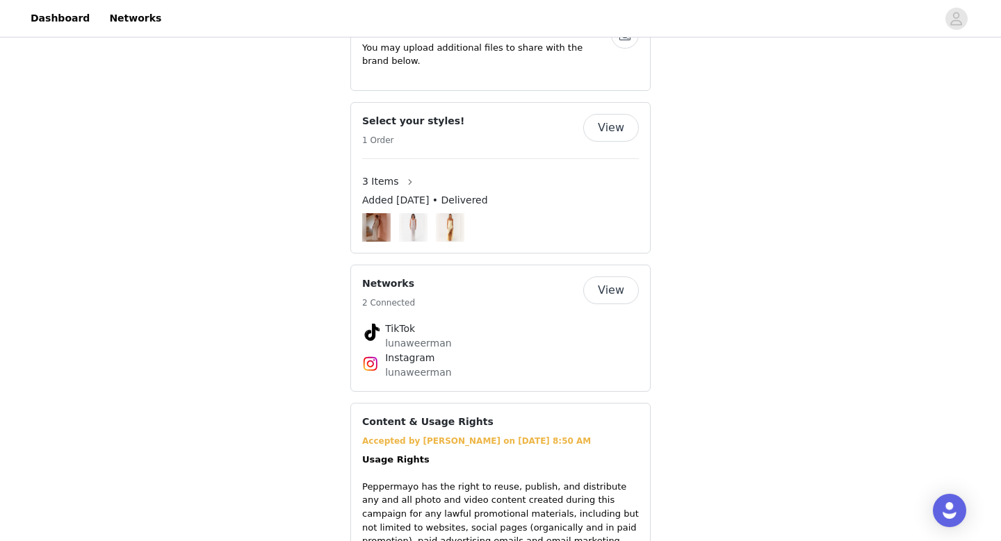
click at [617, 116] on button "View" at bounding box center [611, 128] width 56 height 28
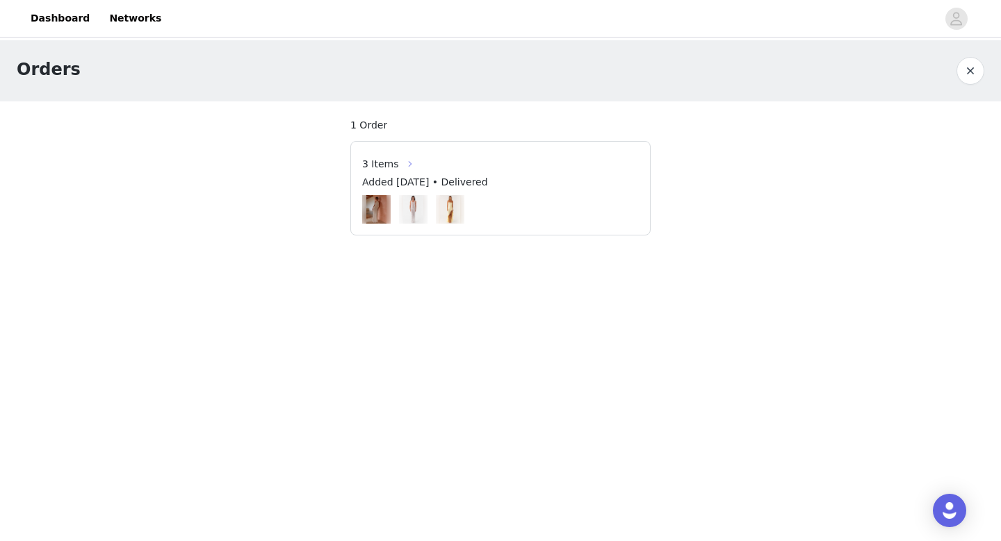
click at [402, 161] on button "button" at bounding box center [410, 164] width 22 height 22
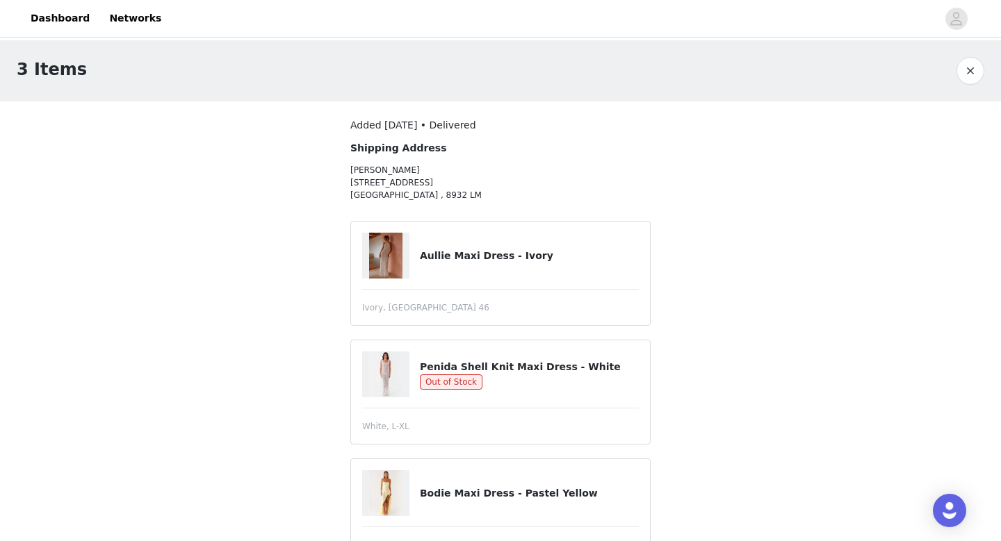
scroll to position [53, 0]
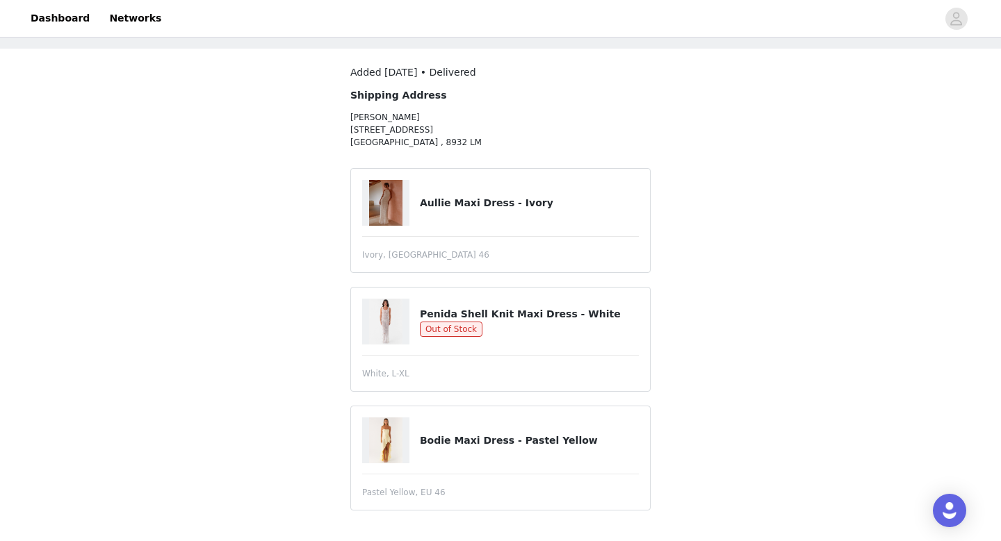
click at [384, 332] on img at bounding box center [385, 322] width 33 height 46
click at [448, 309] on h4 "Penida Shell Knit Maxi Dress - White" at bounding box center [529, 314] width 219 height 15
copy div "Penida Shell Knit Maxi Dress - White"
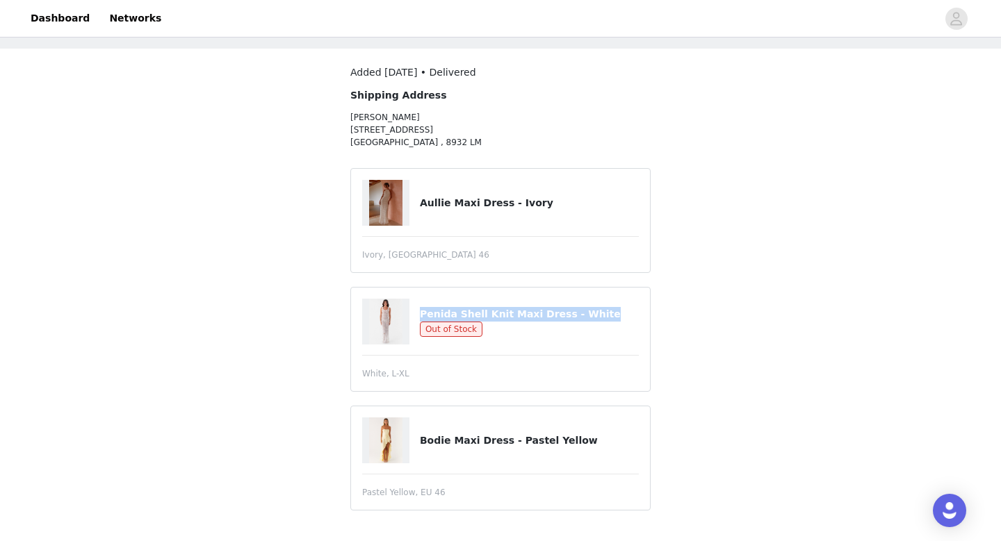
scroll to position [0, 0]
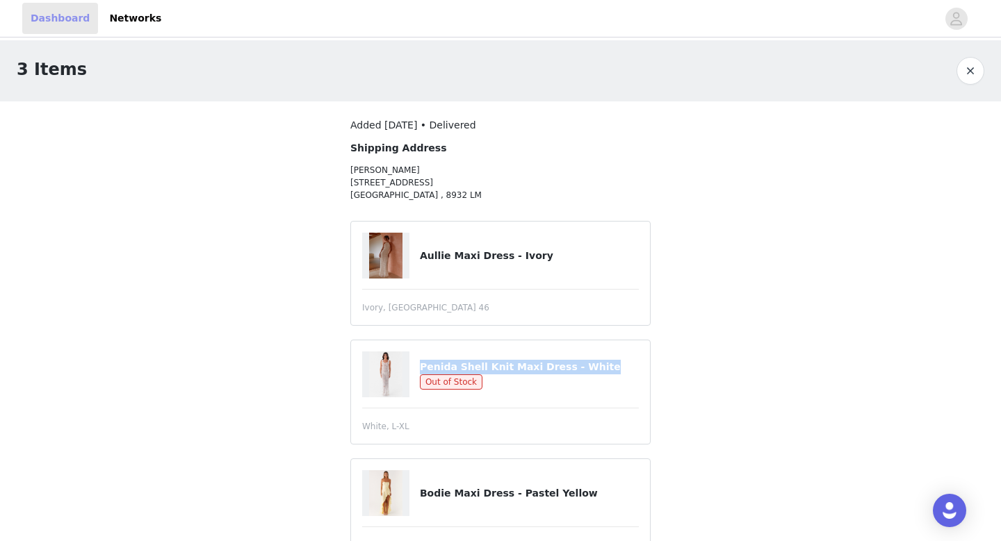
click at [51, 16] on link "Dashboard" at bounding box center [60, 18] width 76 height 31
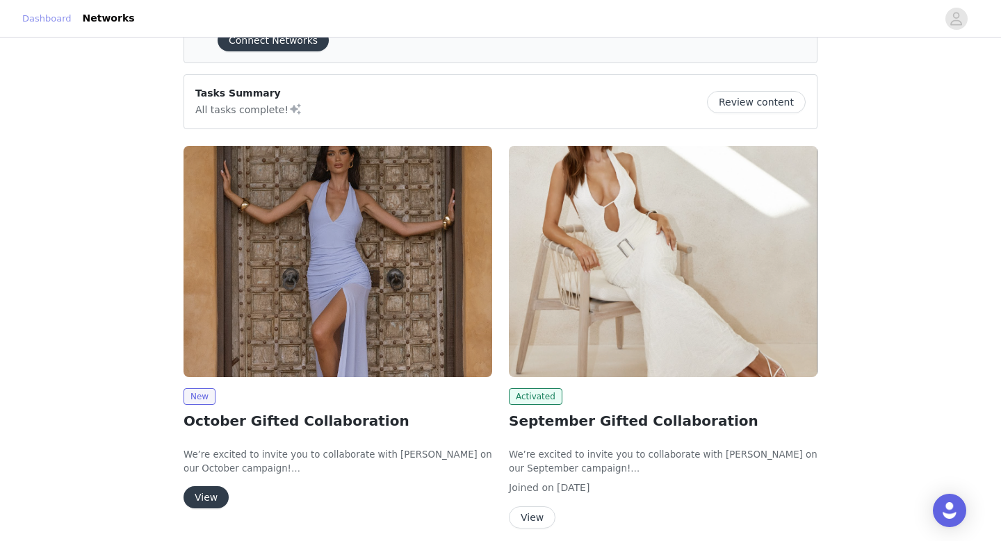
scroll to position [99, 0]
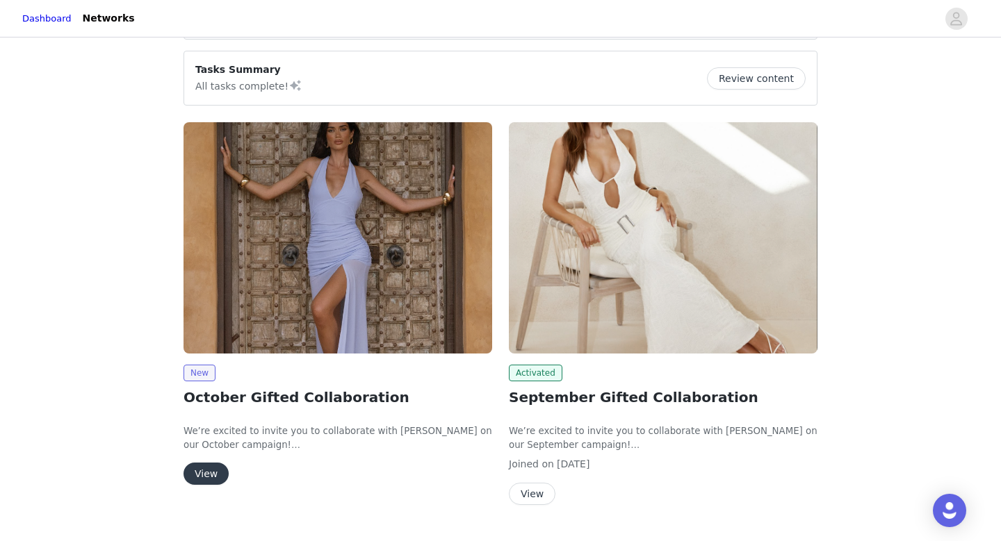
click at [213, 464] on button "View" at bounding box center [205, 474] width 45 height 22
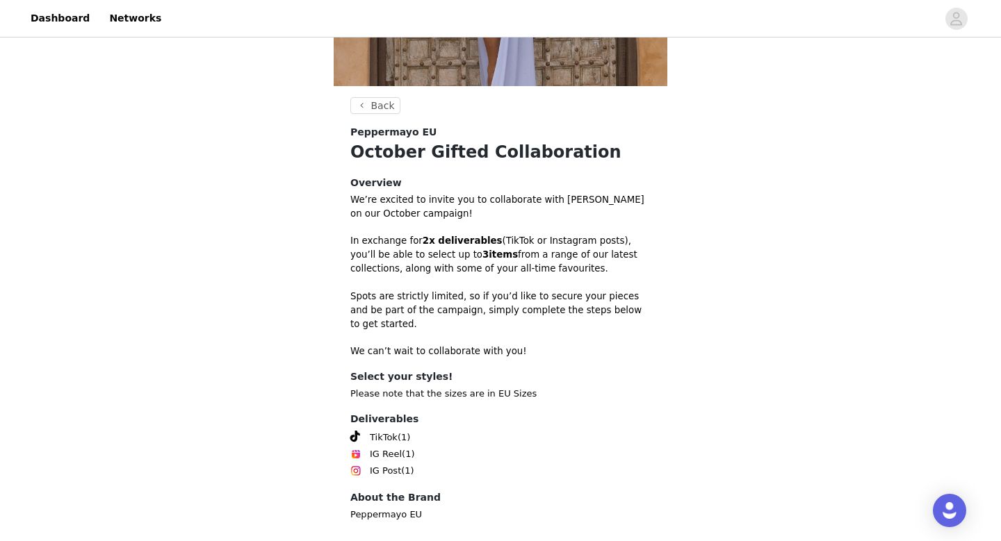
scroll to position [347, 0]
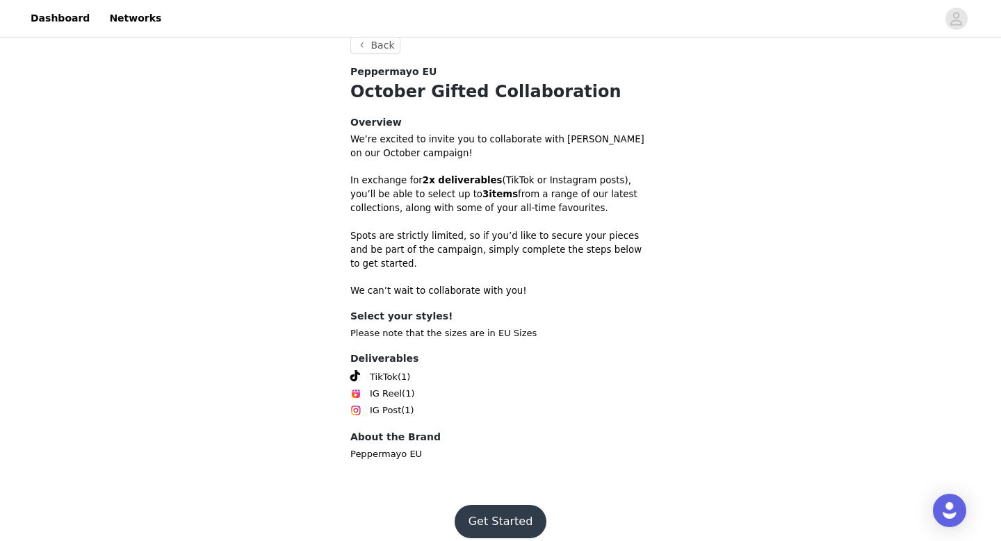
click at [482, 505] on button "Get Started" at bounding box center [500, 521] width 92 height 33
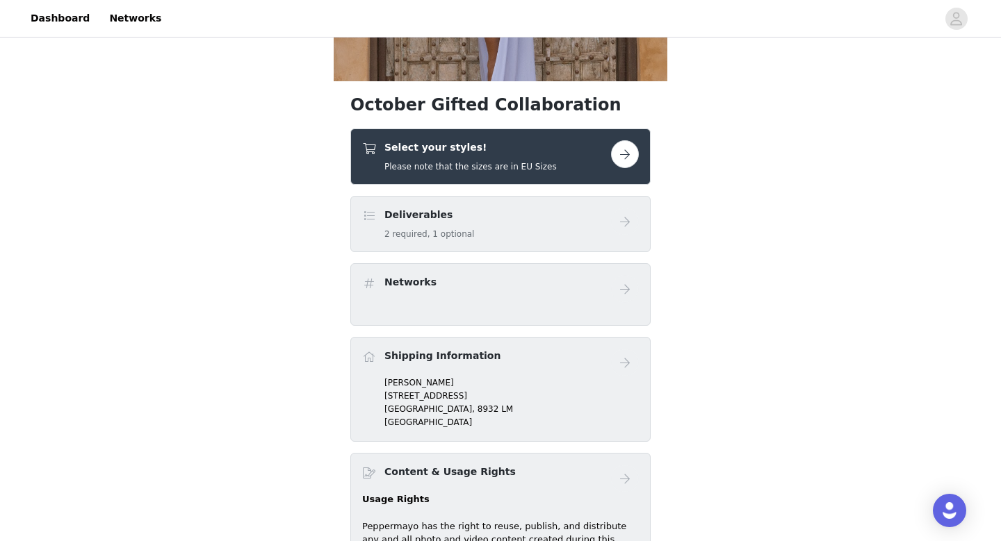
scroll to position [296, 0]
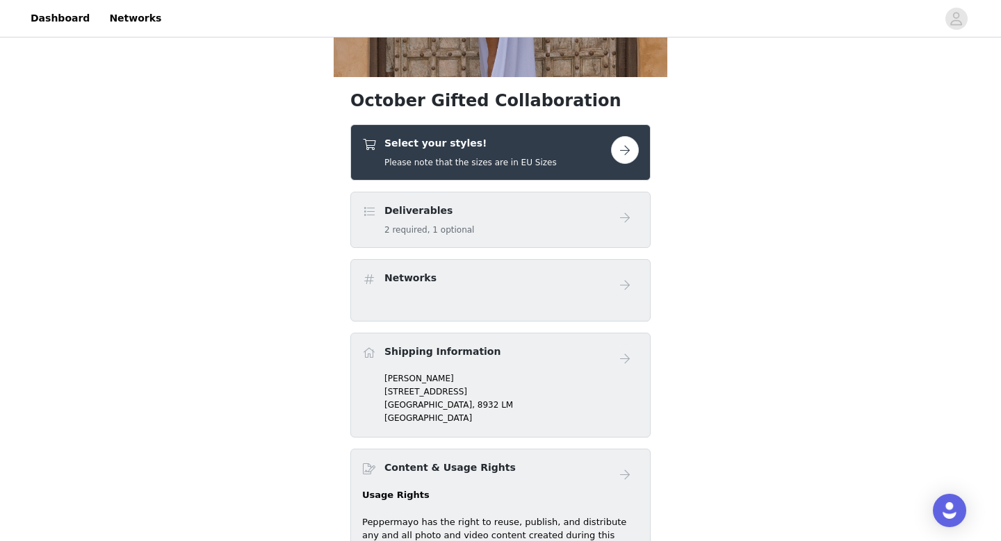
click at [624, 161] on button "button" at bounding box center [625, 150] width 28 height 28
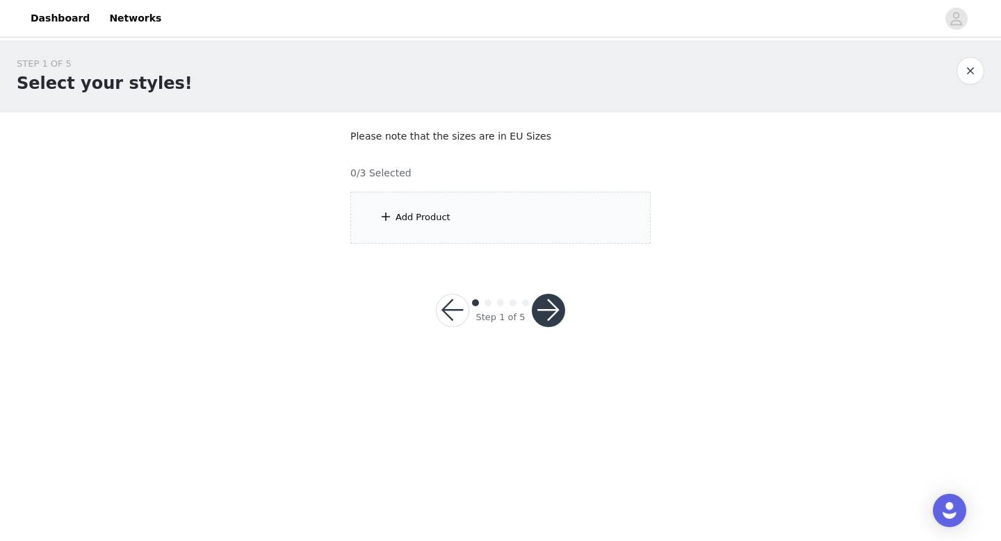
click at [514, 239] on div "Add Product" at bounding box center [500, 218] width 300 height 52
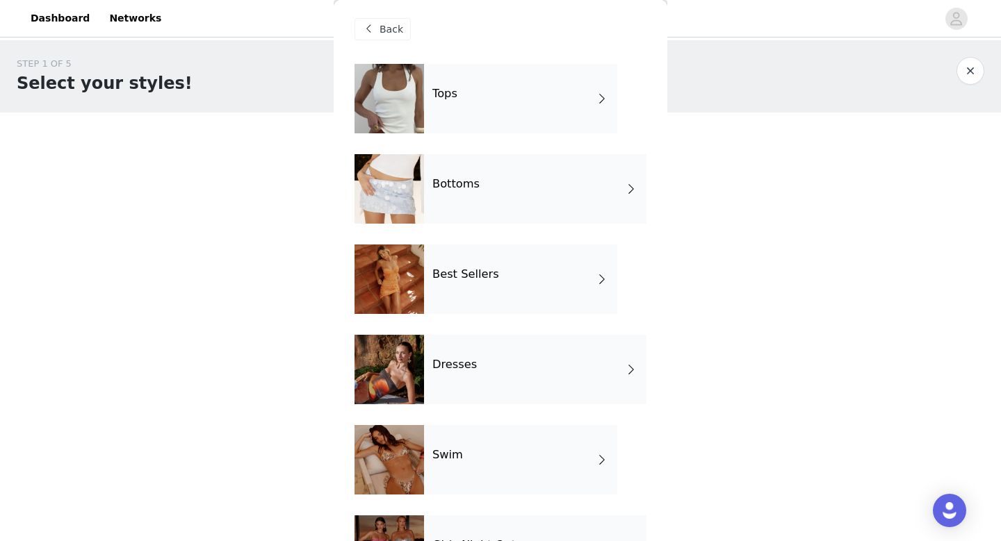
scroll to position [62, 0]
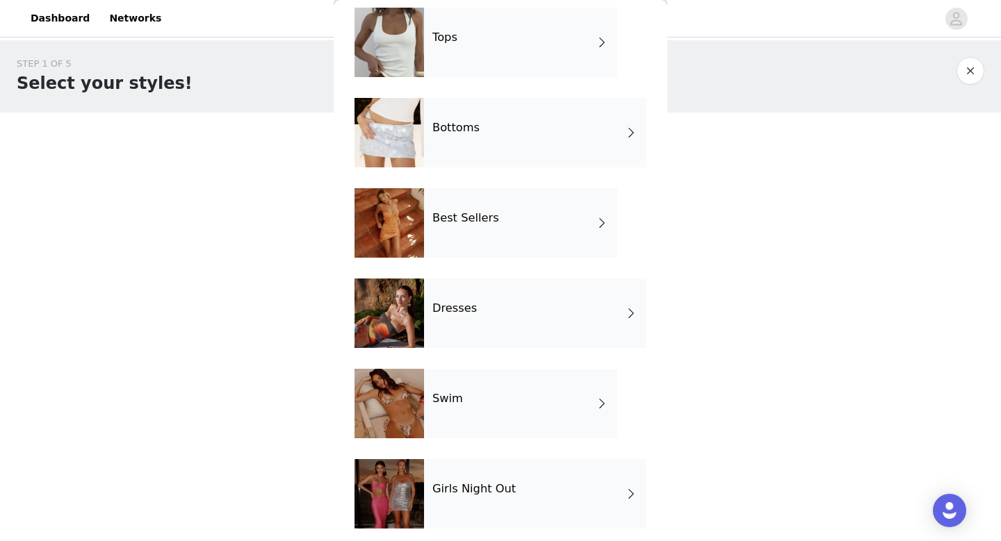
click at [483, 229] on div "Best Sellers" at bounding box center [520, 222] width 193 height 69
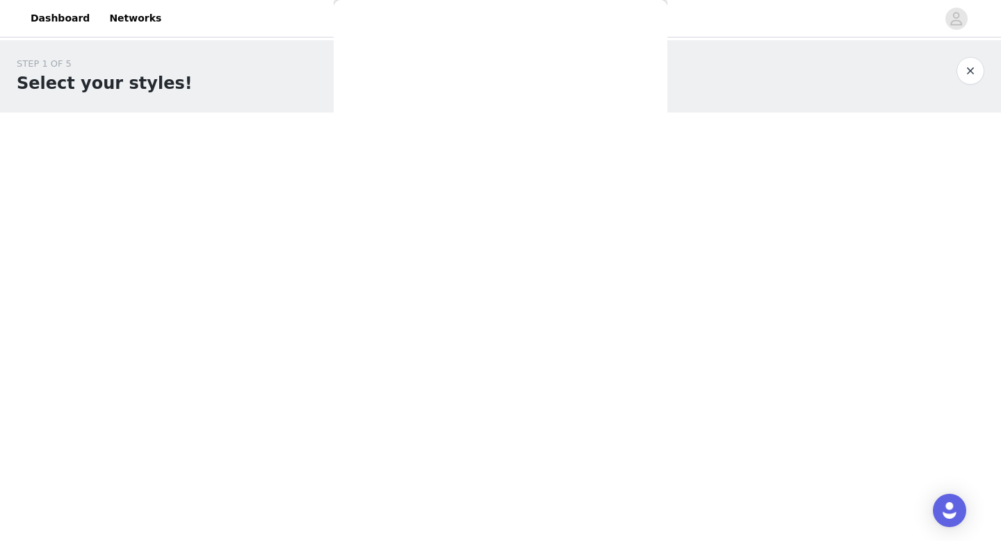
scroll to position [0, 0]
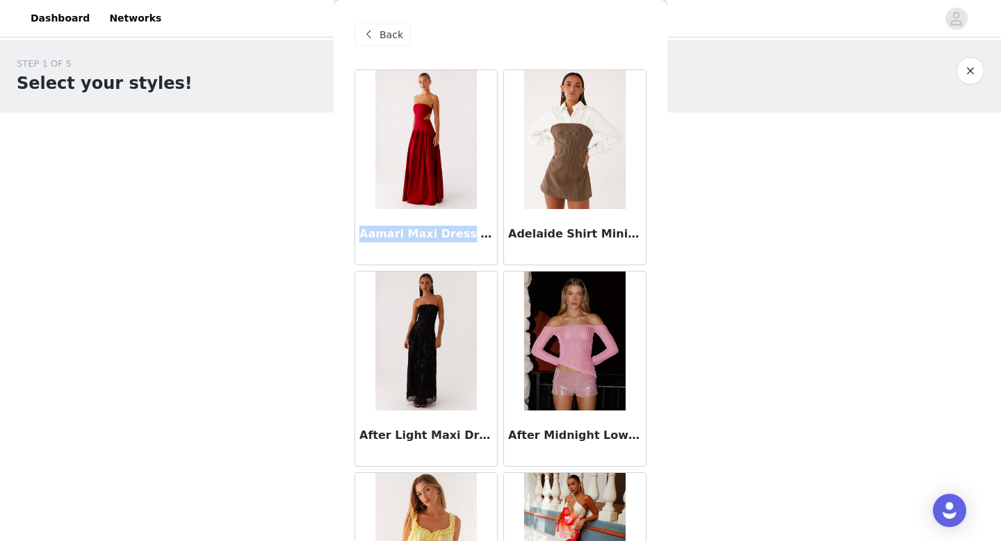
drag, startPoint x: 458, startPoint y: 233, endPoint x: 359, endPoint y: 236, distance: 99.4
click at [359, 236] on div "Aamari Maxi Dress - Red" at bounding box center [426, 237] width 142 height 56
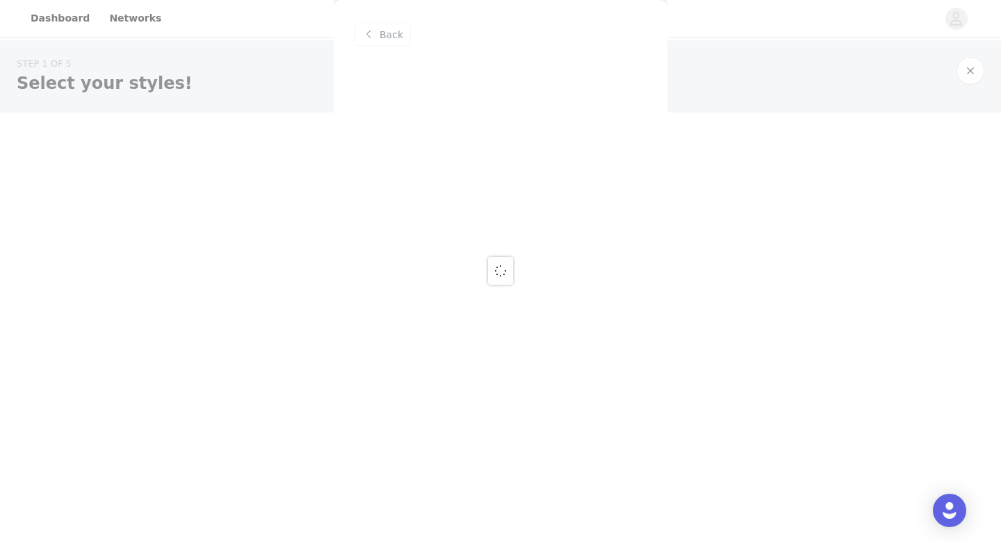
copy h3 "Aamari Maxi Dress"
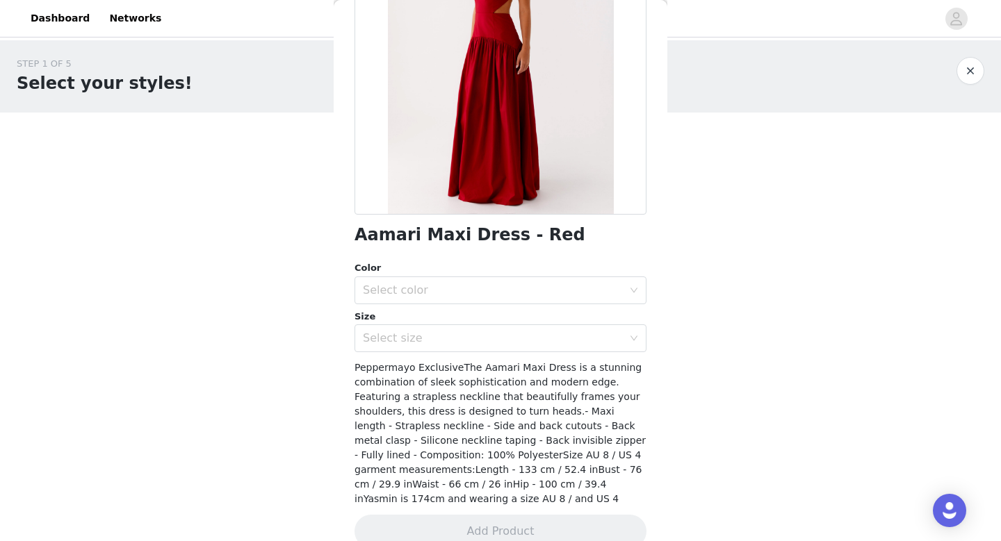
scroll to position [191, 0]
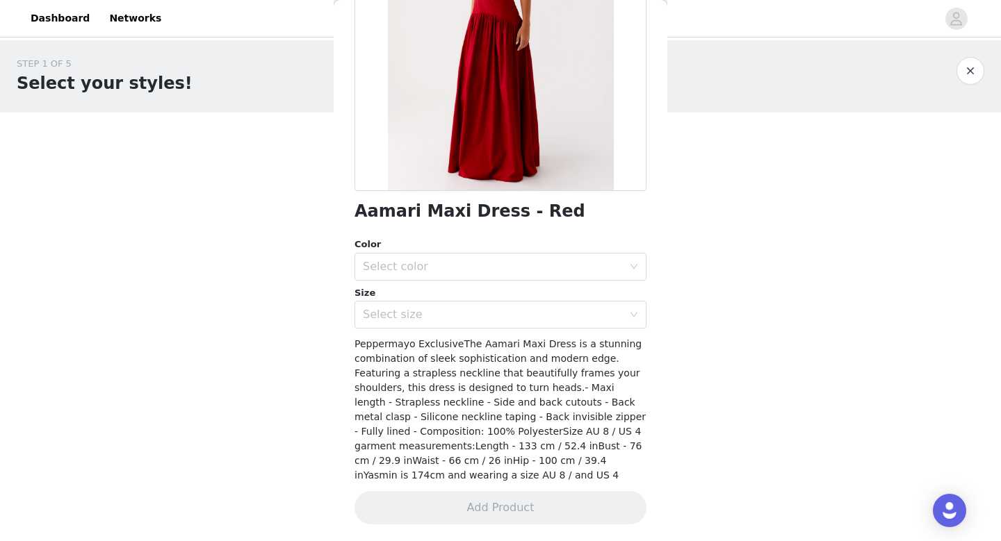
click at [470, 215] on h1 "Aamari Maxi Dress - Red" at bounding box center [469, 211] width 231 height 19
copy div "Aamari Maxi Dress - Red"
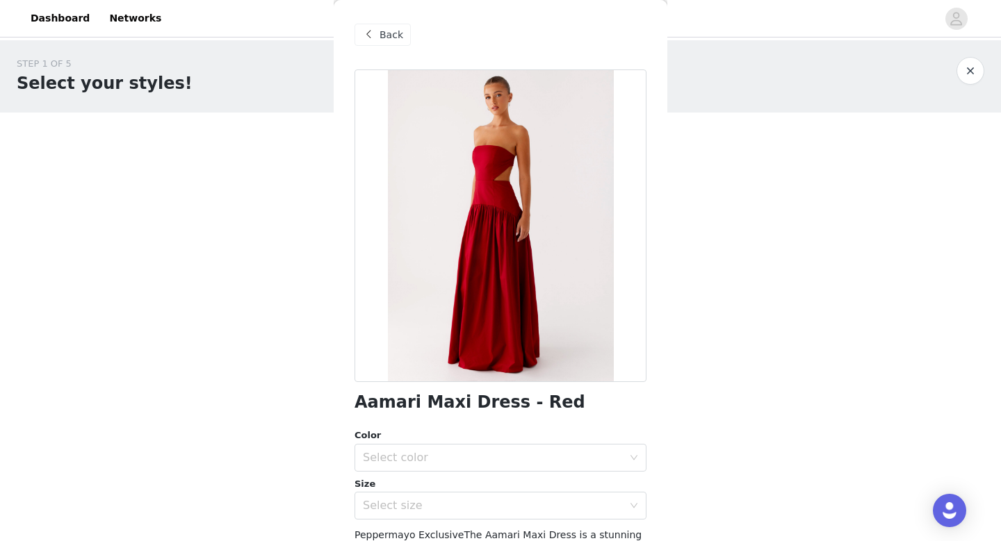
click at [361, 36] on span at bounding box center [368, 34] width 17 height 17
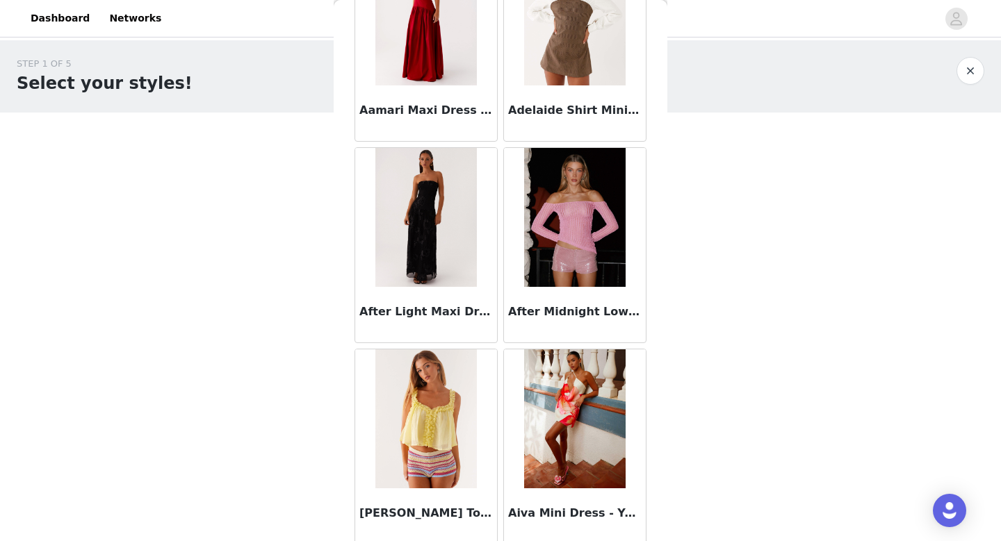
scroll to position [121, 0]
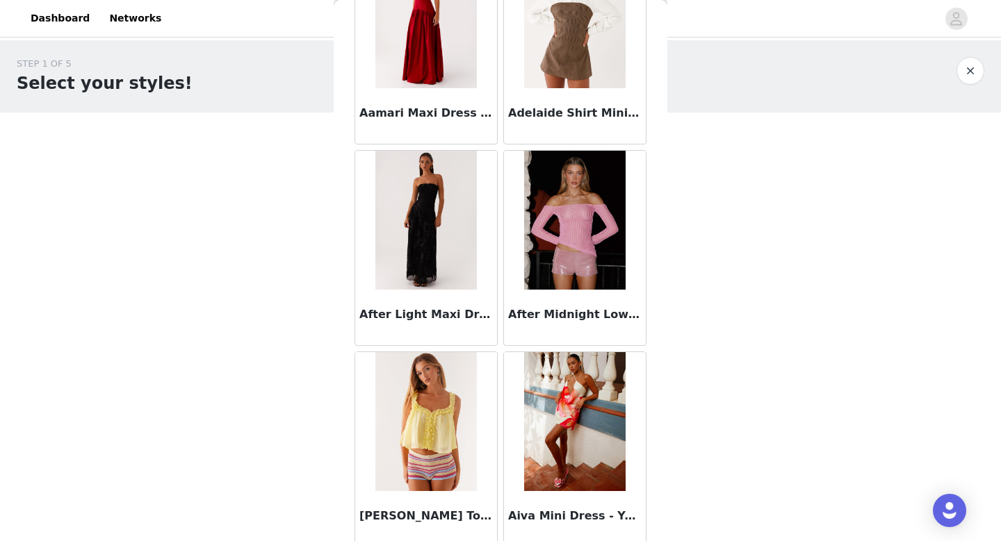
click at [421, 313] on h3 "After Light Maxi Dress - Black" at bounding box center [425, 314] width 133 height 17
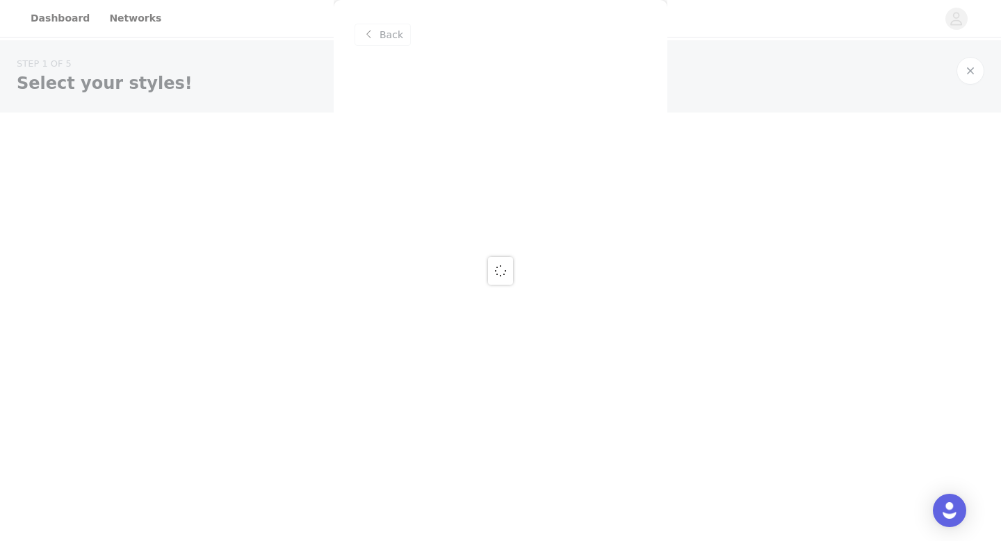
scroll to position [0, 0]
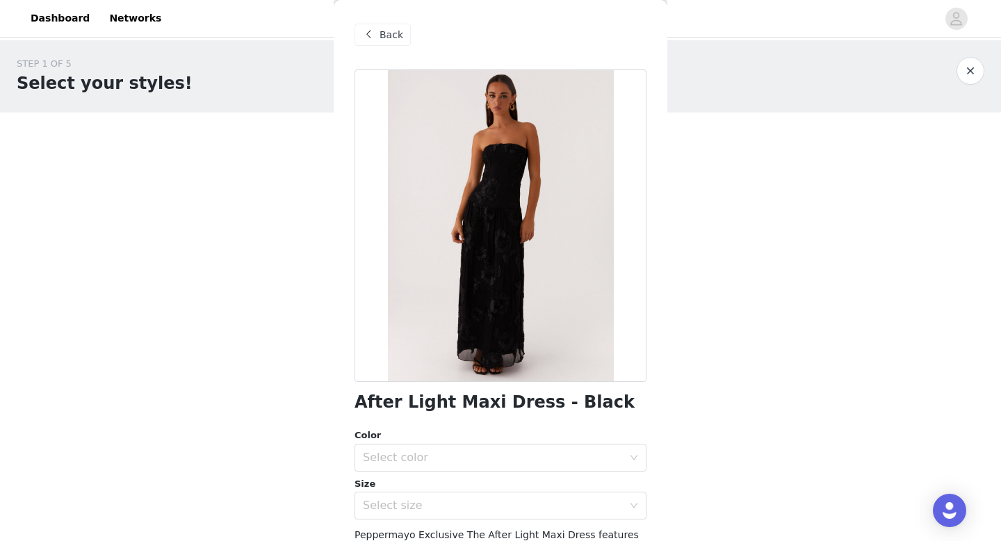
click at [463, 403] on h1 "After Light Maxi Dress - Black" at bounding box center [494, 402] width 280 height 19
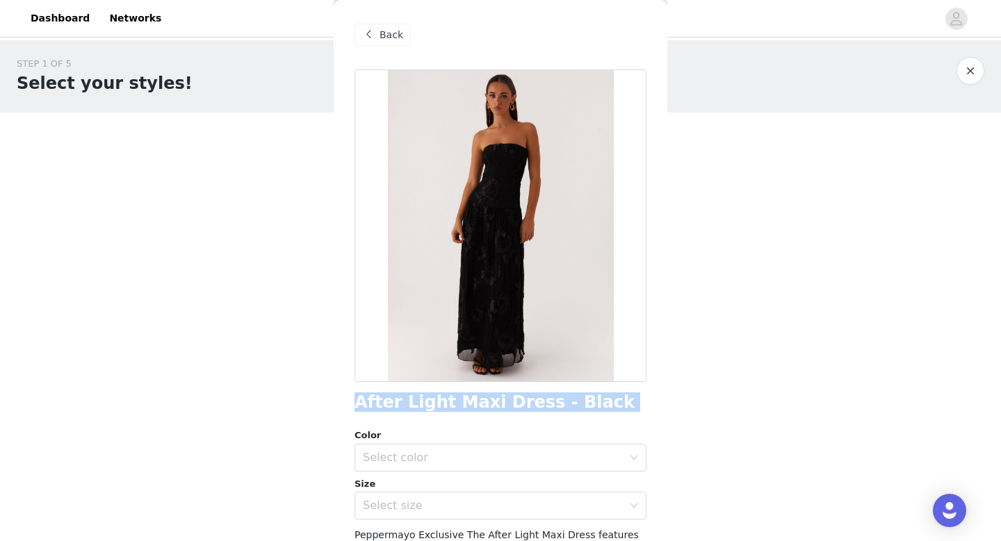
click at [463, 403] on h1 "After Light Maxi Dress - Black" at bounding box center [494, 402] width 280 height 19
copy div "After Light Maxi Dress - Black"
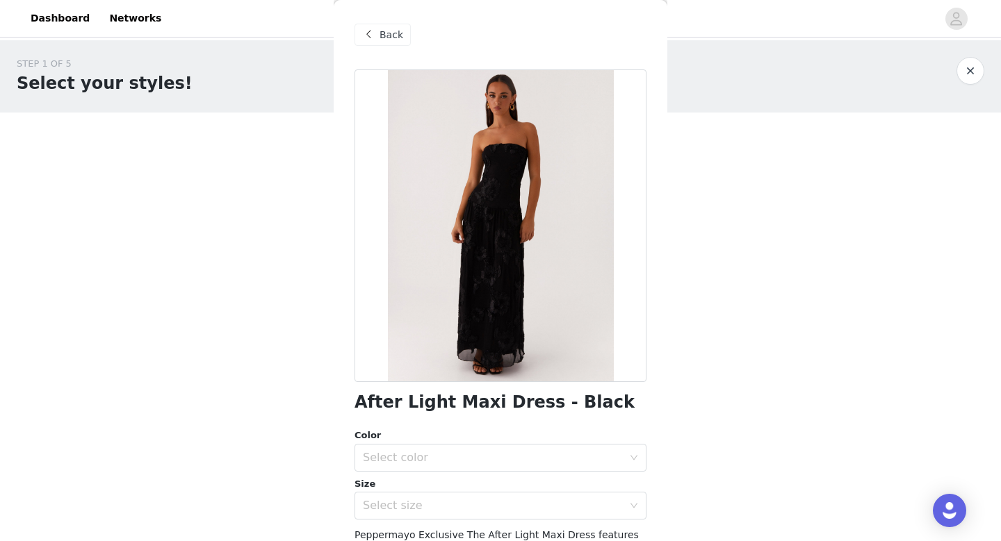
click at [372, 28] on span at bounding box center [368, 34] width 17 height 17
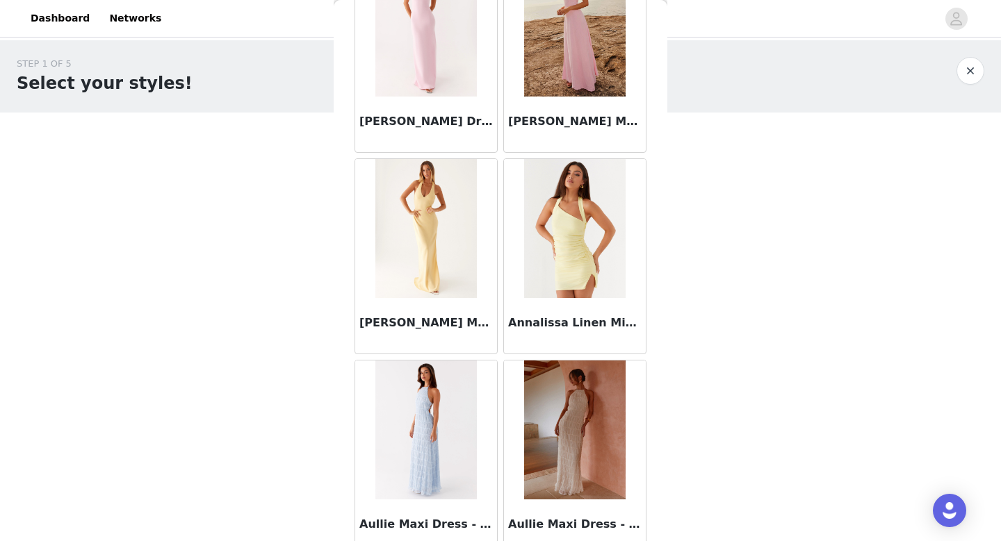
scroll to position [1585, 0]
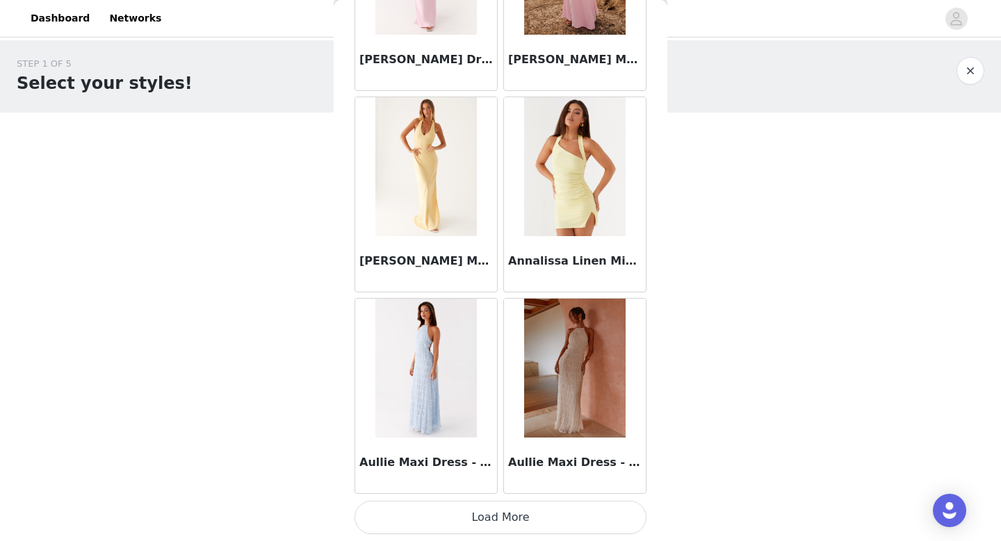
click at [391, 528] on button "Load More" at bounding box center [500, 517] width 292 height 33
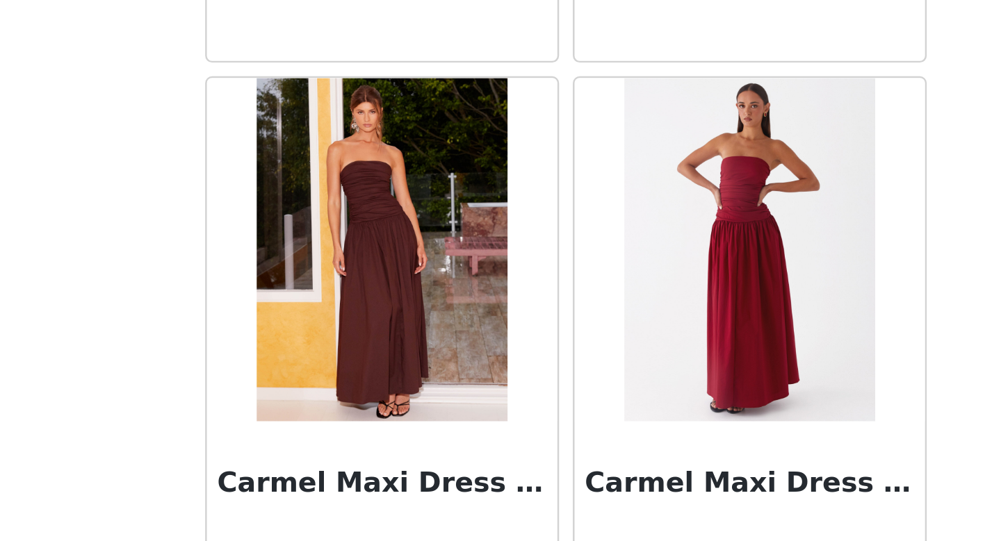
scroll to position [2940, 0]
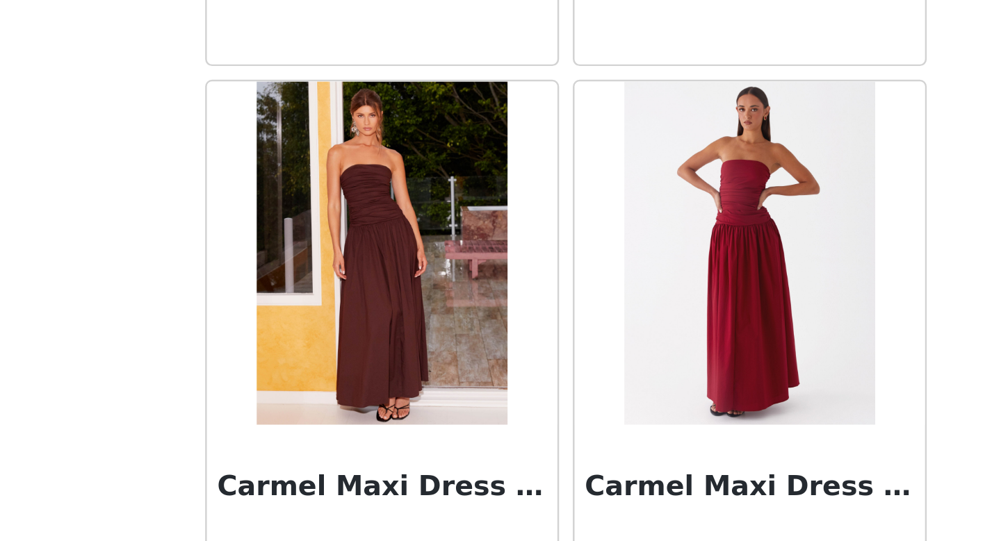
click at [407, 520] on h3 "Carmel Maxi Dress - Brown" at bounding box center [425, 519] width 133 height 17
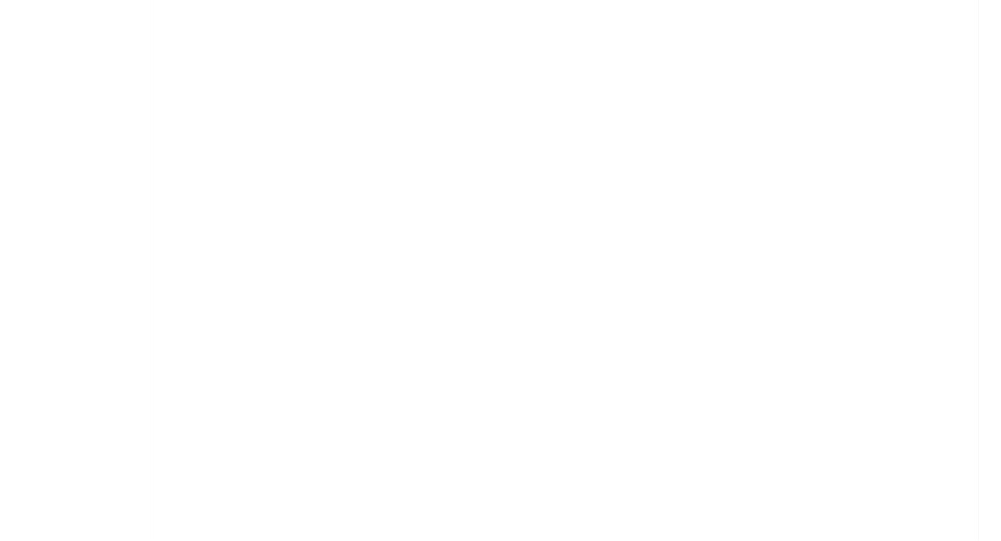
click at [407, 520] on div "Back Aamari Maxi Dress - Red Adelaide Shirt Mini Dress - Brown After Light Maxi…" at bounding box center [501, 270] width 334 height 541
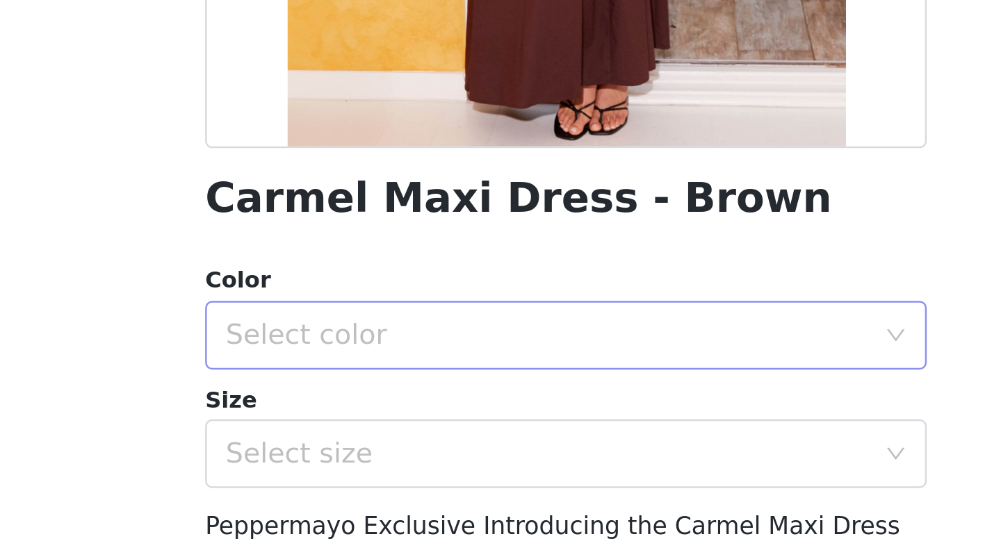
click at [508, 461] on div "Select color" at bounding box center [493, 458] width 260 height 14
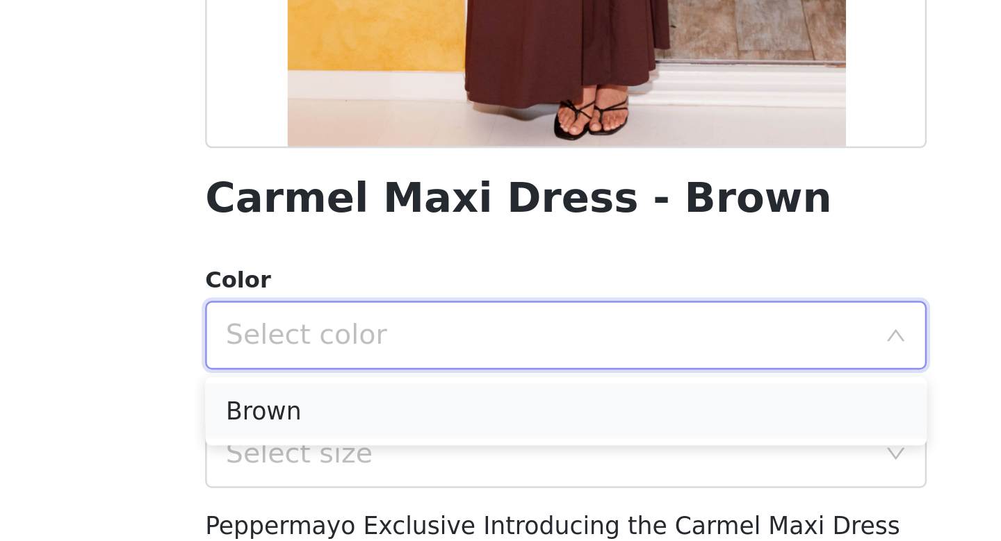
click at [459, 491] on li "Brown" at bounding box center [500, 488] width 292 height 22
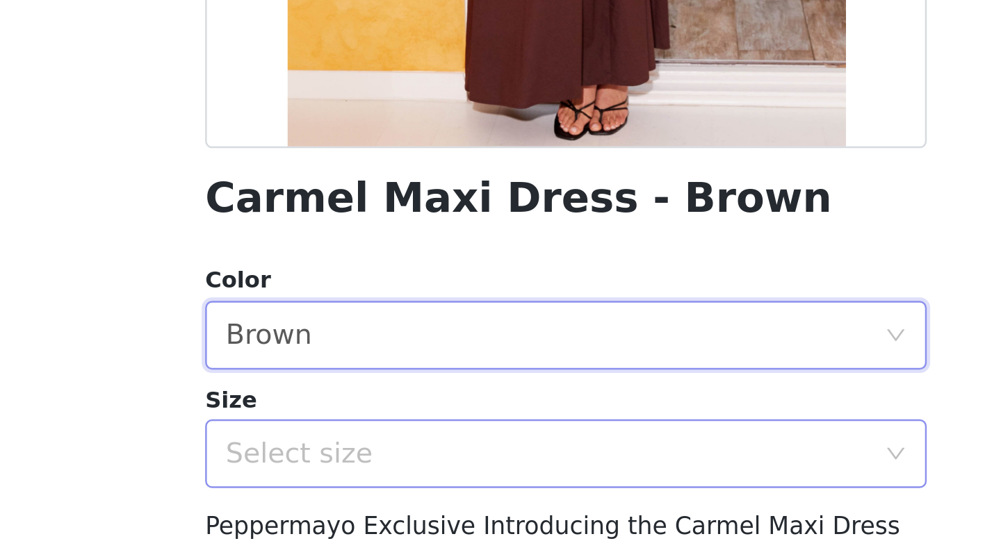
click at [456, 506] on div "Select size" at bounding box center [493, 506] width 260 height 14
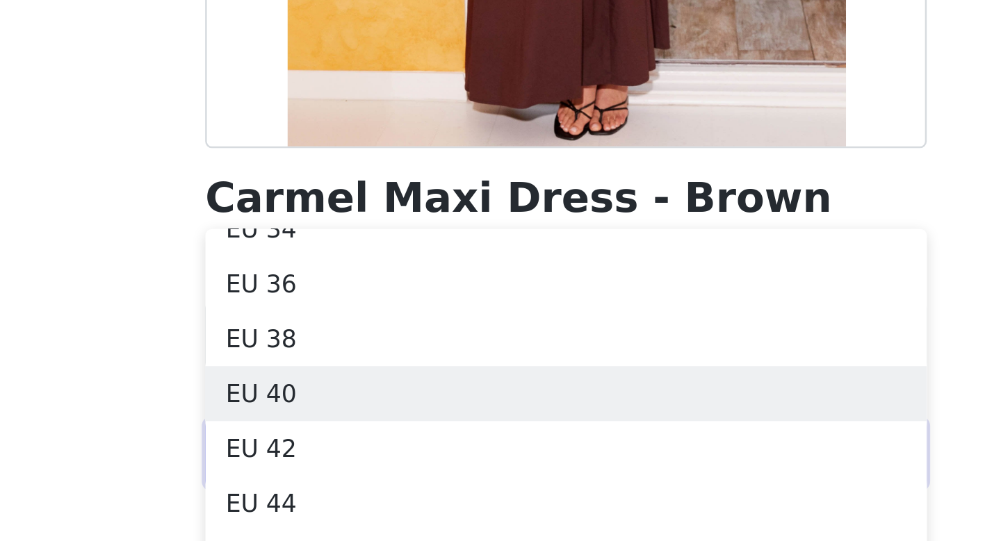
scroll to position [40, 0]
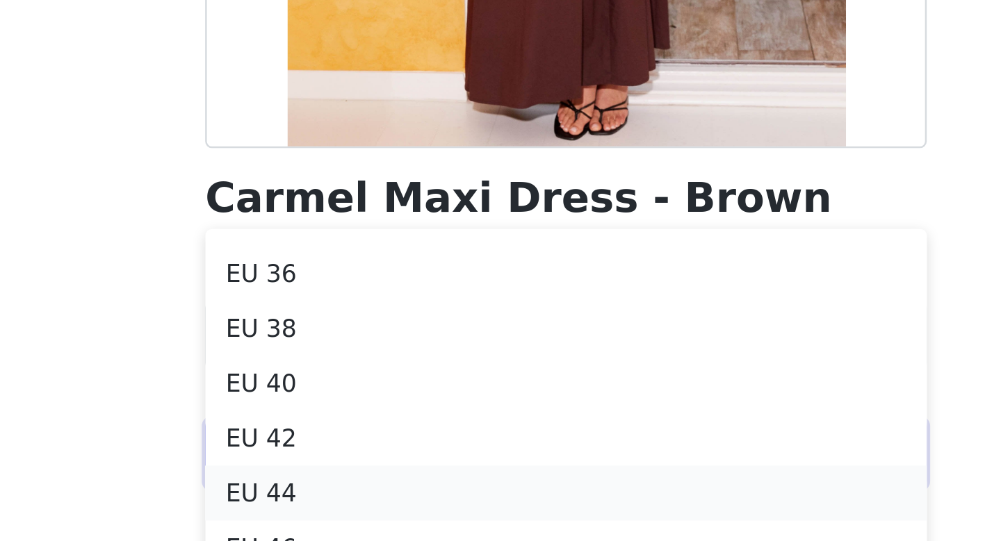
click at [446, 520] on li "EU 44" at bounding box center [500, 522] width 292 height 22
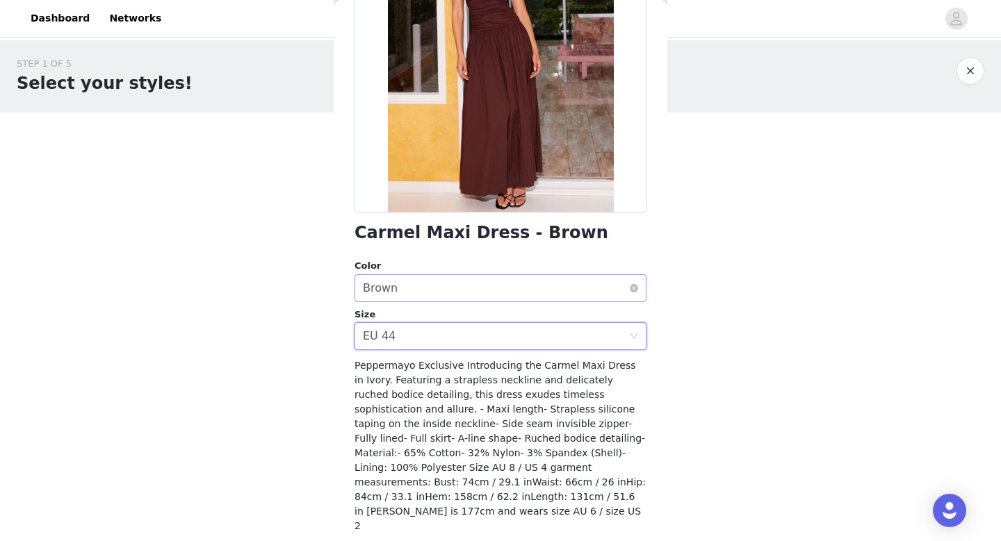
scroll to position [170, 0]
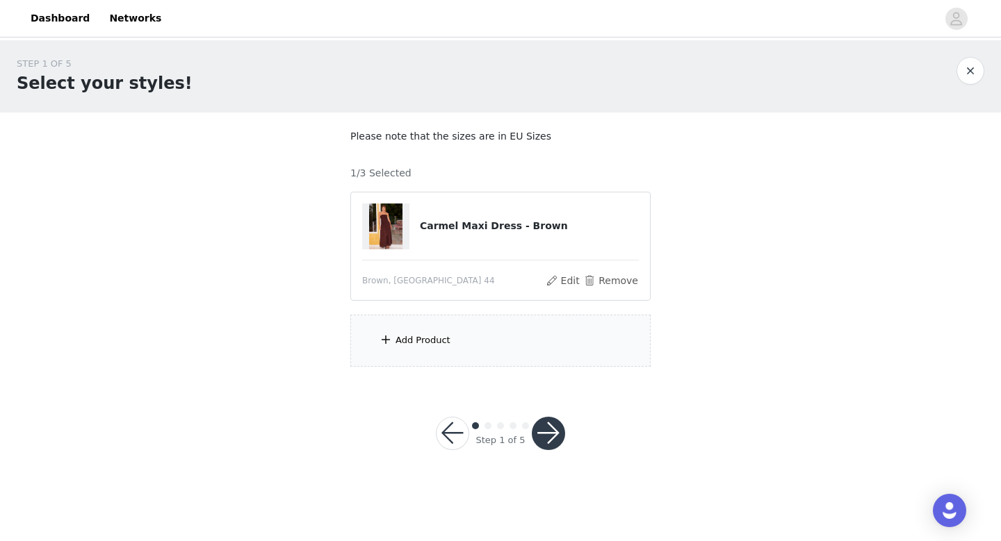
click at [409, 331] on div "Add Product" at bounding box center [500, 341] width 300 height 52
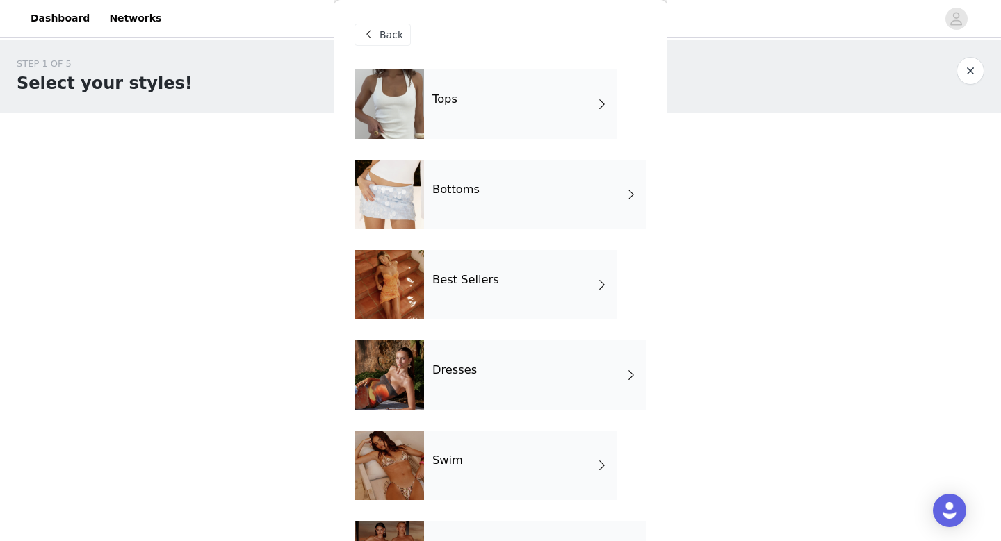
scroll to position [14, 0]
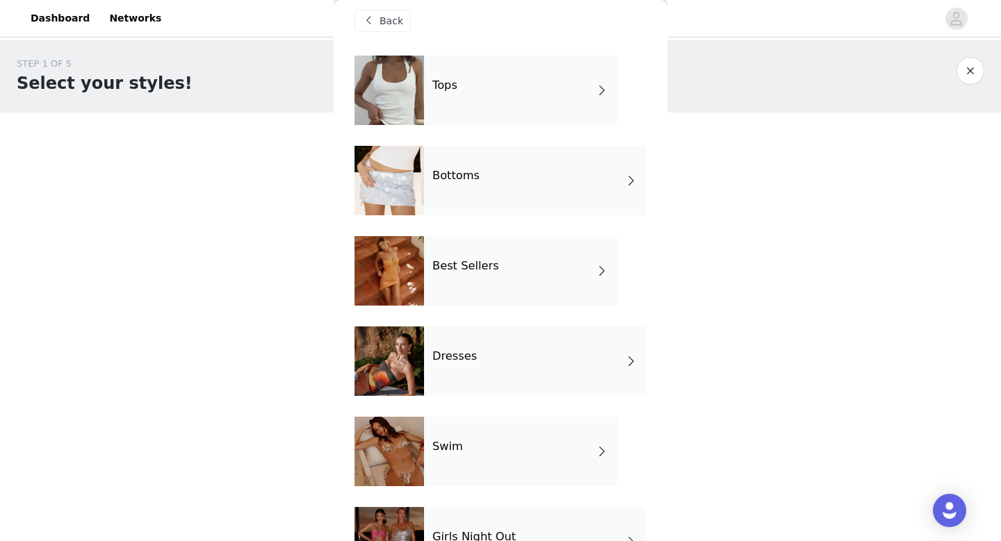
click at [468, 247] on div "Best Sellers" at bounding box center [520, 270] width 193 height 69
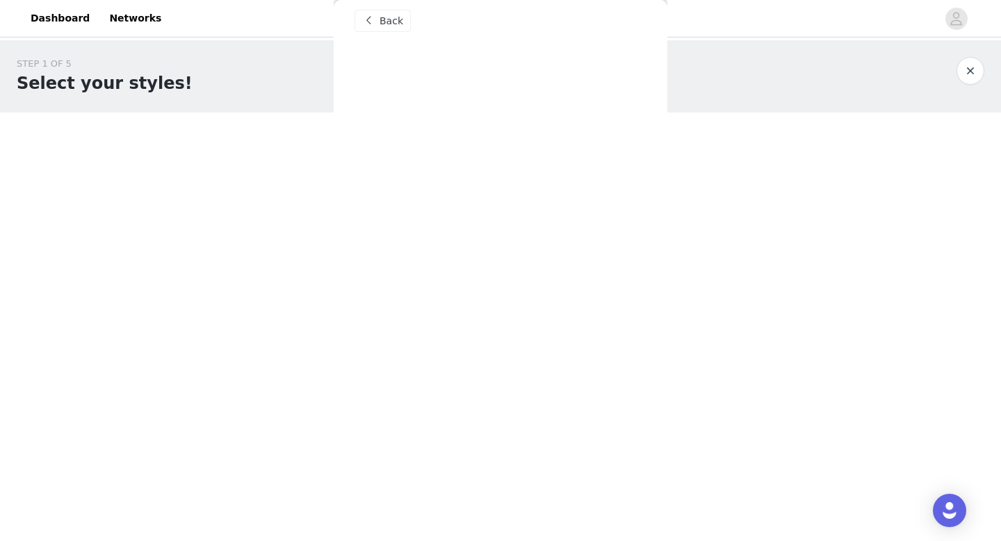
scroll to position [0, 0]
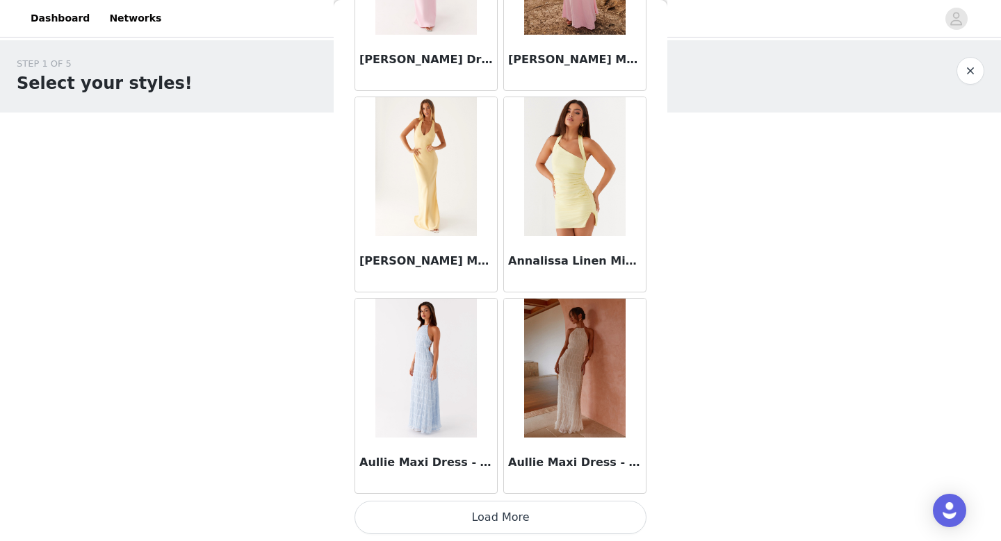
click at [484, 511] on button "Load More" at bounding box center [500, 517] width 292 height 33
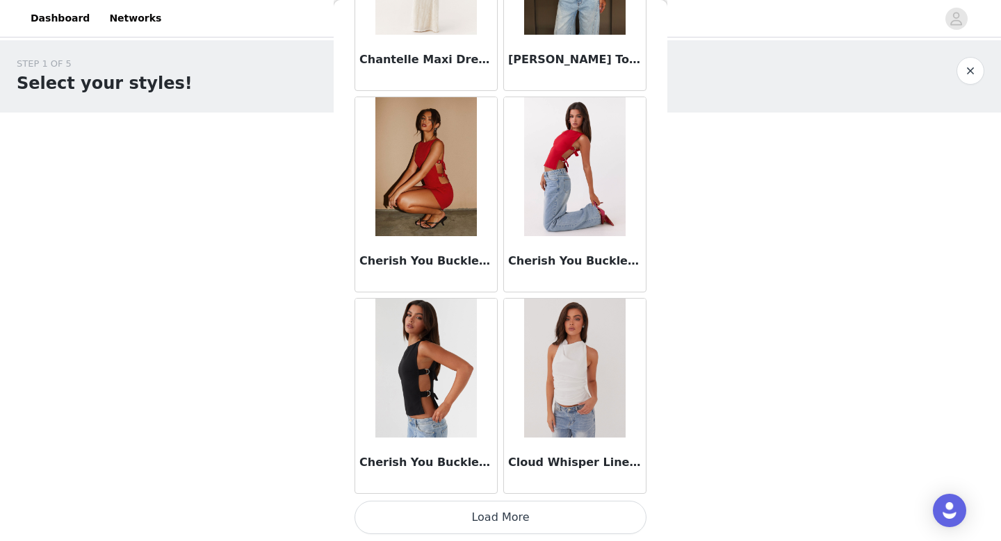
click at [484, 511] on button "Load More" at bounding box center [500, 517] width 292 height 33
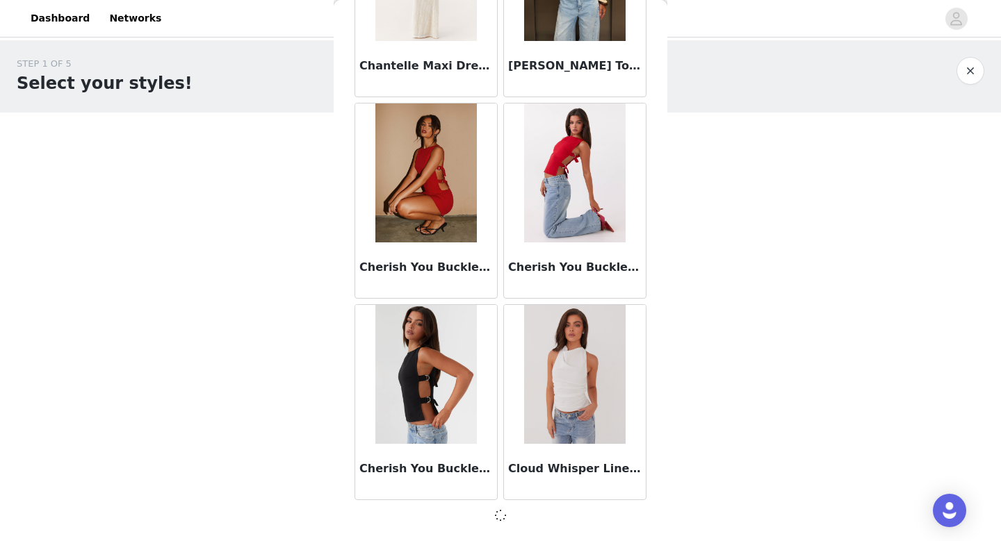
scroll to position [3594, 0]
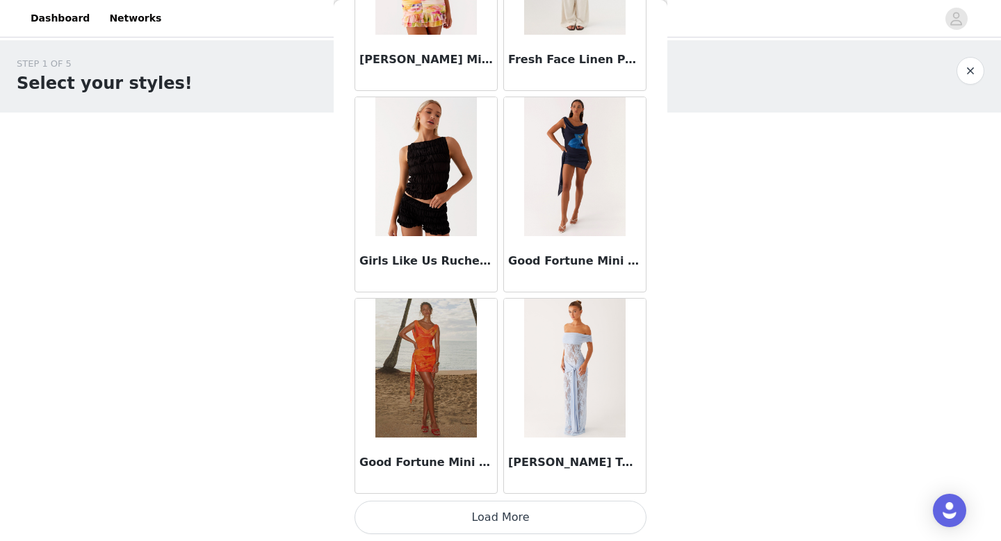
click at [484, 511] on button "Load More" at bounding box center [500, 517] width 292 height 33
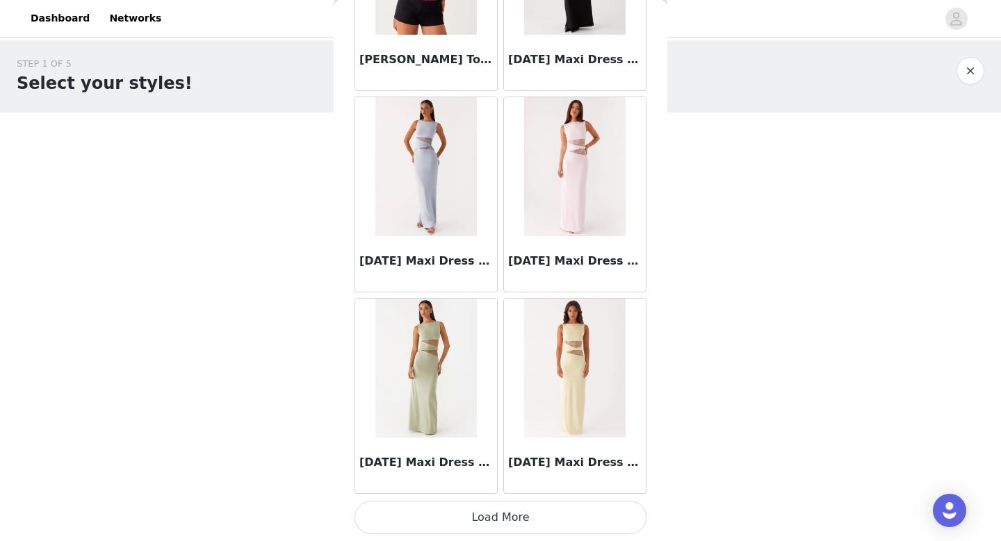
click at [484, 511] on button "Load More" at bounding box center [500, 517] width 292 height 33
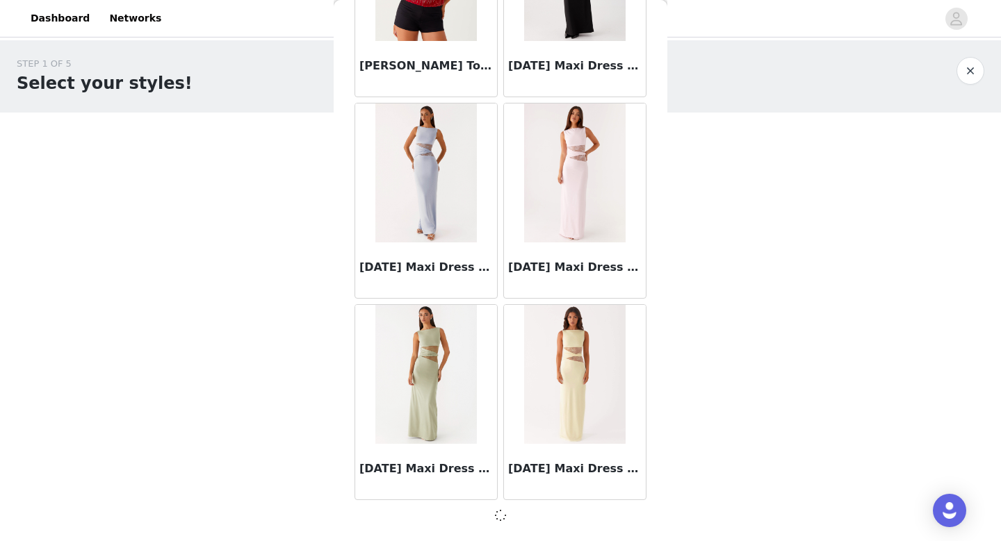
scroll to position [7625, 0]
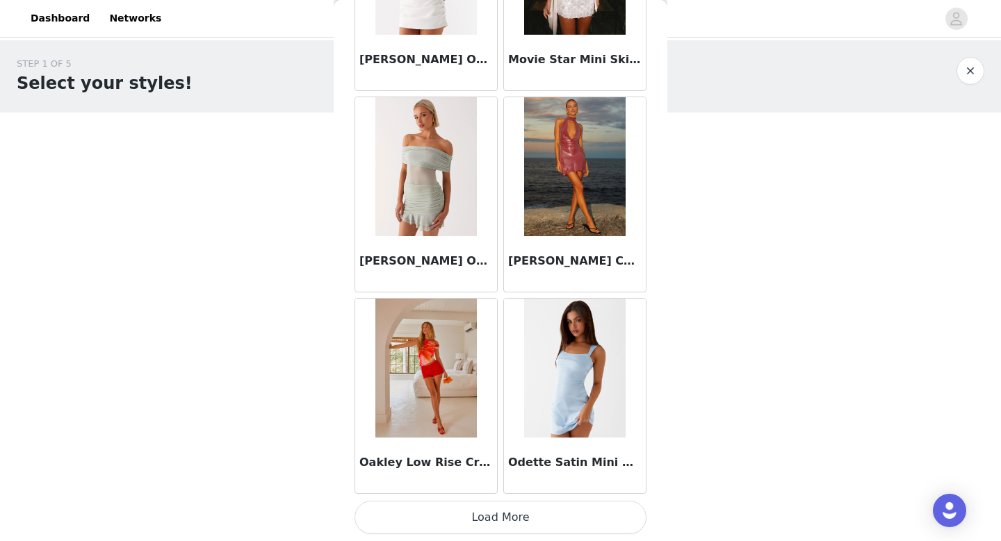
click at [484, 511] on button "Load More" at bounding box center [500, 517] width 292 height 33
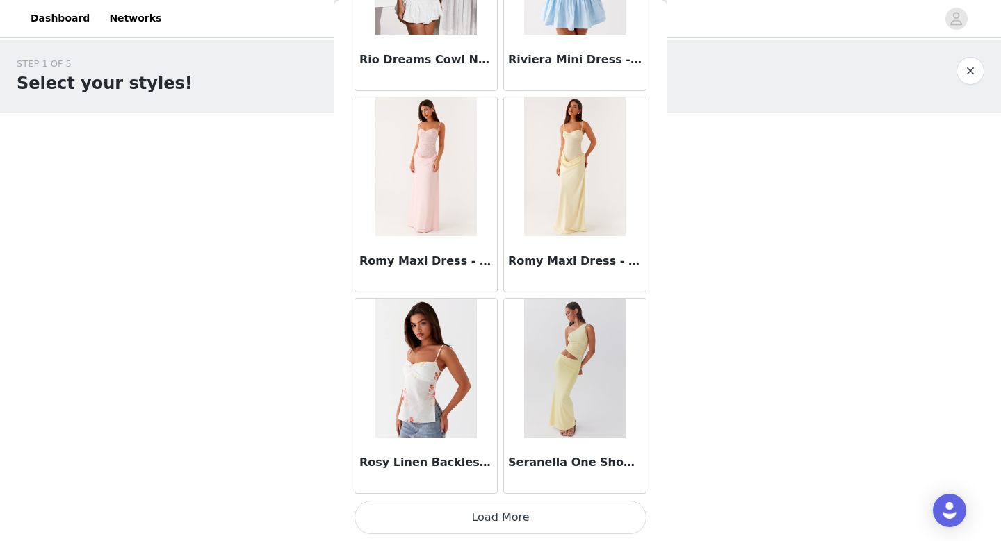
click at [484, 511] on button "Load More" at bounding box center [500, 517] width 292 height 33
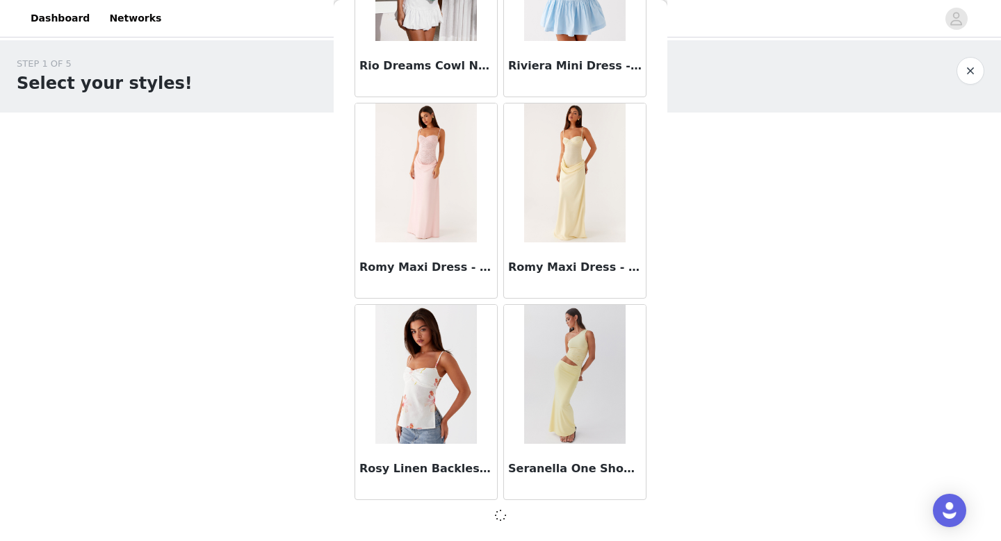
scroll to position [11655, 0]
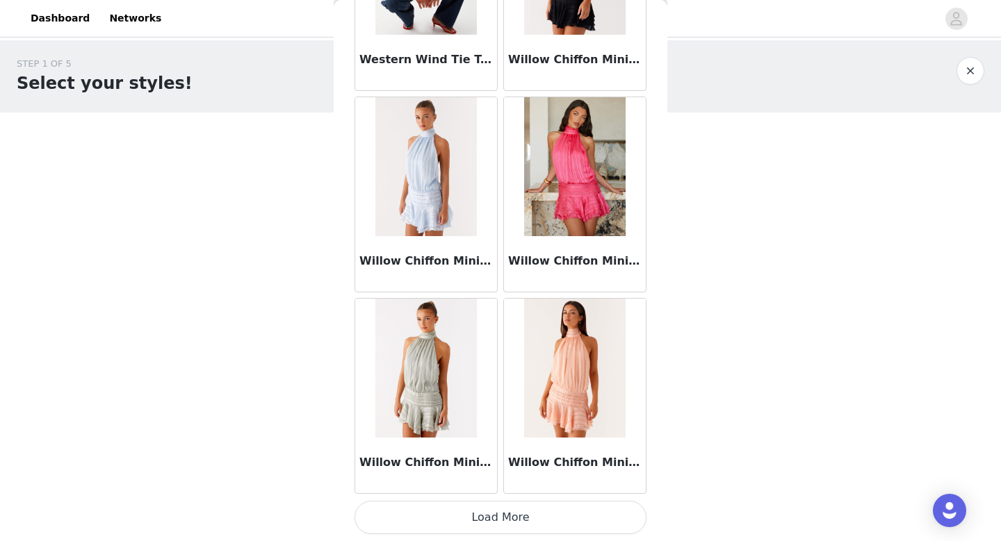
click at [484, 511] on button "Load More" at bounding box center [500, 517] width 292 height 33
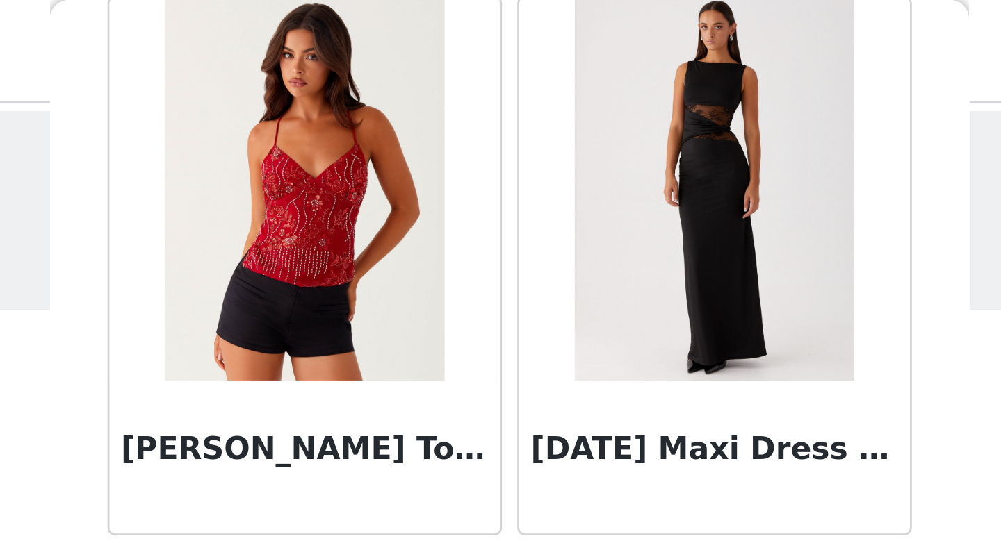
scroll to position [7525, 0]
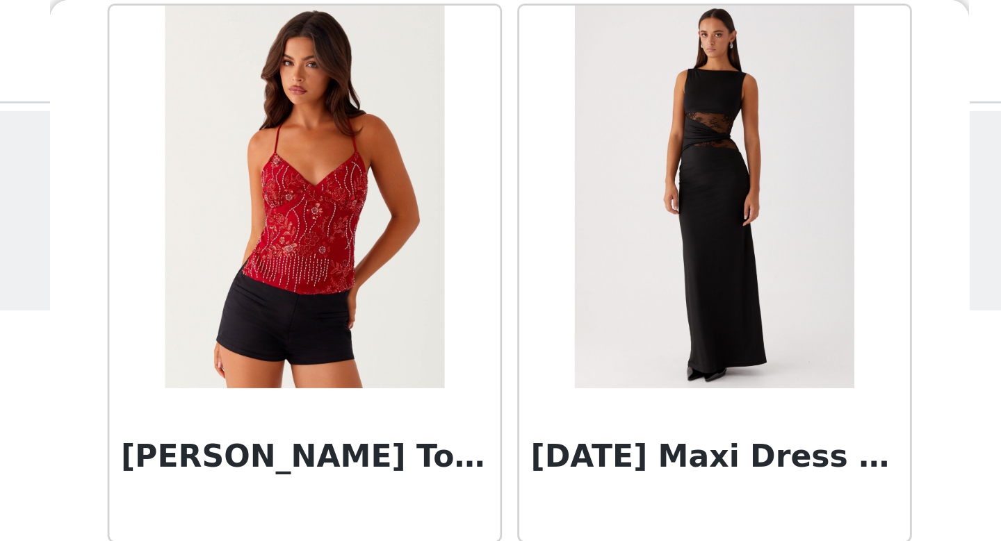
click at [591, 83] on img at bounding box center [574, 71] width 101 height 139
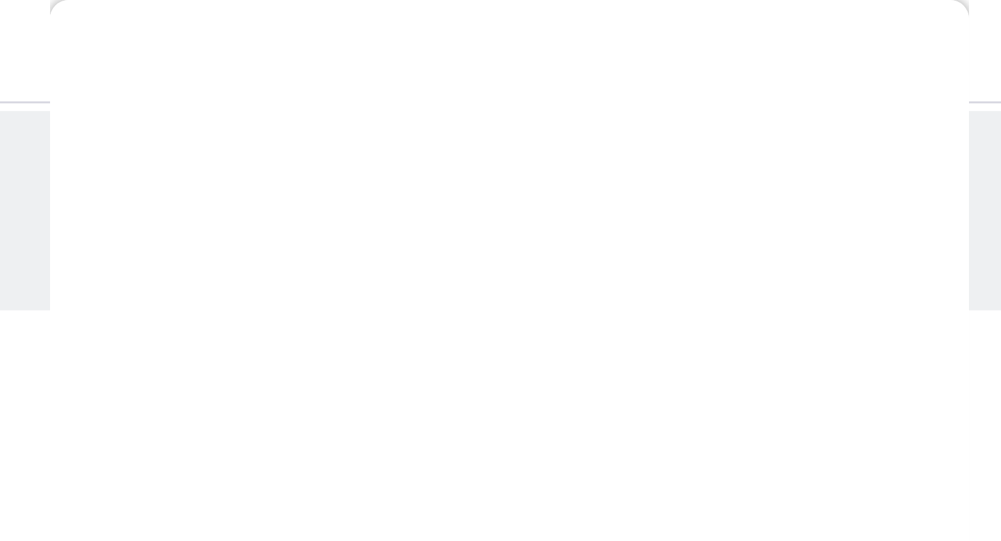
scroll to position [0, 0]
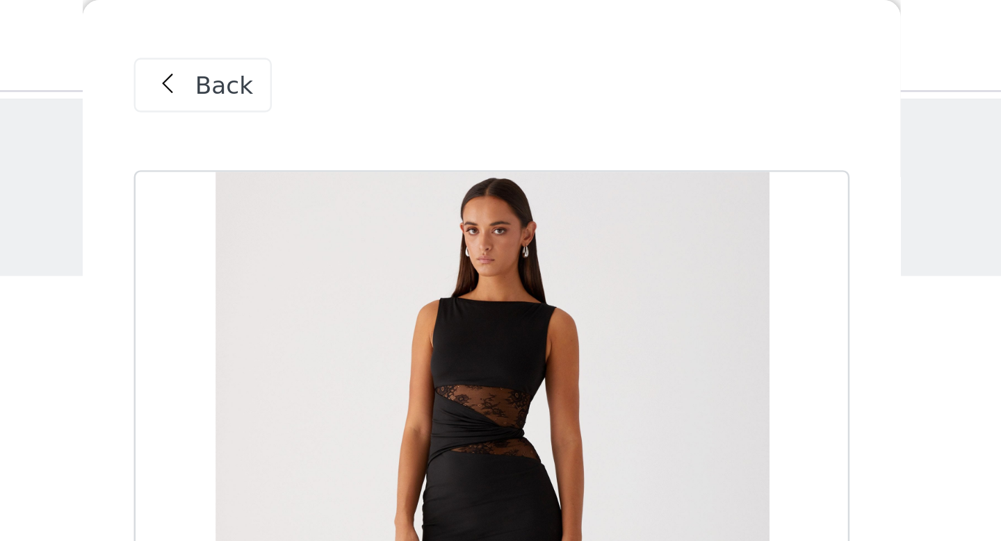
drag, startPoint x: 393, startPoint y: 130, endPoint x: 375, endPoint y: -83, distance: 214.2
click at [375, 0] on html "Dashboard Networks STEP 1 OF 5 Select your styles! Please note that the sizes a…" at bounding box center [500, 270] width 1001 height 541
click at [384, 35] on span "Back" at bounding box center [391, 35] width 24 height 15
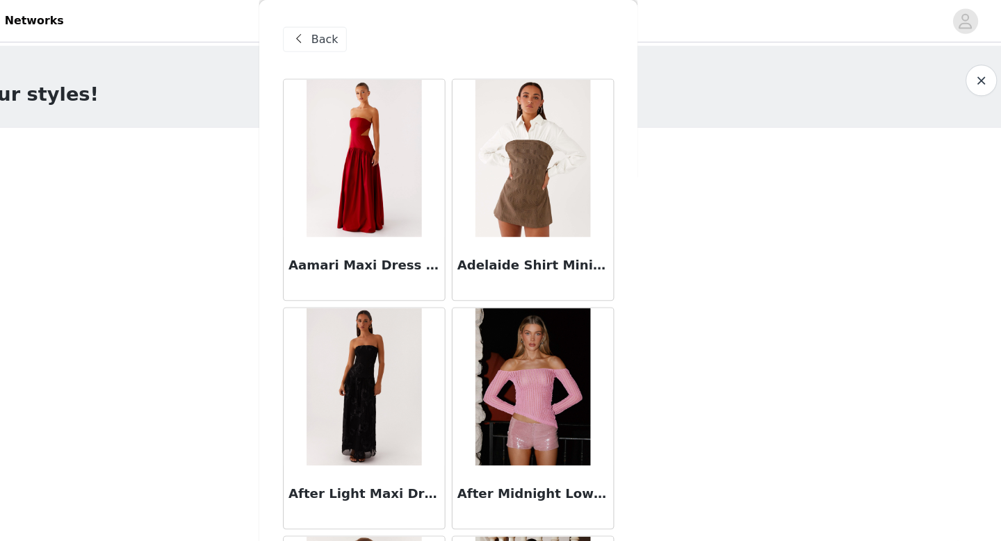
click at [371, 44] on div "Back" at bounding box center [382, 35] width 56 height 22
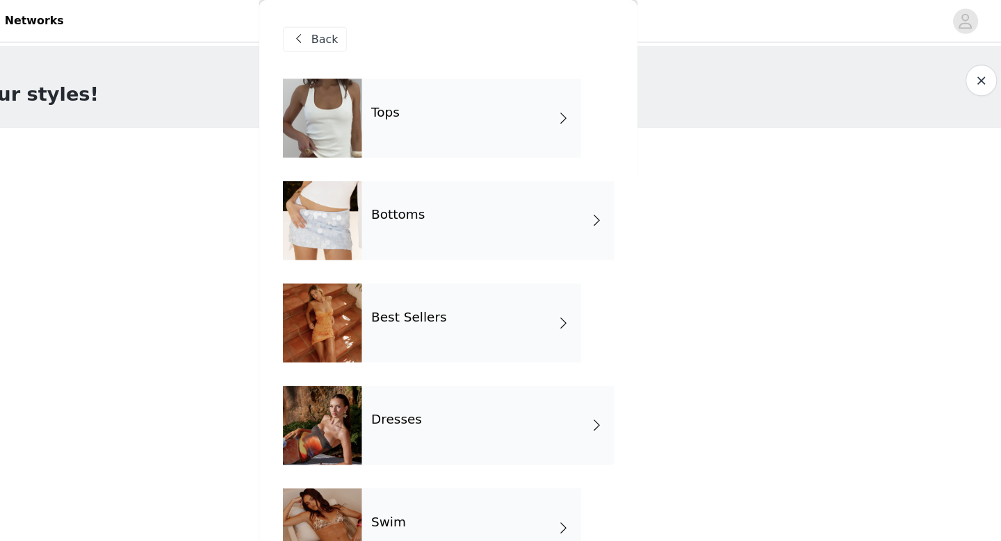
click at [393, 35] on span "Back" at bounding box center [391, 35] width 24 height 15
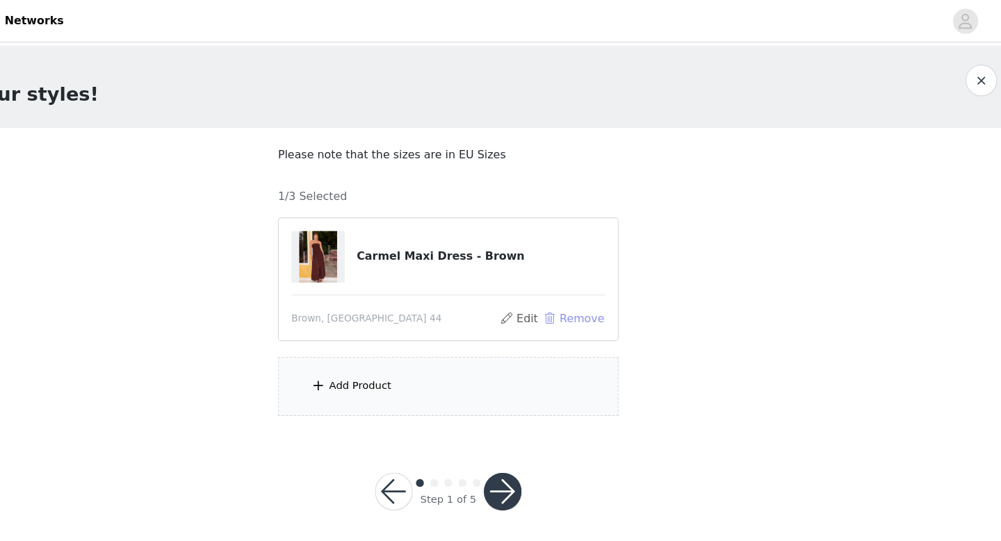
click at [597, 279] on button "Remove" at bounding box center [611, 280] width 56 height 17
